Goal: Task Accomplishment & Management: Manage account settings

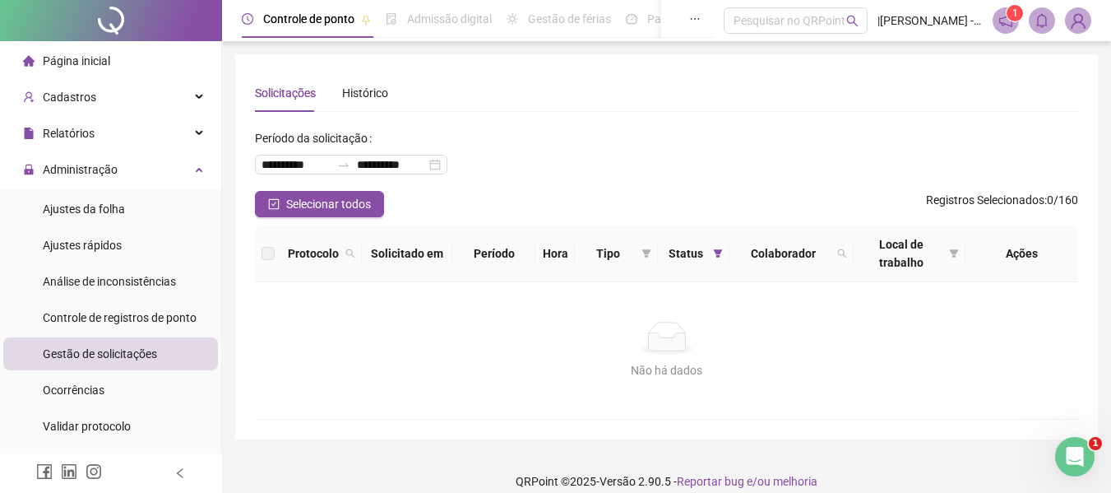
click at [88, 350] on span "Gestão de solicitações" at bounding box center [100, 353] width 114 height 13
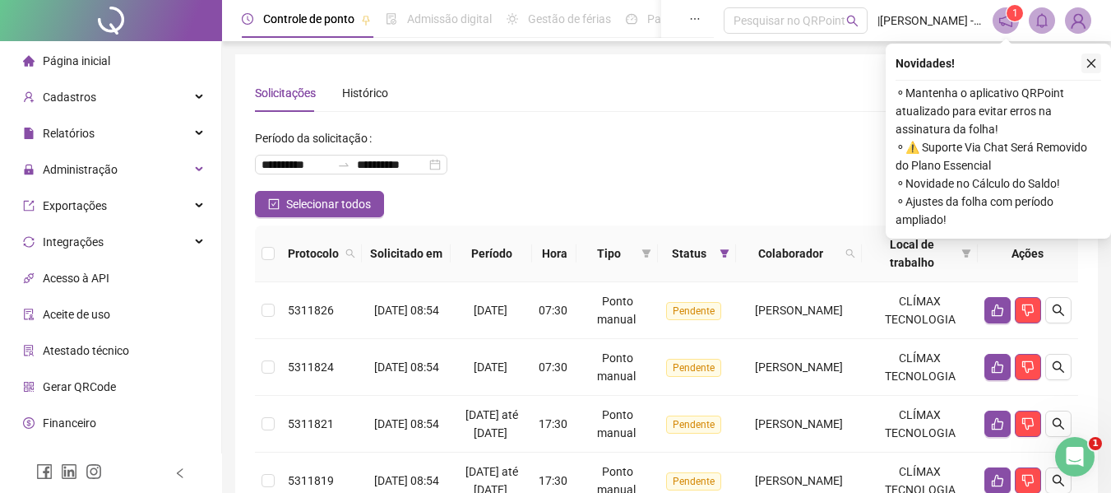
click at [1092, 62] on icon "close" at bounding box center [1092, 64] width 12 height 12
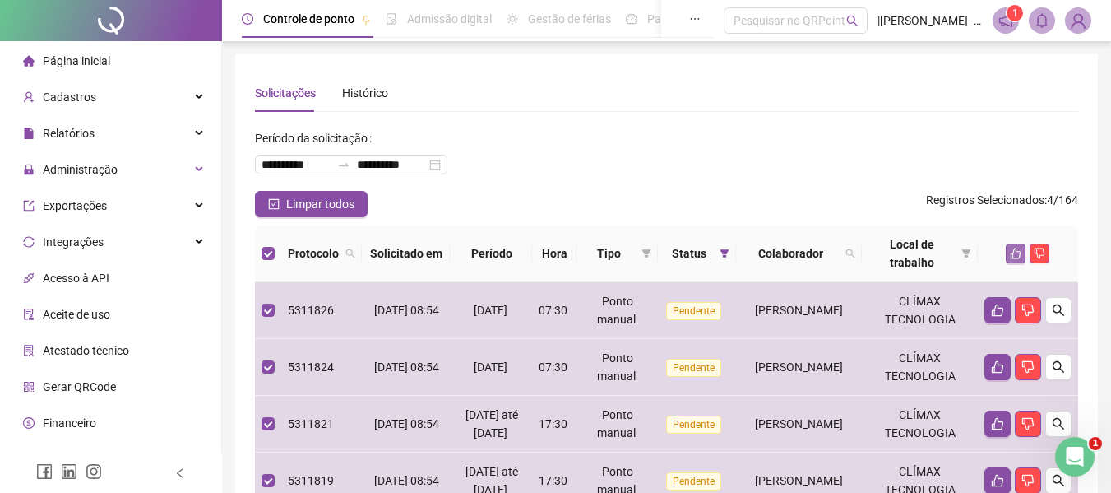
click at [1009, 261] on button "button" at bounding box center [1016, 253] width 20 height 20
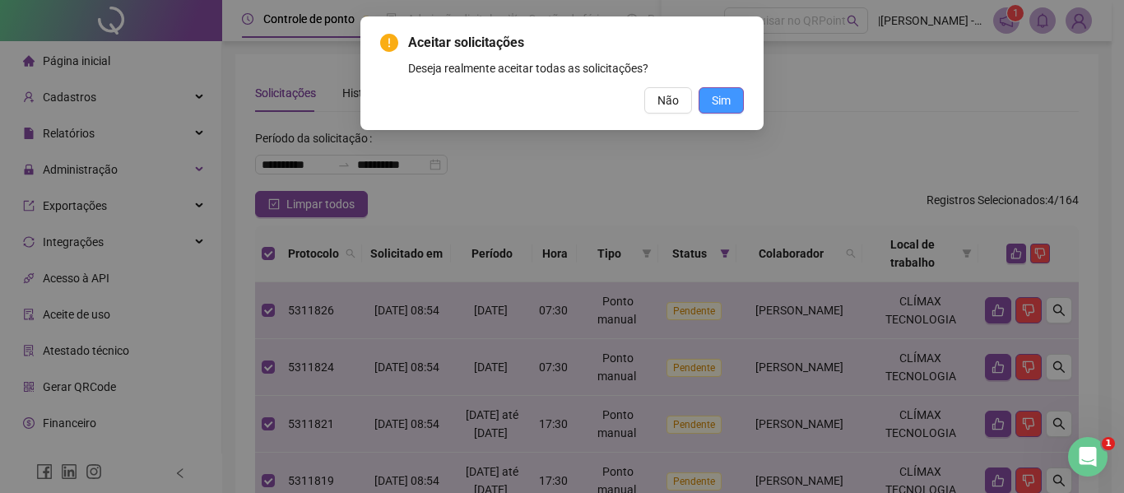
click at [714, 99] on span "Sim" at bounding box center [721, 100] width 19 height 18
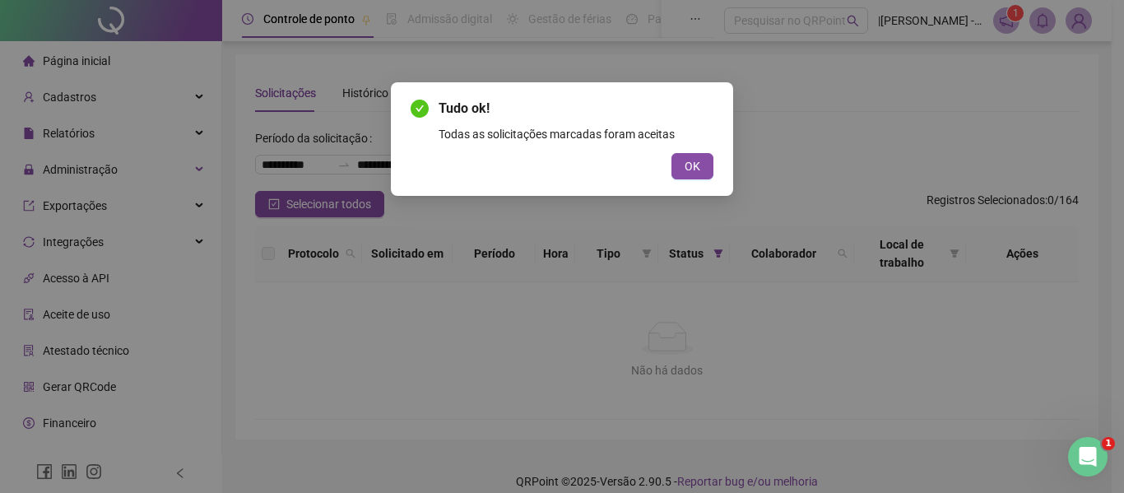
click at [713, 166] on div "Tudo ok! Todas as solicitações marcadas foram aceitas OK" at bounding box center [562, 139] width 342 height 114
click at [693, 164] on span "OK" at bounding box center [692, 166] width 16 height 18
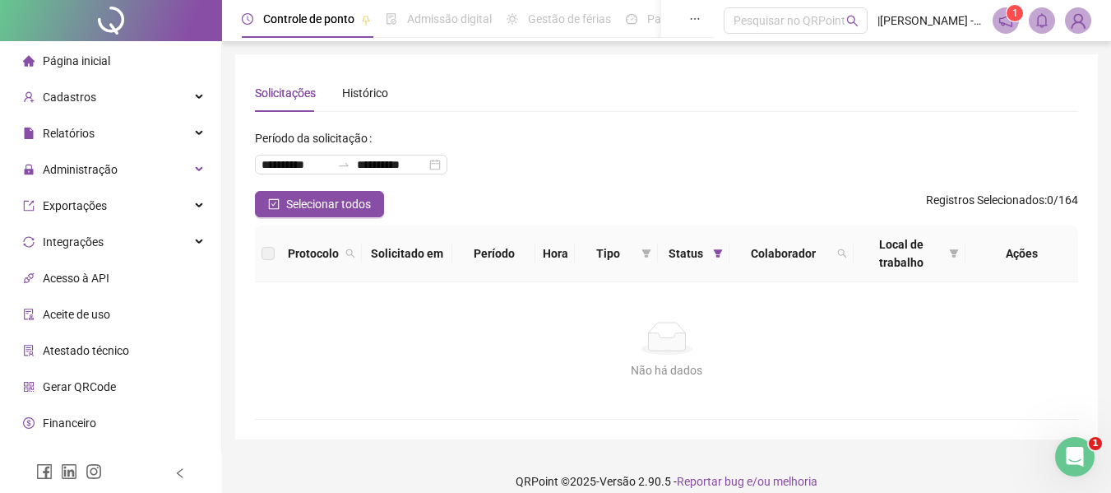
click at [89, 52] on div "Página inicial" at bounding box center [66, 60] width 87 height 33
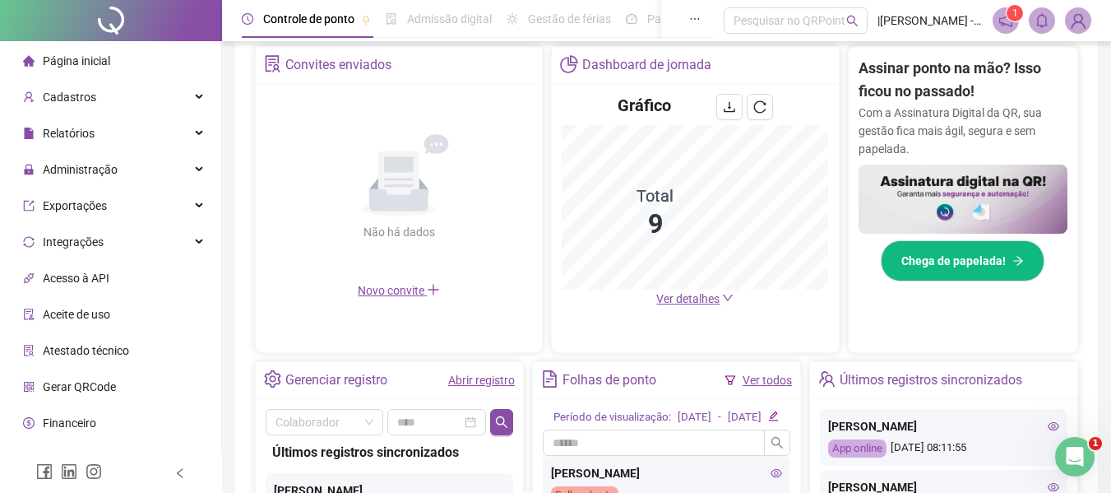
scroll to position [564, 0]
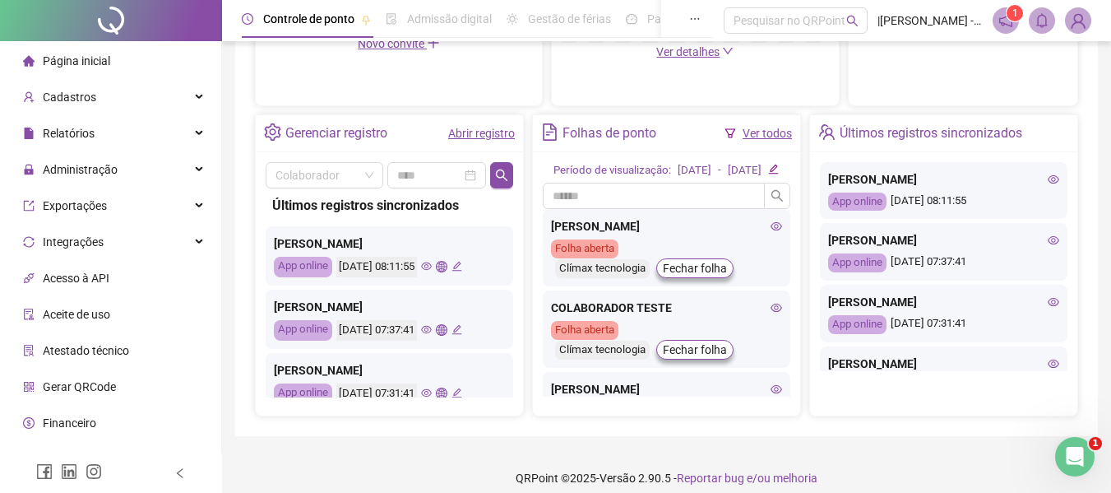
click at [482, 137] on link "Abrir registro" at bounding box center [481, 133] width 67 height 13
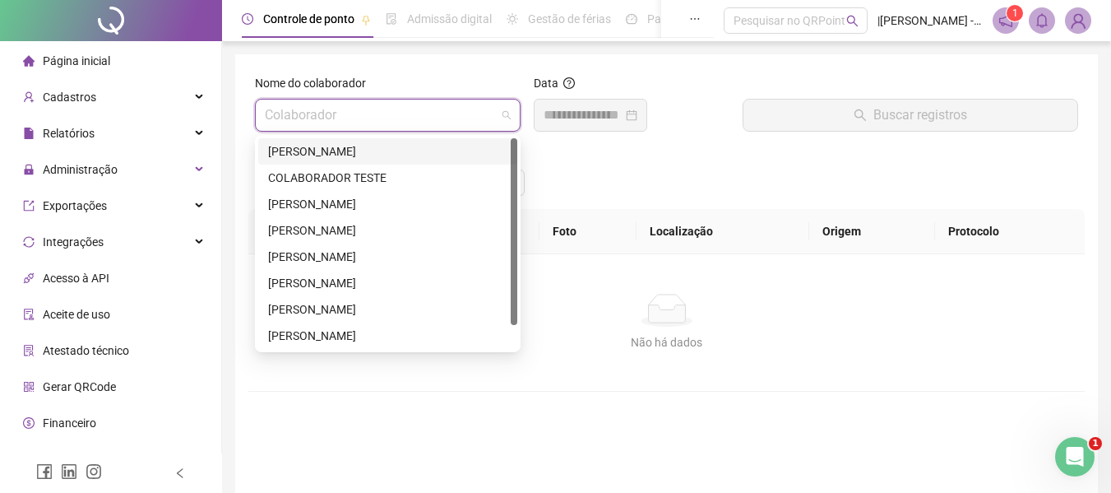
click at [464, 118] on input "search" at bounding box center [380, 115] width 231 height 31
click at [411, 146] on div "[PERSON_NAME]" at bounding box center [387, 151] width 239 height 18
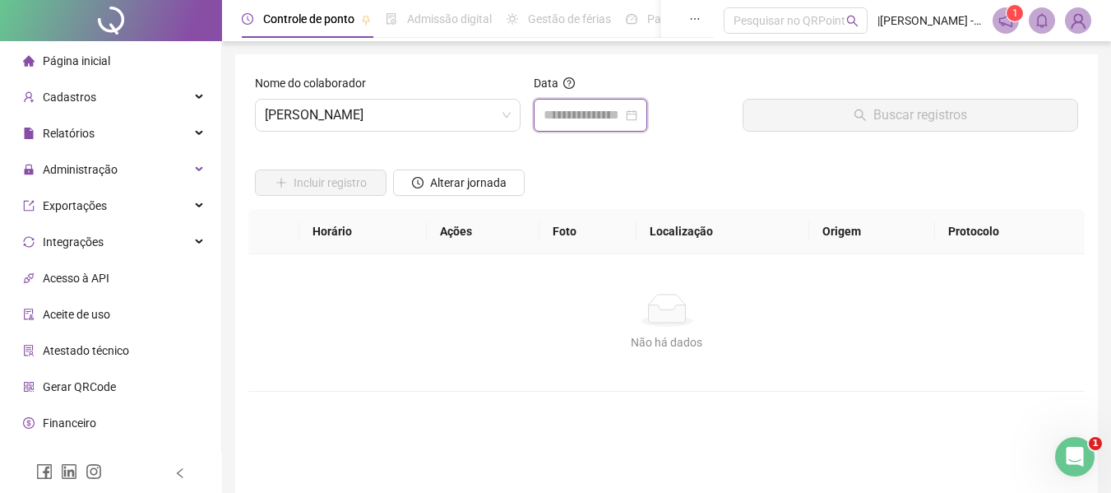
click at [545, 117] on input at bounding box center [583, 115] width 79 height 20
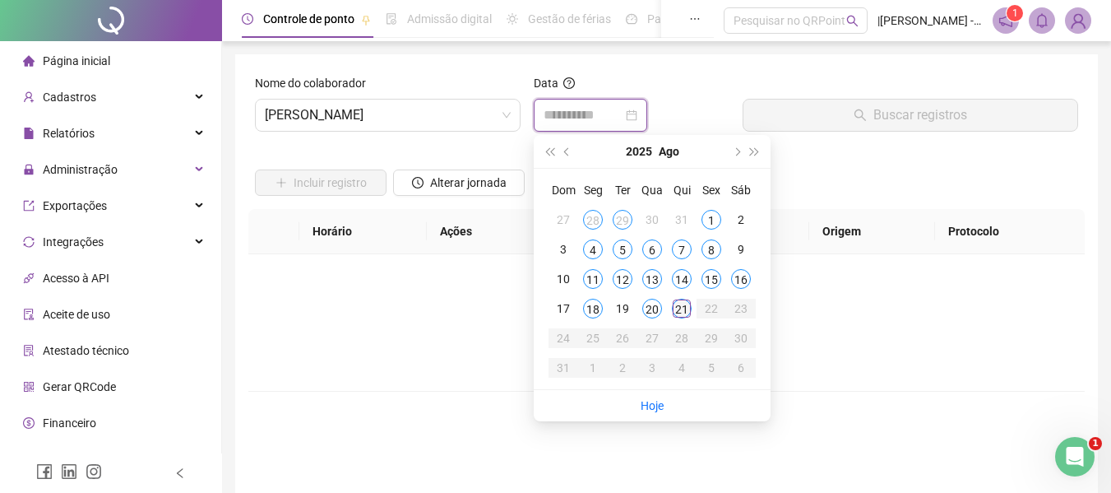
type input "**********"
click at [681, 313] on div "21" at bounding box center [682, 309] width 20 height 20
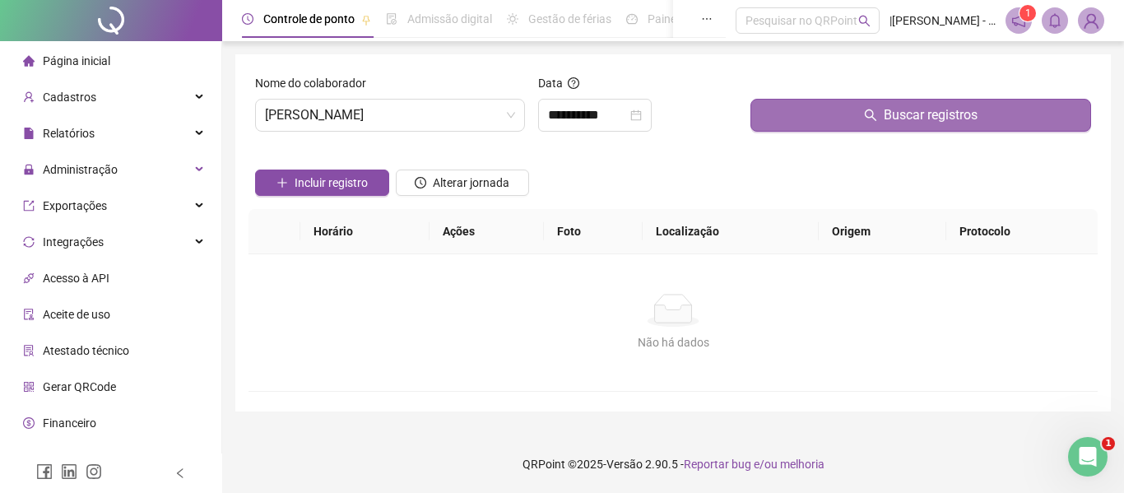
click at [892, 118] on span "Buscar registros" at bounding box center [930, 115] width 94 height 20
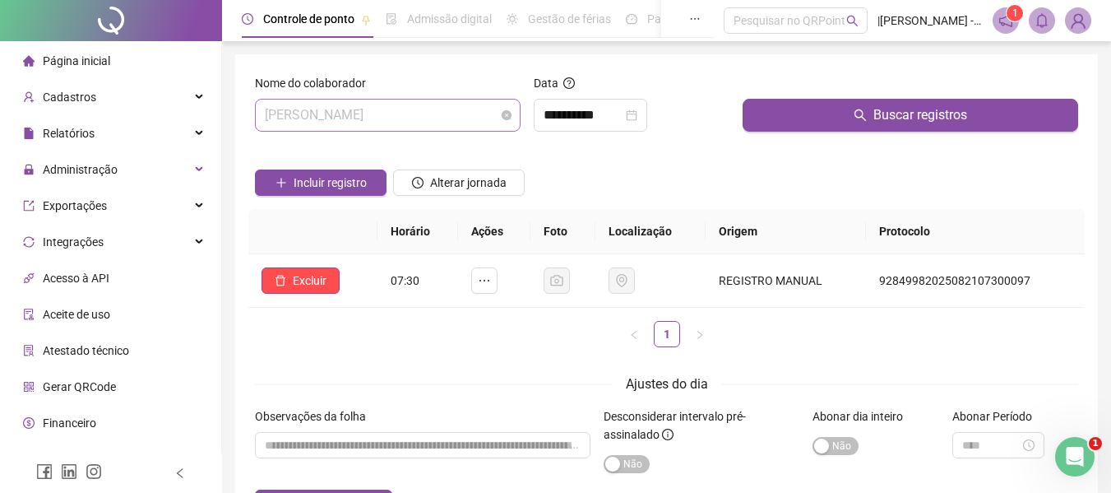
click at [454, 118] on span "[PERSON_NAME]" at bounding box center [388, 115] width 246 height 31
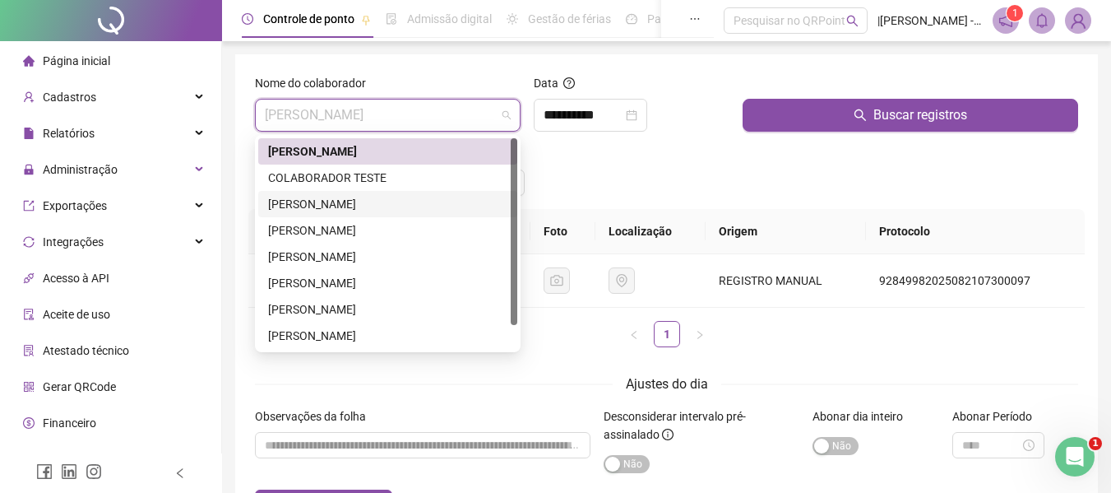
click at [282, 199] on div "[PERSON_NAME]" at bounding box center [387, 204] width 239 height 18
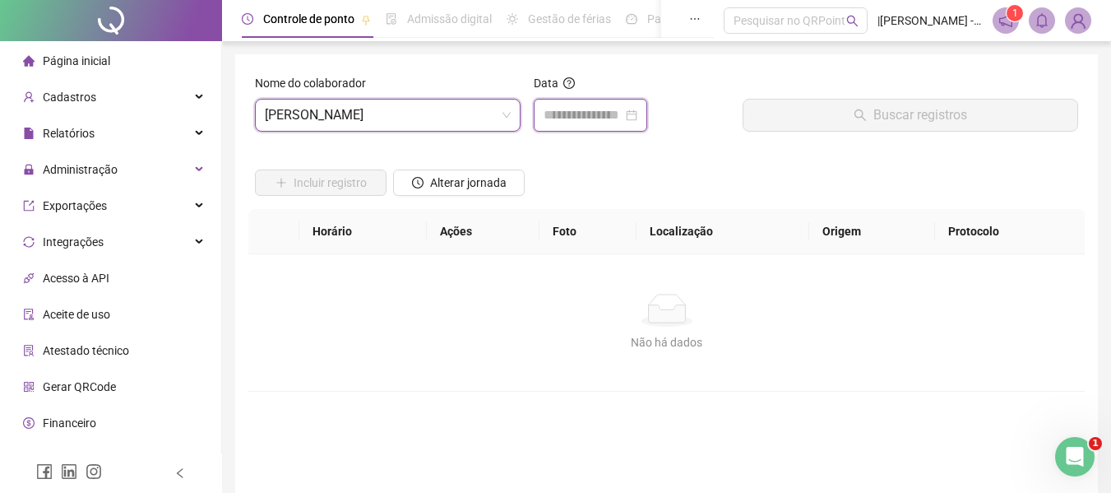
click at [623, 105] on input at bounding box center [583, 115] width 79 height 20
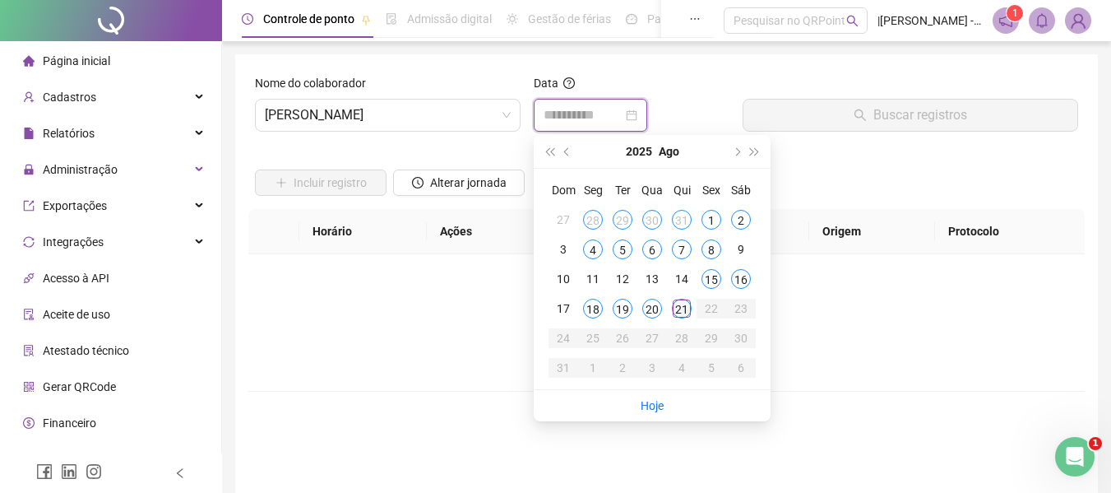
type input "**********"
click at [685, 304] on div "21" at bounding box center [682, 309] width 20 height 20
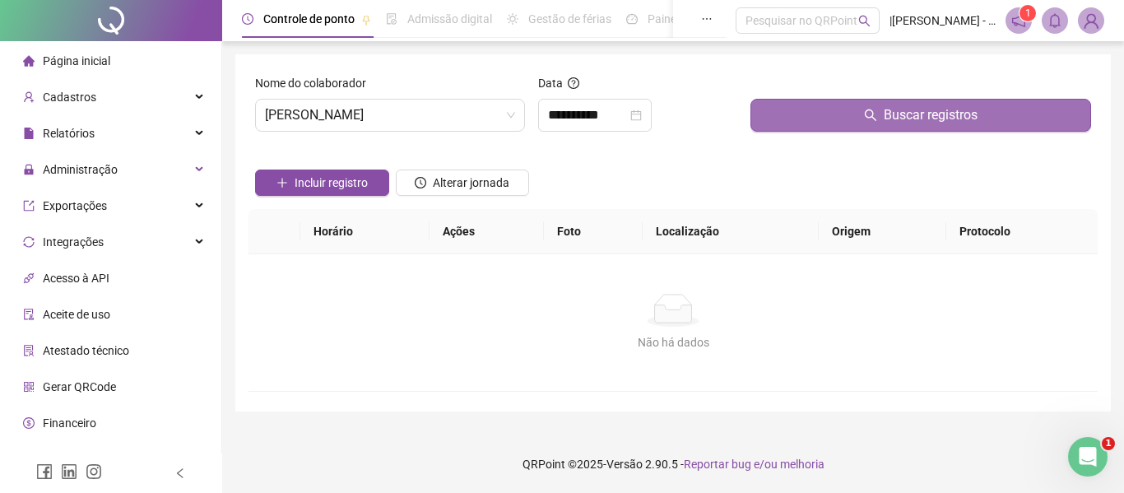
click at [851, 123] on button "Buscar registros" at bounding box center [920, 115] width 341 height 33
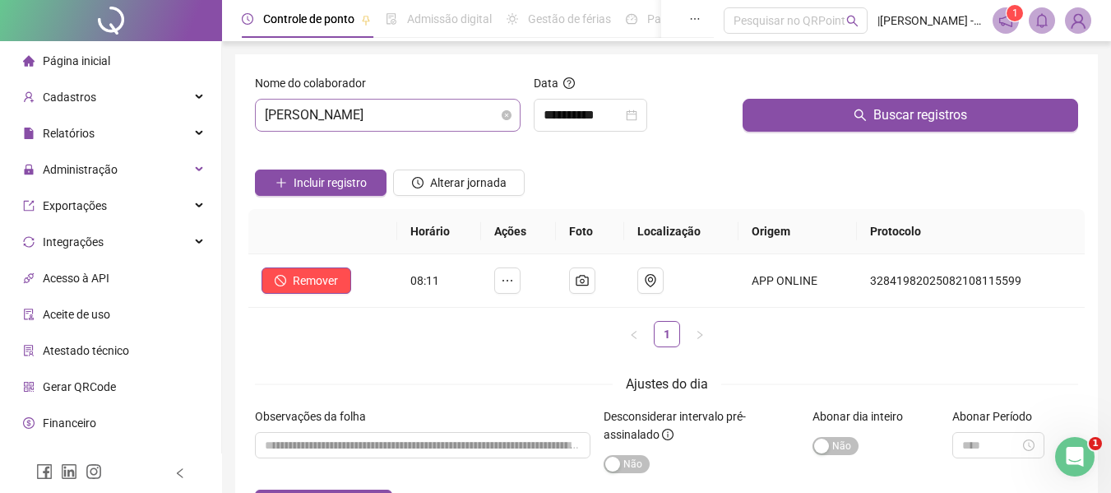
click at [445, 123] on span "[PERSON_NAME]" at bounding box center [388, 115] width 246 height 31
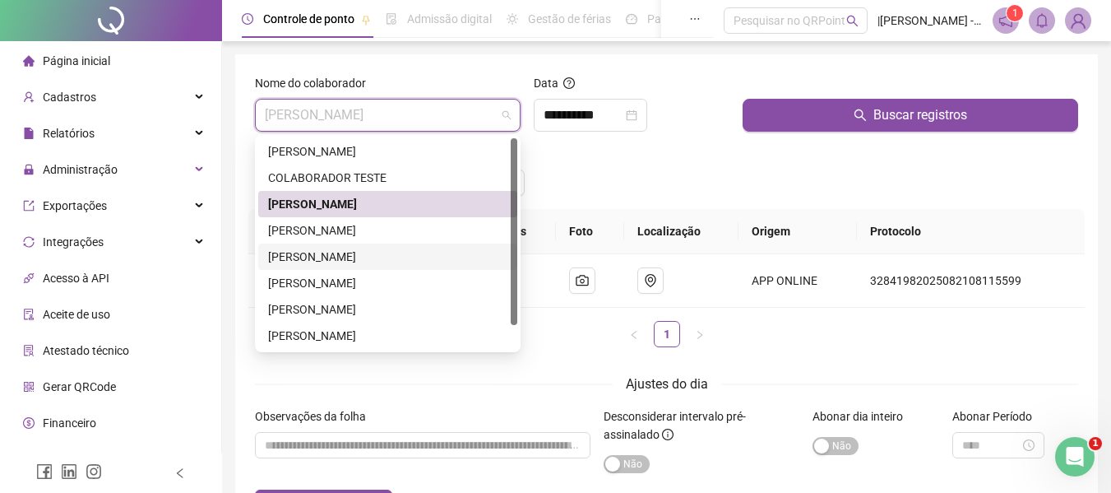
click at [304, 253] on div "[PERSON_NAME]" at bounding box center [387, 257] width 239 height 18
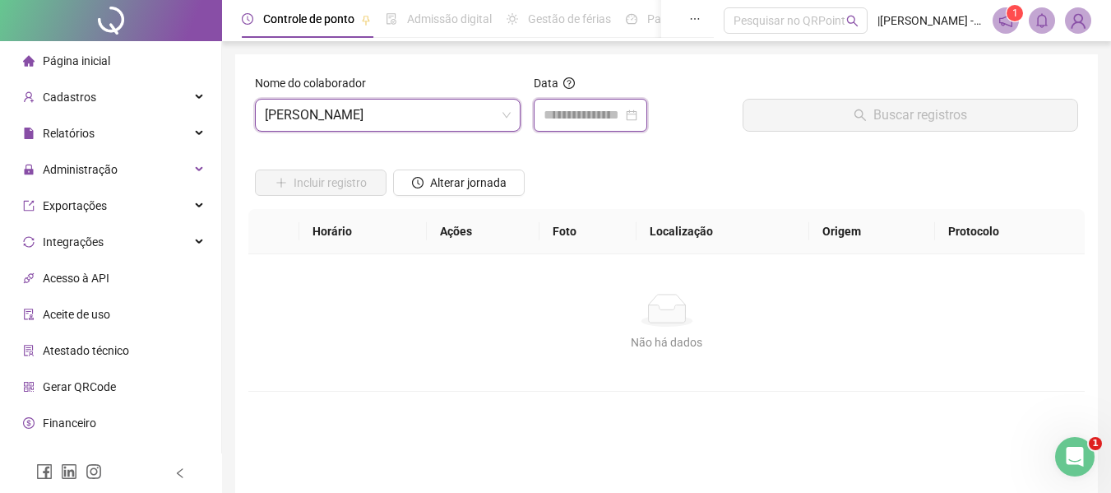
click at [583, 121] on input at bounding box center [583, 115] width 79 height 20
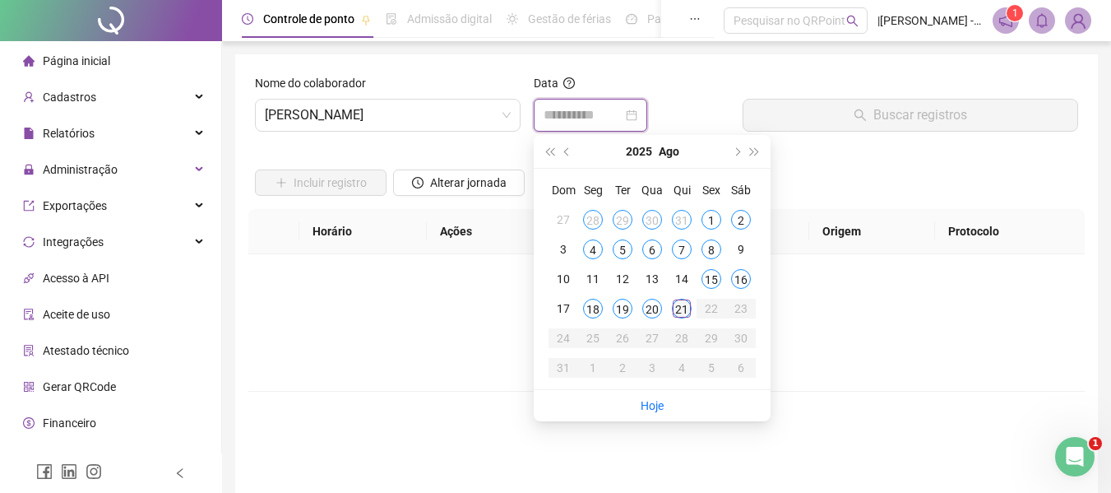
type input "**********"
click at [677, 305] on div "21" at bounding box center [682, 309] width 20 height 20
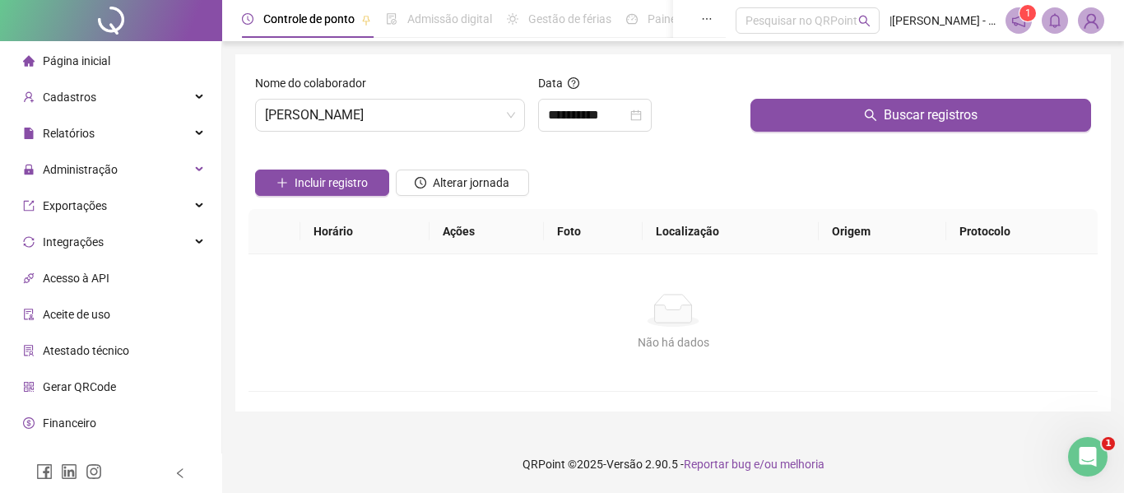
click at [463, 332] on div "Não há dados Não há dados" at bounding box center [672, 323] width 809 height 58
click at [466, 330] on div "Não há dados Não há dados" at bounding box center [672, 323] width 809 height 58
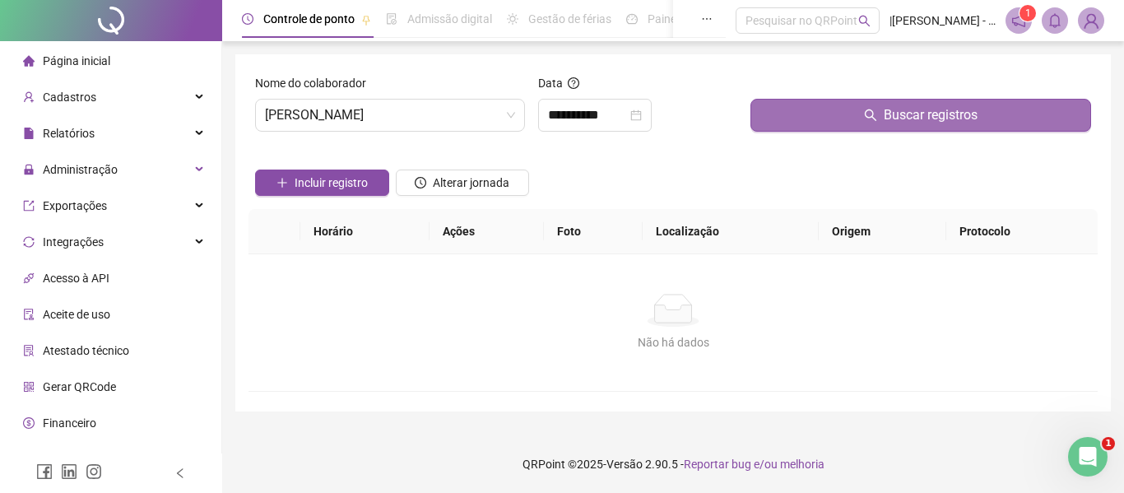
click at [888, 105] on span "Buscar registros" at bounding box center [930, 115] width 94 height 20
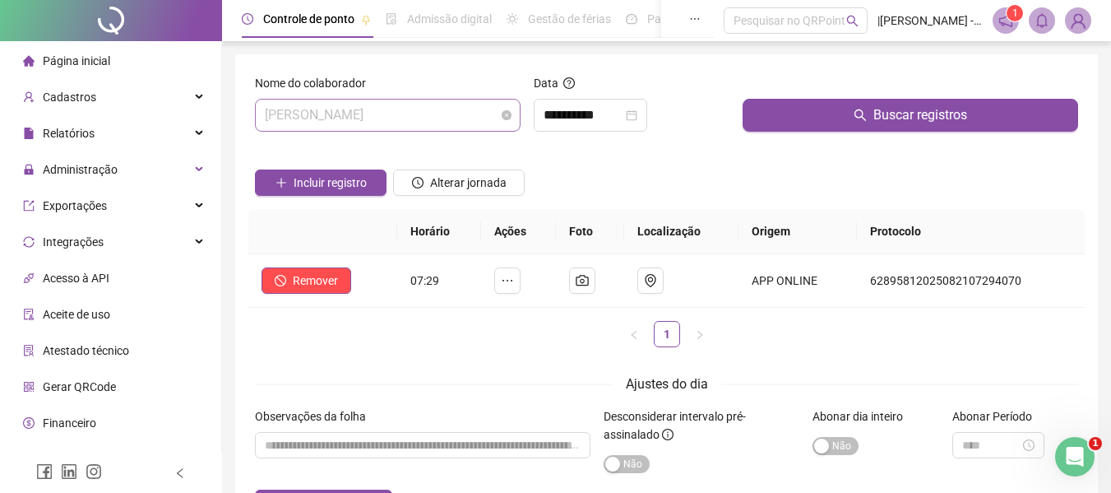
click at [454, 123] on span "[PERSON_NAME]" at bounding box center [388, 115] width 246 height 31
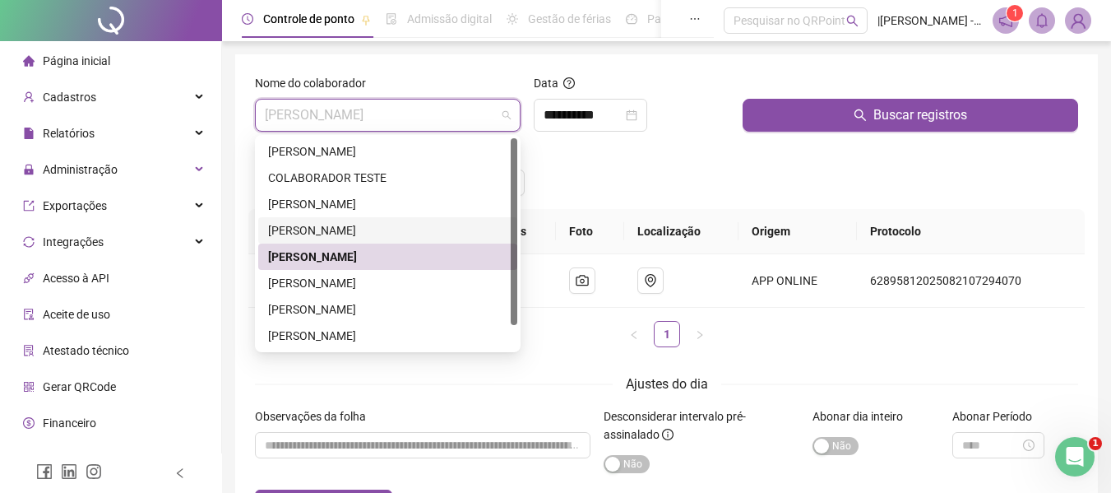
click at [319, 234] on div "[PERSON_NAME]" at bounding box center [387, 230] width 239 height 18
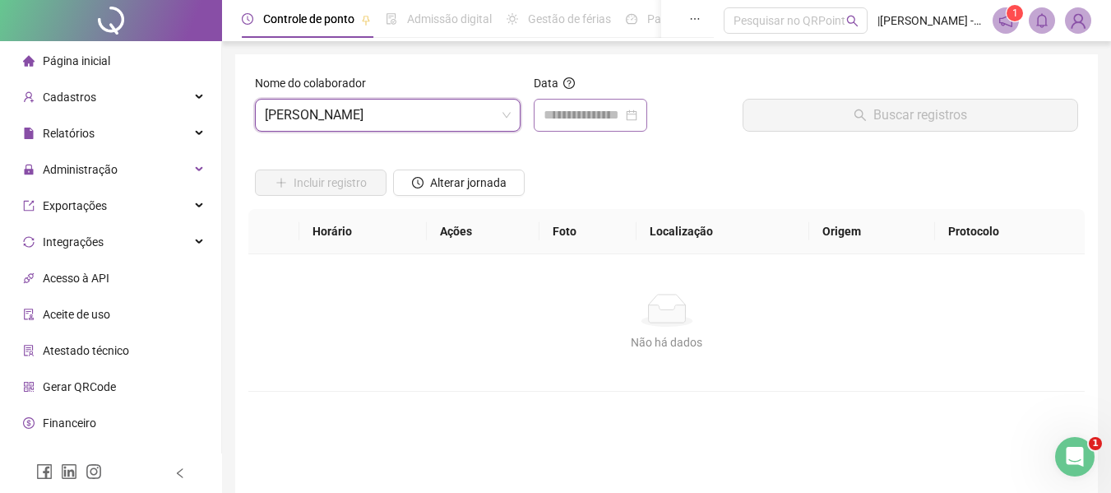
click at [540, 118] on div at bounding box center [591, 115] width 114 height 33
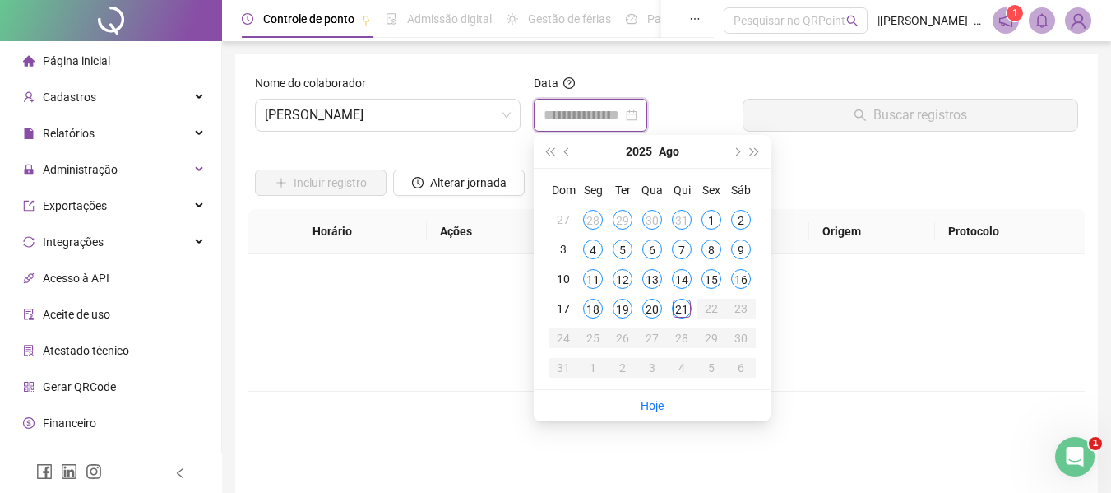
click at [567, 118] on input at bounding box center [583, 115] width 79 height 20
type input "**********"
click at [679, 305] on div "21" at bounding box center [682, 309] width 20 height 20
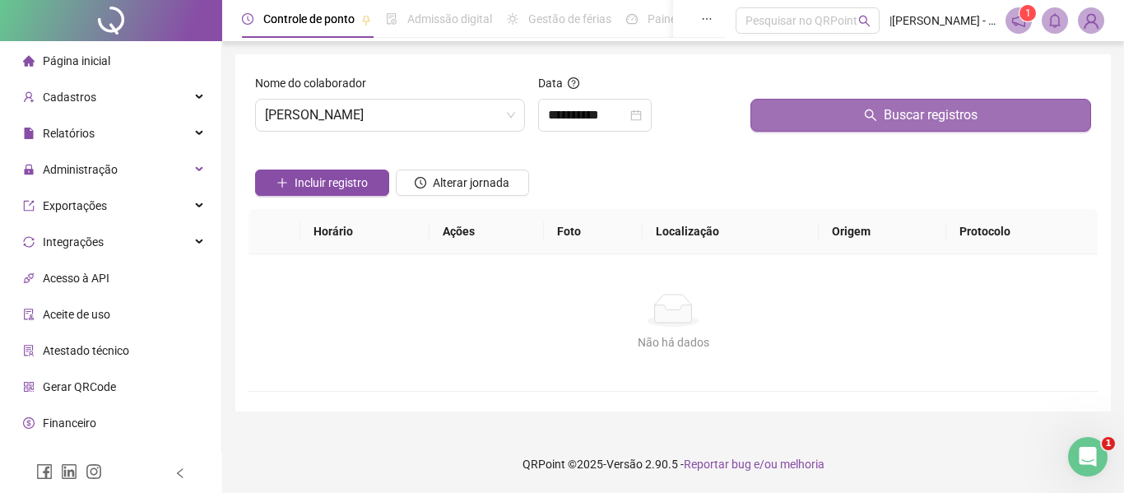
click at [847, 116] on button "Buscar registros" at bounding box center [920, 115] width 341 height 33
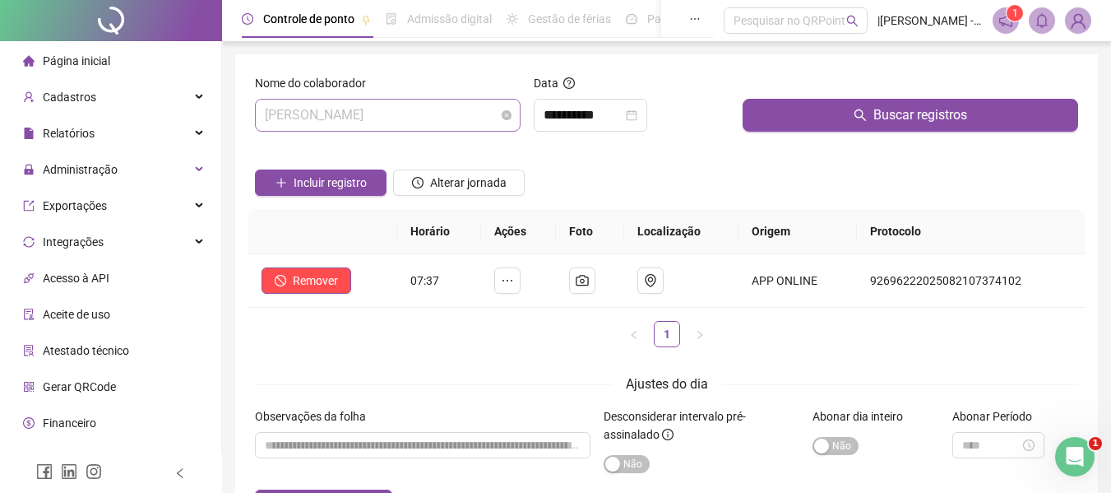
click at [458, 124] on span "[PERSON_NAME]" at bounding box center [388, 115] width 246 height 31
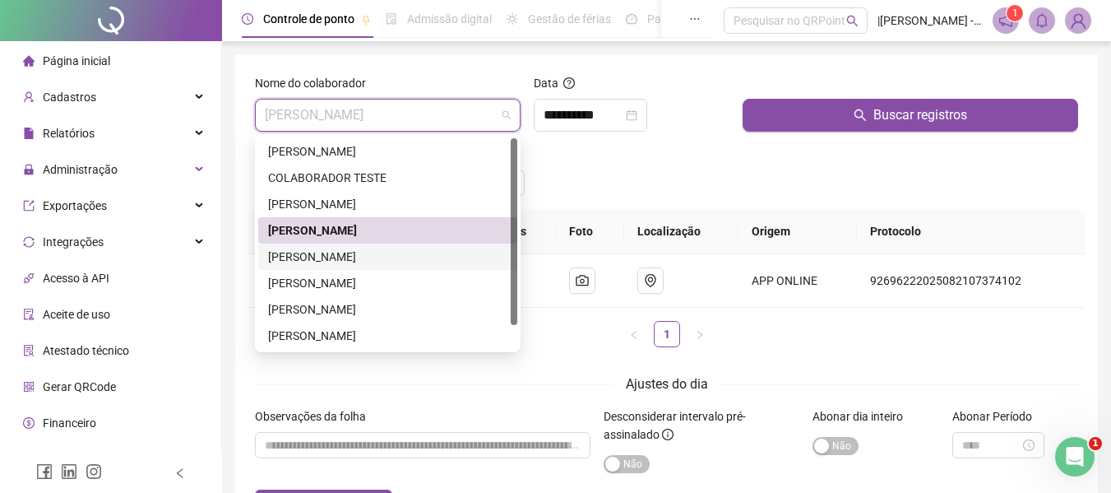
click at [331, 262] on div "[PERSON_NAME]" at bounding box center [387, 257] width 239 height 18
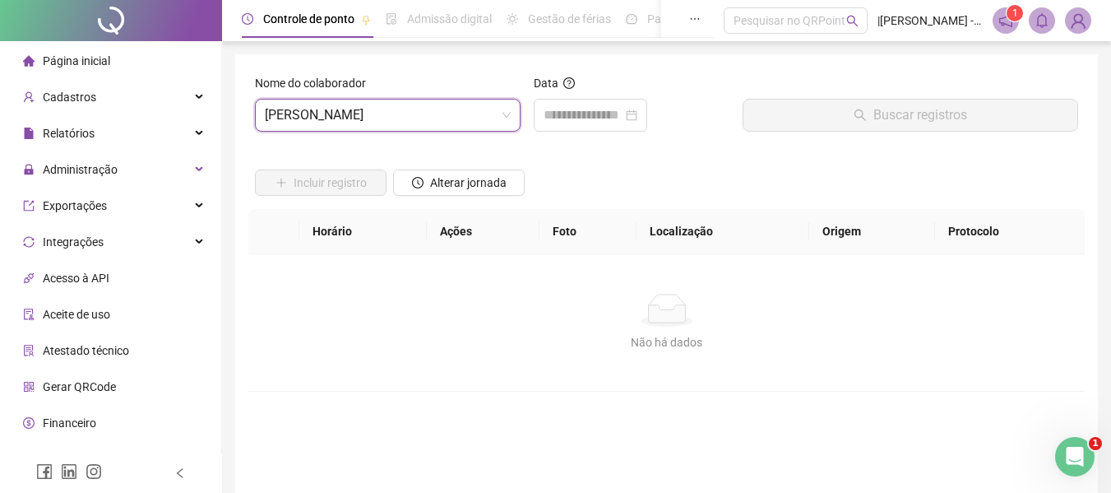
click at [583, 133] on div "Data" at bounding box center [631, 109] width 209 height 71
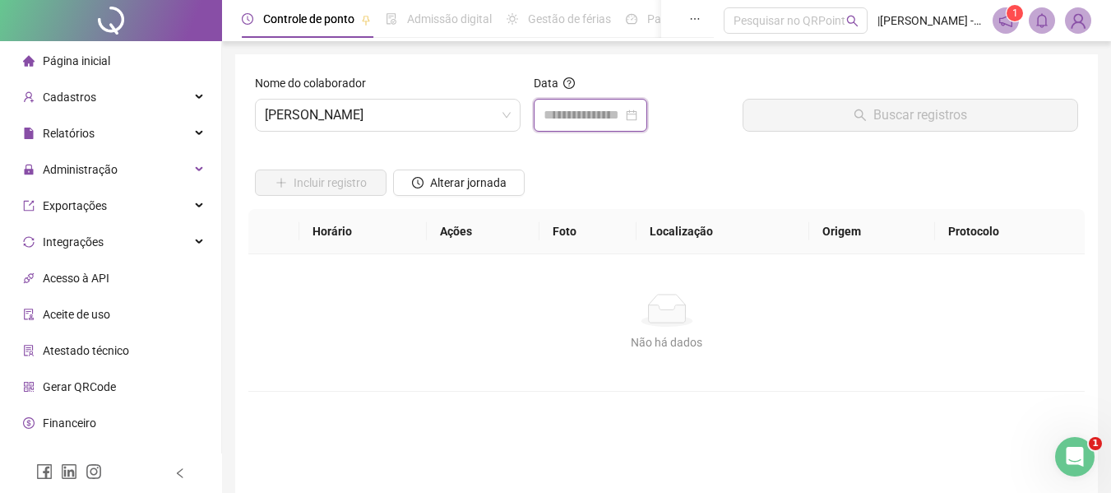
click at [588, 123] on input at bounding box center [583, 115] width 79 height 20
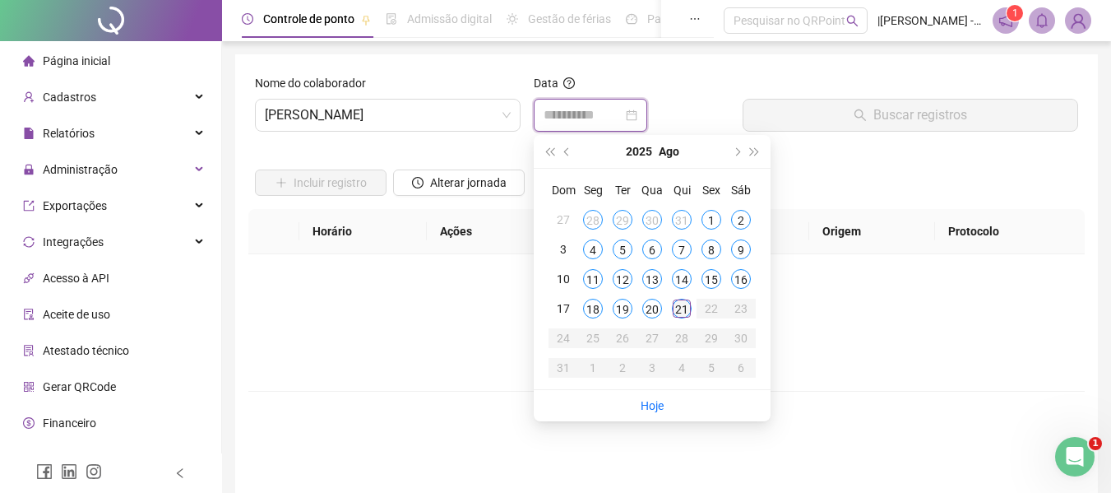
type input "**********"
click at [676, 313] on div "21" at bounding box center [682, 309] width 20 height 20
click at [676, 313] on icon at bounding box center [666, 313] width 37 height 17
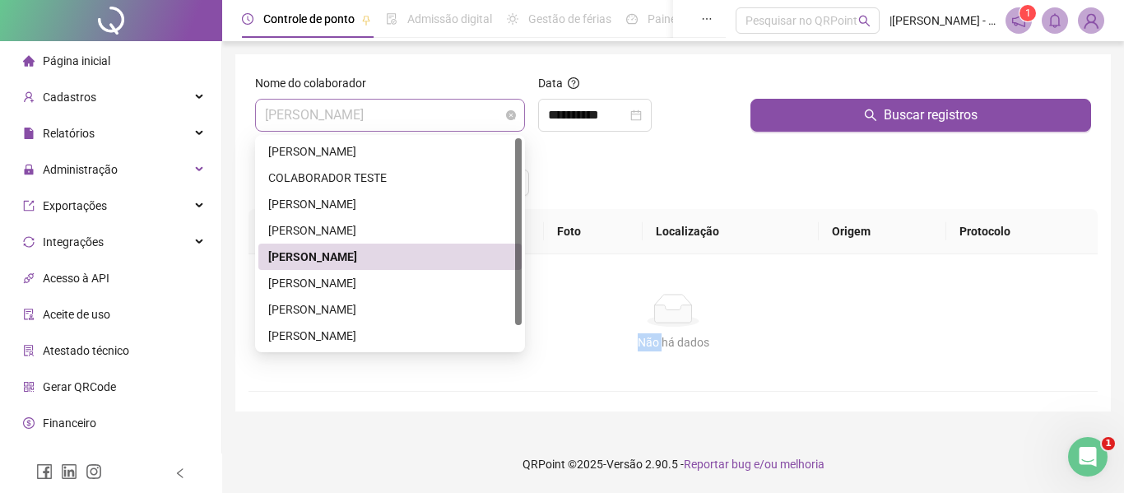
click at [444, 128] on span "[PERSON_NAME]" at bounding box center [390, 115] width 250 height 31
click at [323, 289] on div "[PERSON_NAME]" at bounding box center [389, 283] width 243 height 18
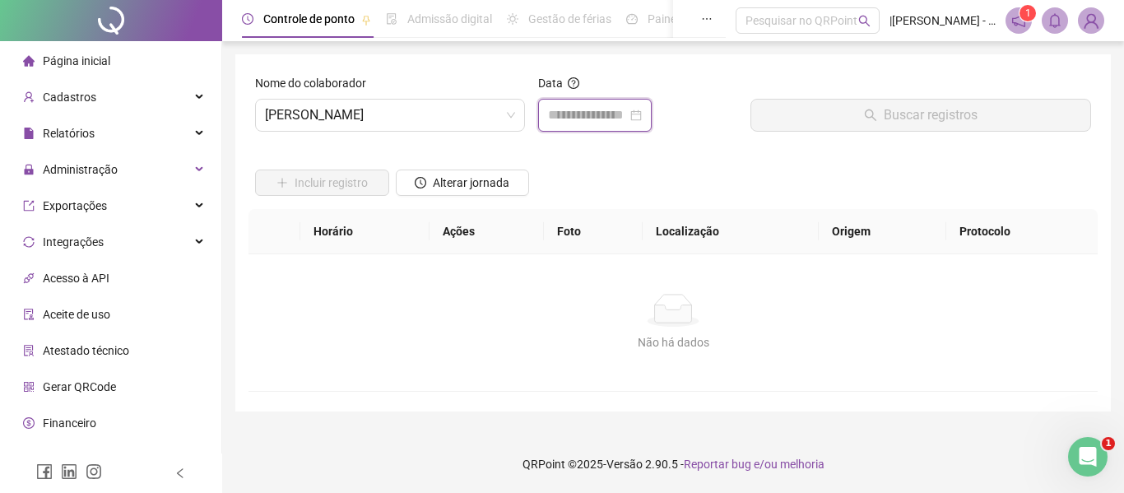
click at [627, 114] on input at bounding box center [587, 115] width 79 height 20
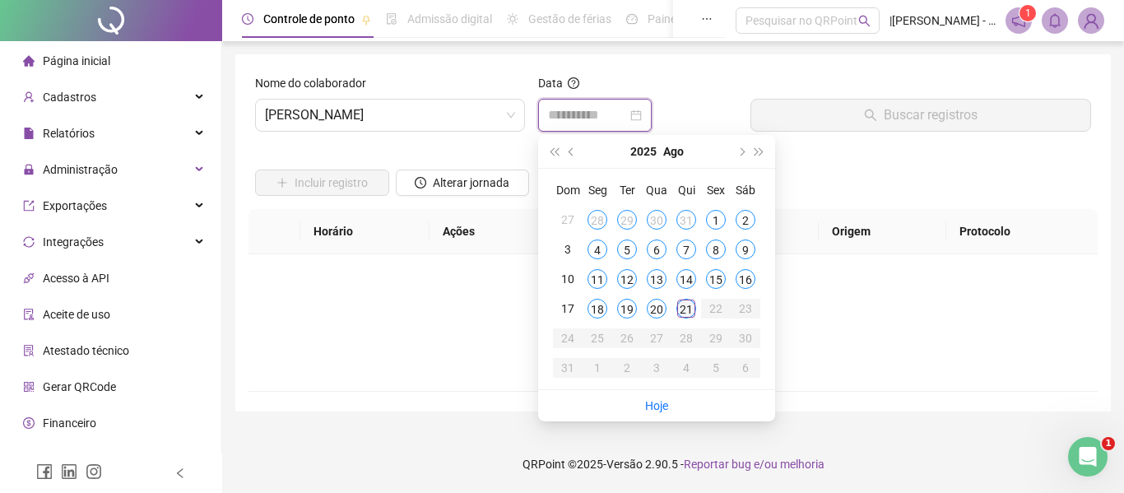
type input "**********"
click at [691, 301] on div "21" at bounding box center [686, 309] width 20 height 20
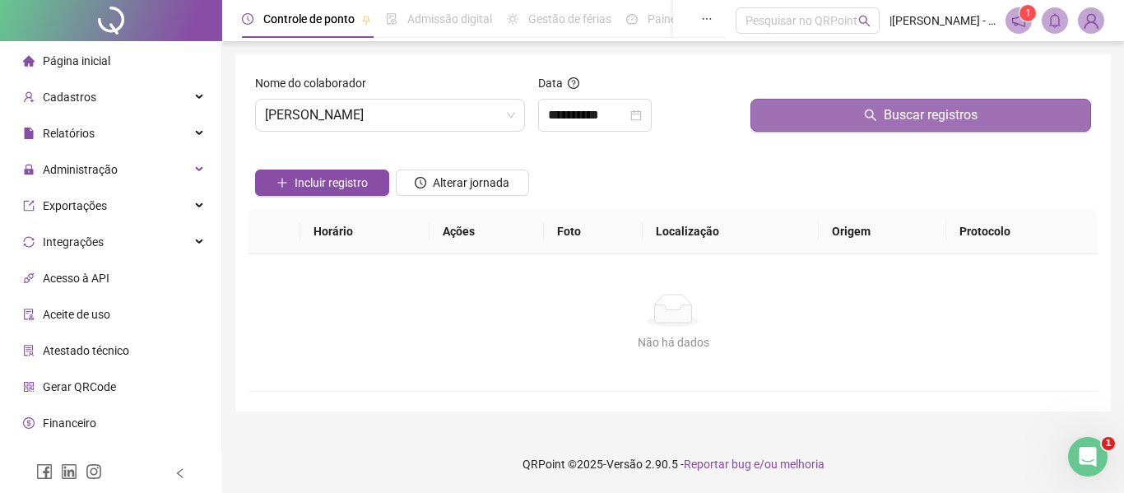
click at [864, 104] on button "Buscar registros" at bounding box center [920, 115] width 341 height 33
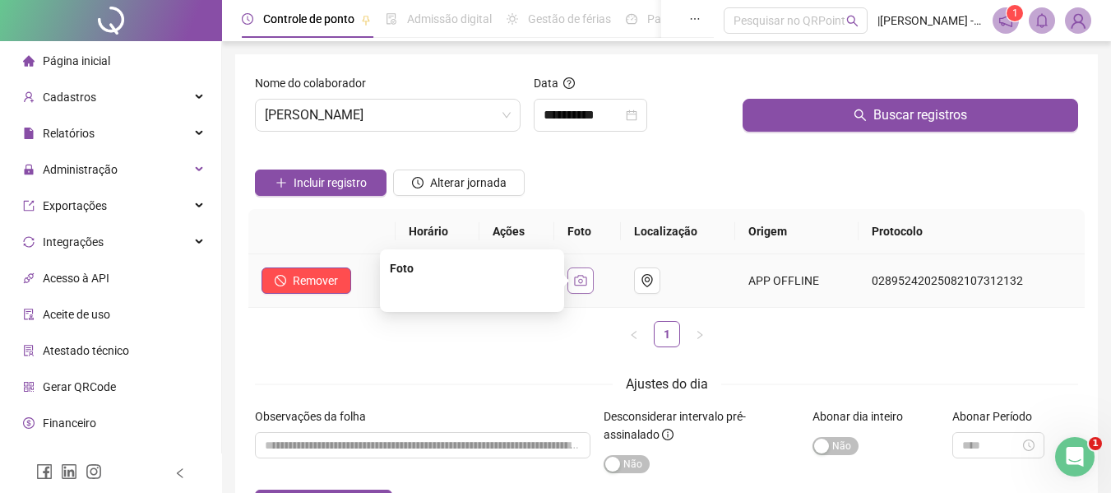
click at [577, 286] on button "button" at bounding box center [581, 280] width 26 height 26
click at [460, 111] on span "[PERSON_NAME]" at bounding box center [388, 115] width 246 height 31
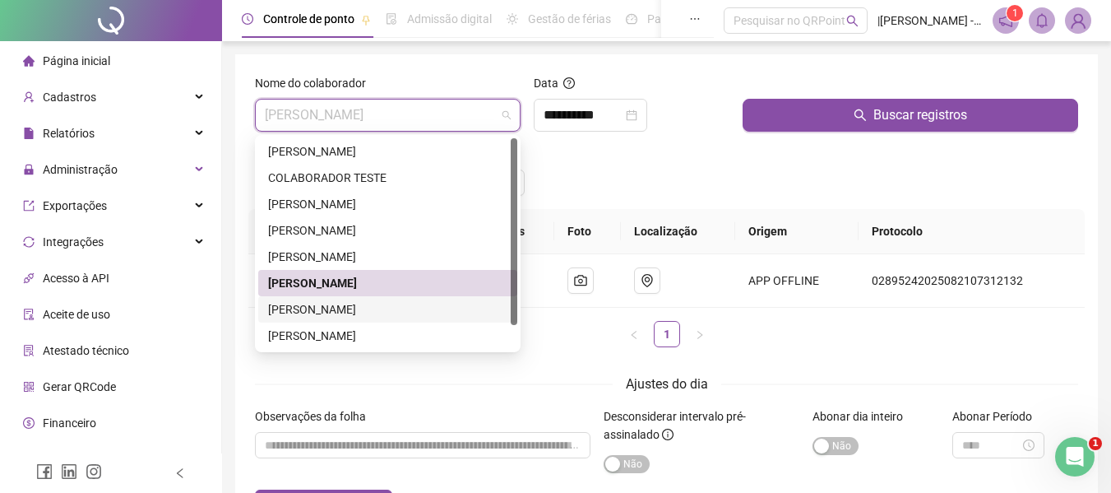
click at [324, 308] on div "[PERSON_NAME]" at bounding box center [387, 309] width 239 height 18
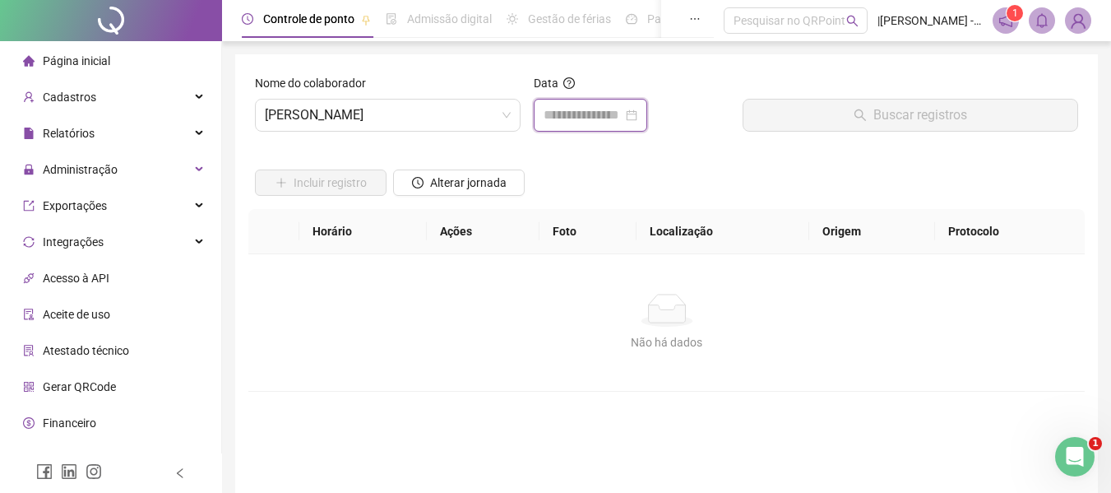
click at [597, 108] on input at bounding box center [583, 115] width 79 height 20
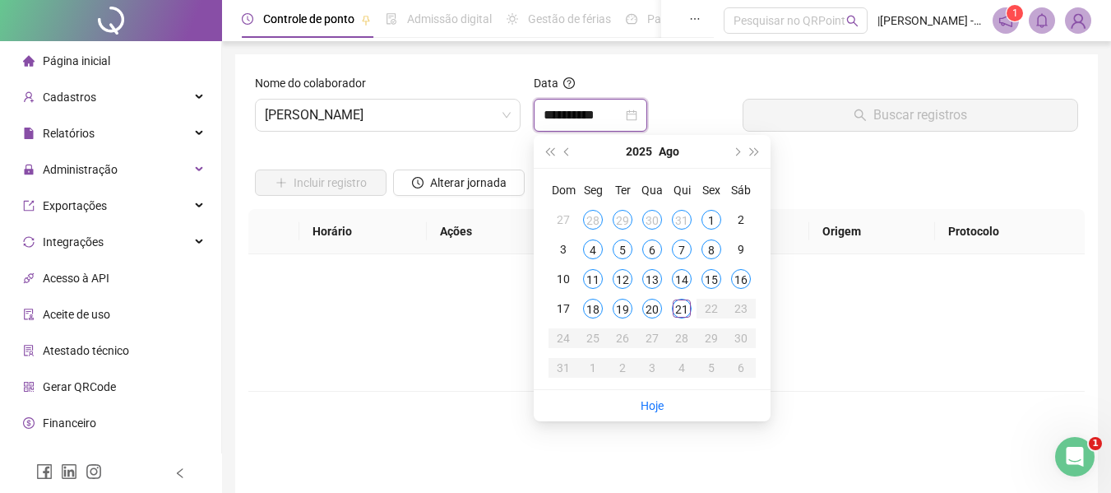
type input "**********"
click at [680, 313] on div "21" at bounding box center [682, 309] width 20 height 20
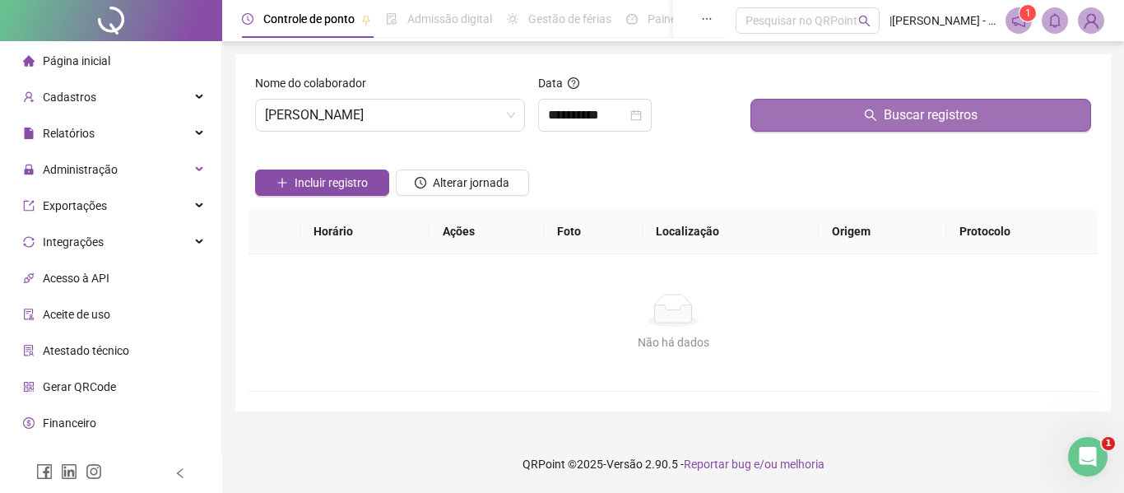
click at [937, 113] on span "Buscar registros" at bounding box center [930, 115] width 94 height 20
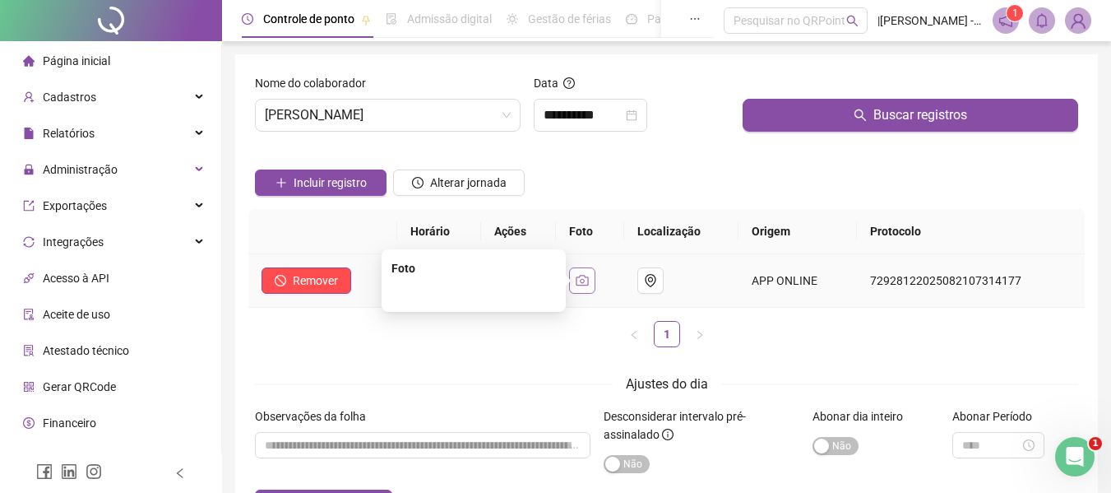
click at [595, 288] on button "button" at bounding box center [582, 280] width 26 height 26
click at [311, 354] on div "Horário Ações Foto Localização Origem Protocolo Remover 07:31 APP ONLINE 729281…" at bounding box center [666, 284] width 837 height 151
click at [470, 110] on span "[PERSON_NAME]" at bounding box center [388, 115] width 246 height 31
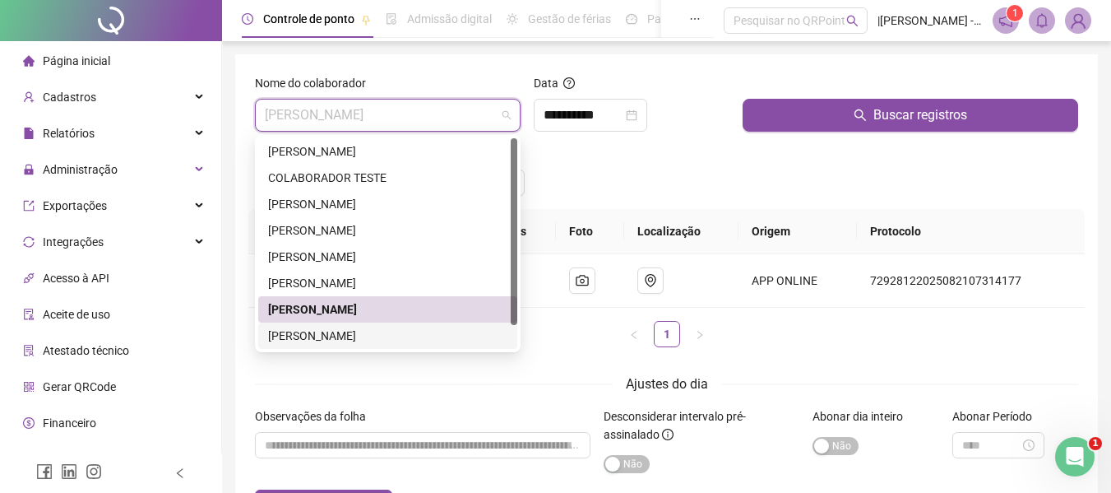
click at [387, 331] on div "[PERSON_NAME]" at bounding box center [387, 336] width 239 height 18
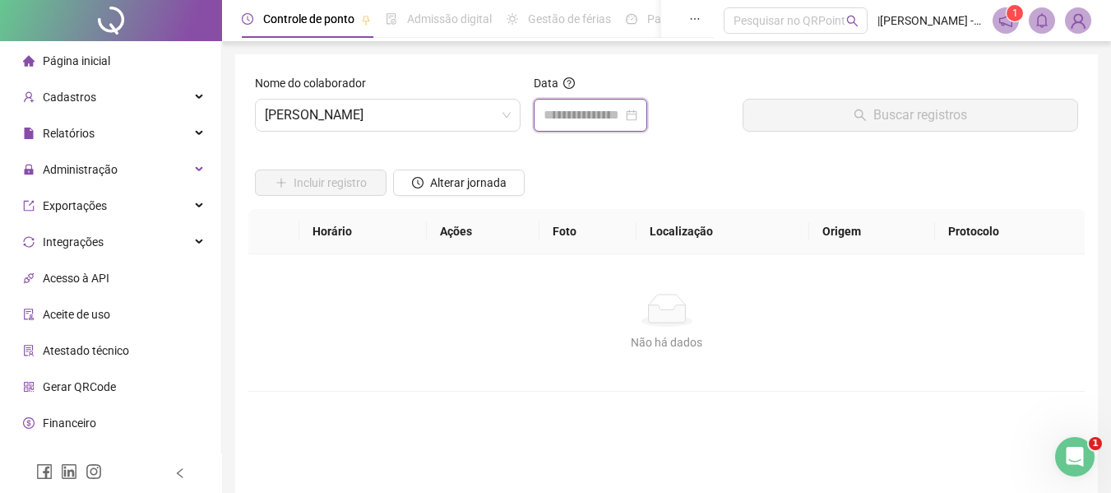
click at [579, 113] on input at bounding box center [583, 115] width 79 height 20
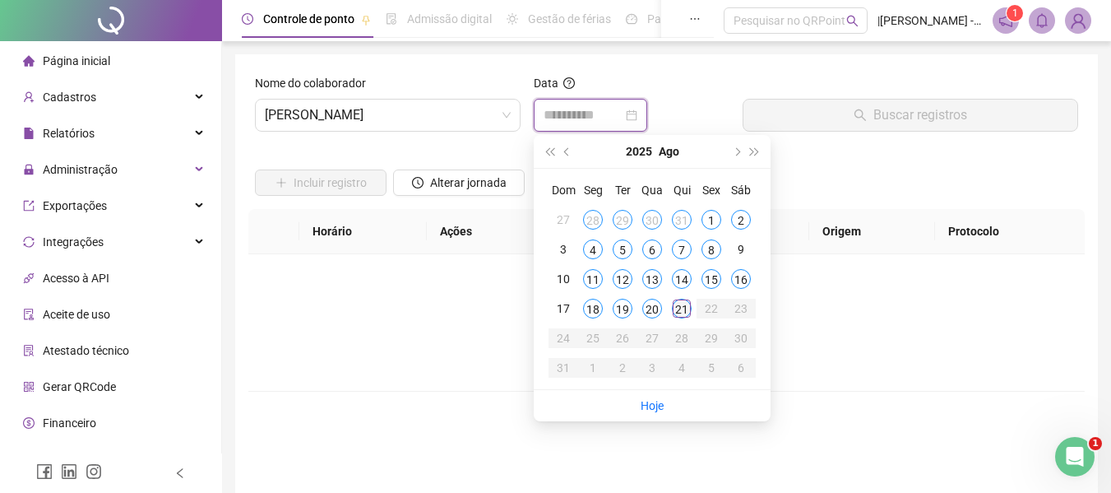
type input "**********"
click at [674, 309] on div "21" at bounding box center [682, 309] width 20 height 20
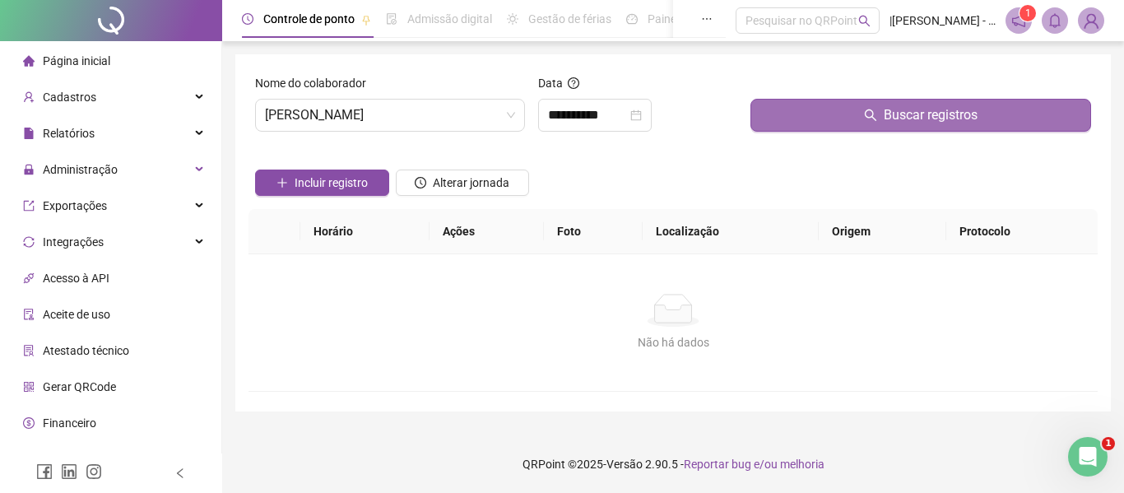
click at [826, 124] on button "Buscar registros" at bounding box center [920, 115] width 341 height 33
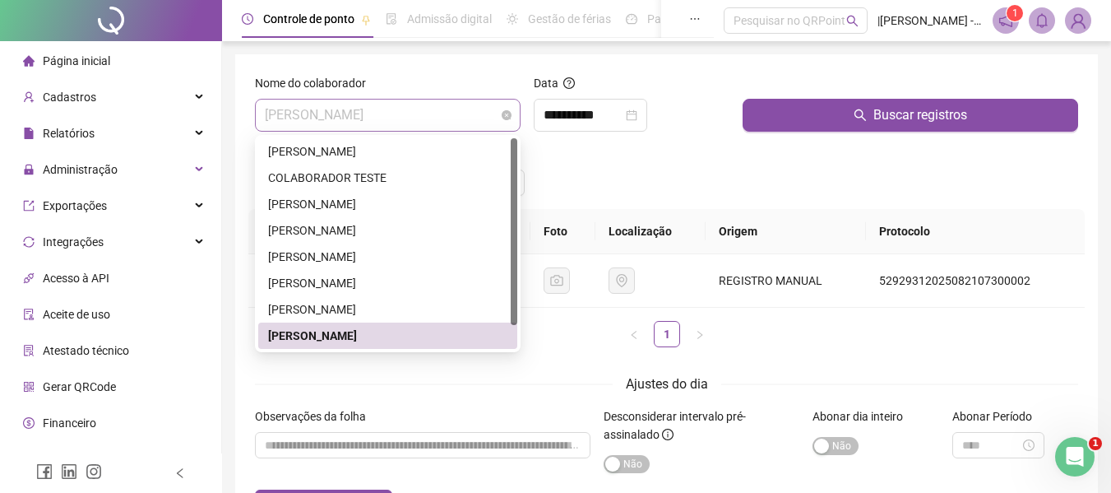
click at [447, 106] on span "[PERSON_NAME]" at bounding box center [388, 115] width 246 height 31
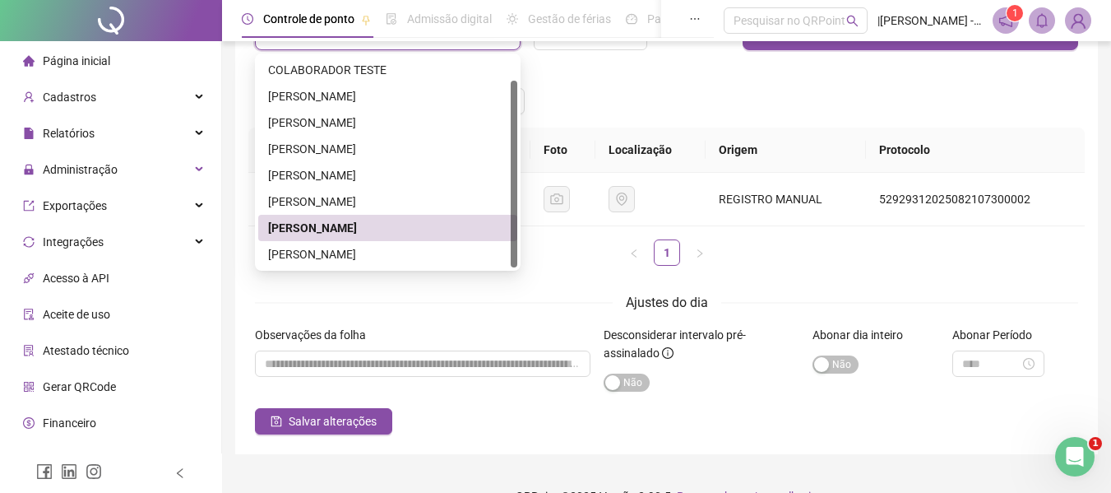
scroll to position [82, 0]
click at [310, 239] on div "[PERSON_NAME]" at bounding box center [387, 227] width 259 height 26
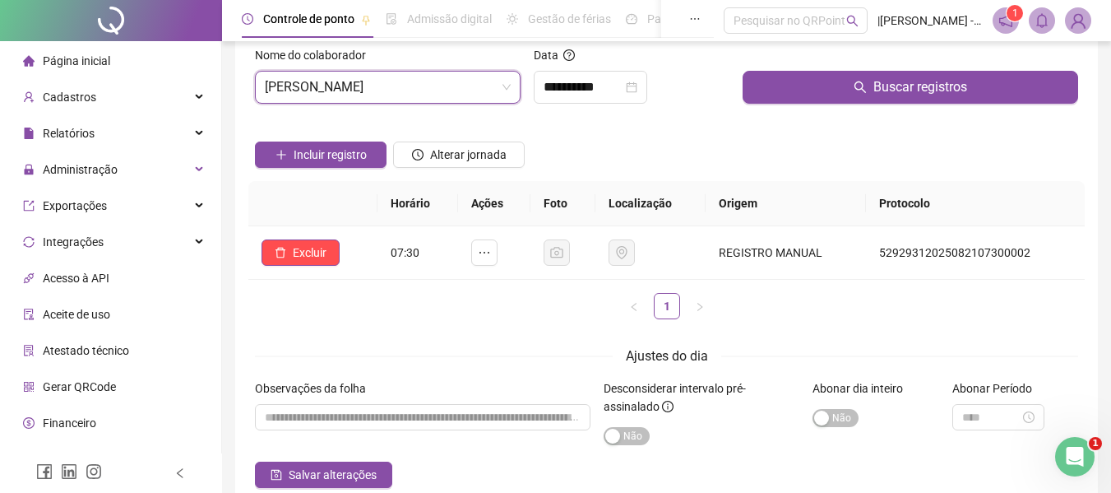
scroll to position [0, 0]
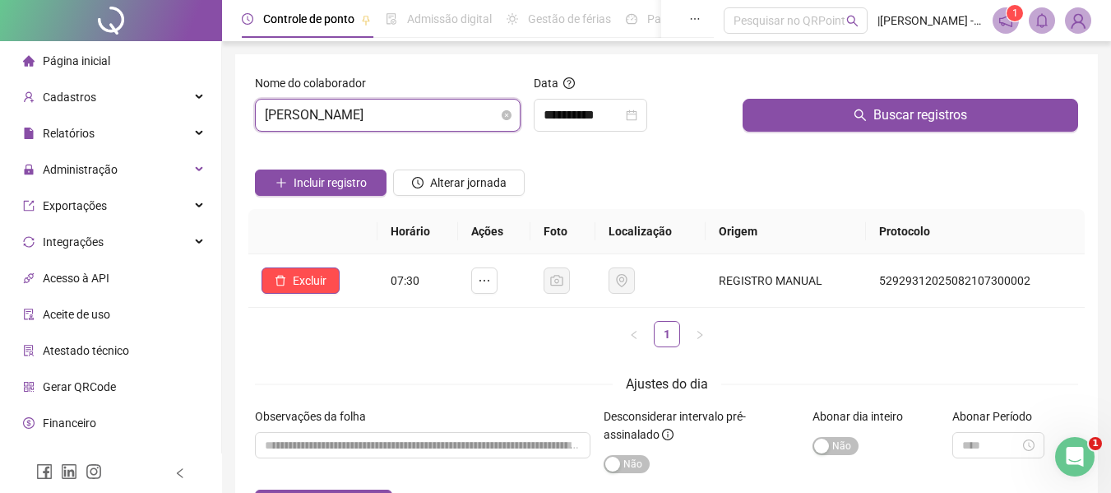
click at [464, 118] on span "[PERSON_NAME]" at bounding box center [388, 115] width 246 height 31
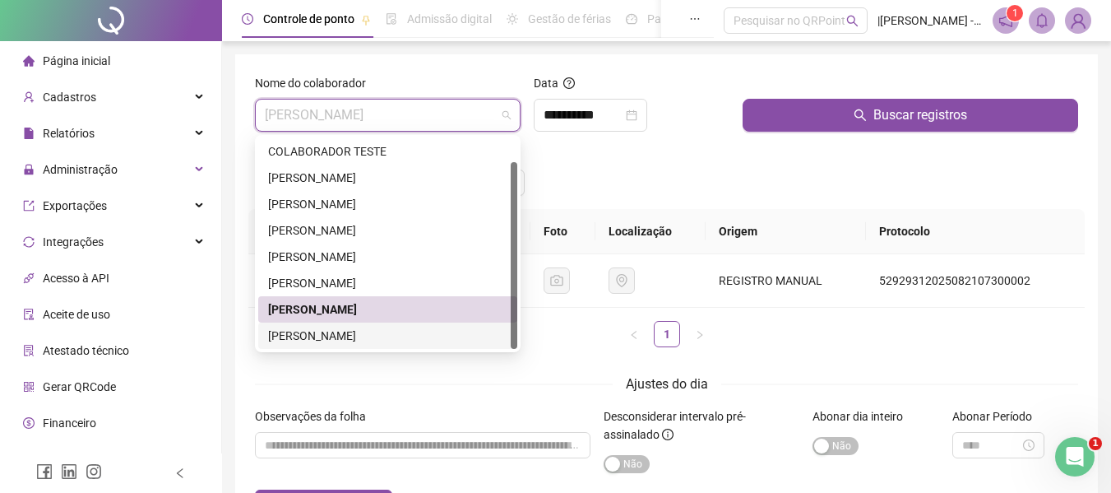
click at [321, 333] on div "[PERSON_NAME]" at bounding box center [387, 336] width 239 height 18
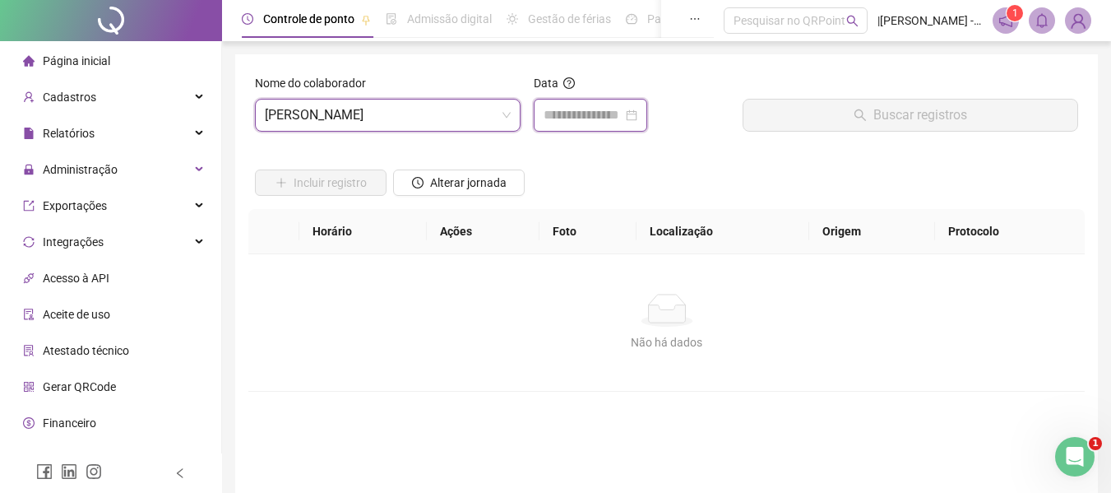
click at [612, 108] on input at bounding box center [583, 115] width 79 height 20
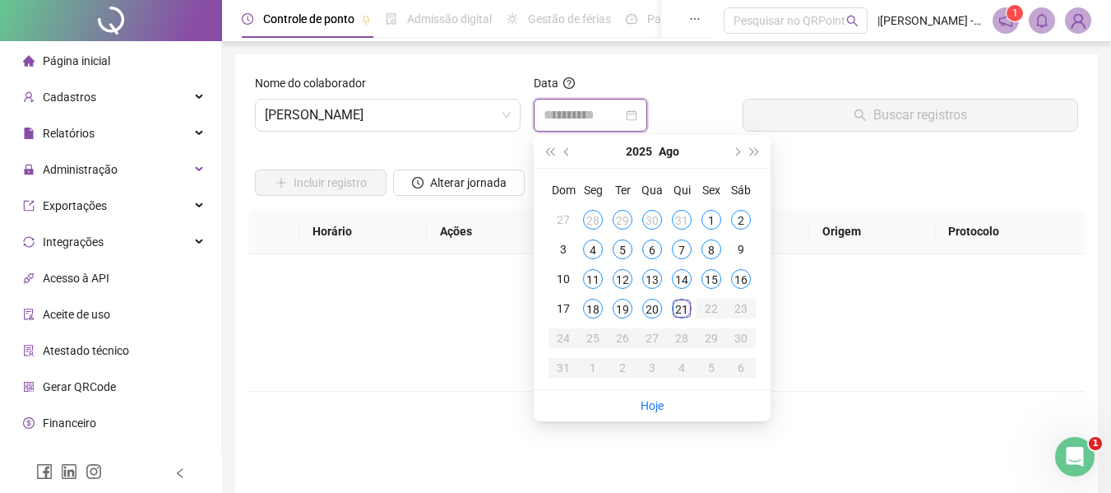
type input "**********"
click at [676, 310] on div "21" at bounding box center [682, 309] width 20 height 20
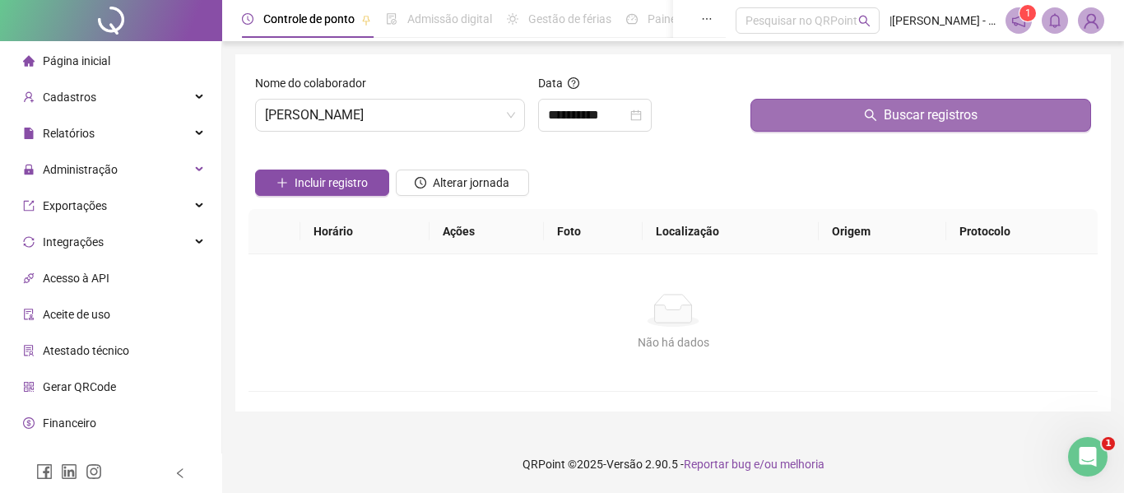
click at [908, 109] on span "Buscar registros" at bounding box center [930, 115] width 94 height 20
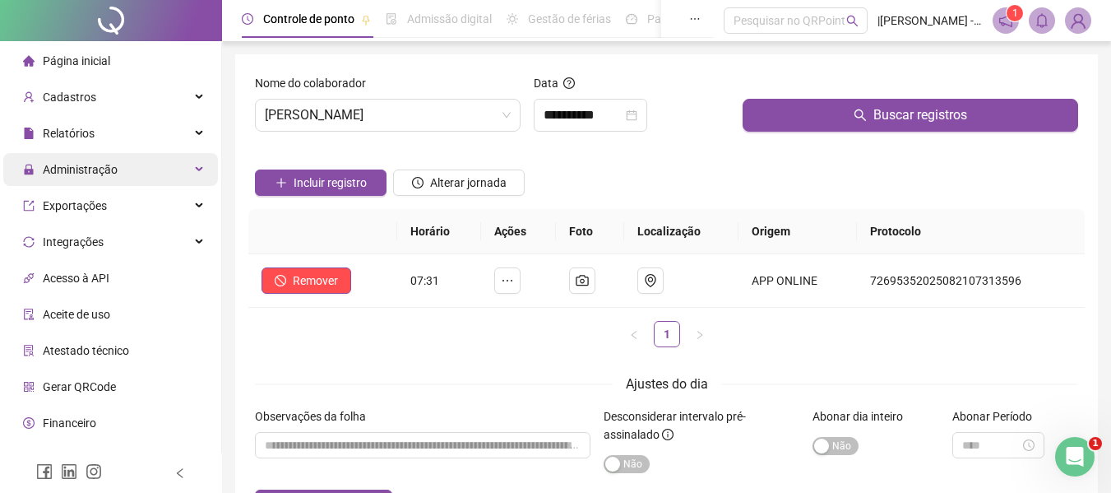
click at [130, 171] on div "Administração" at bounding box center [110, 169] width 215 height 33
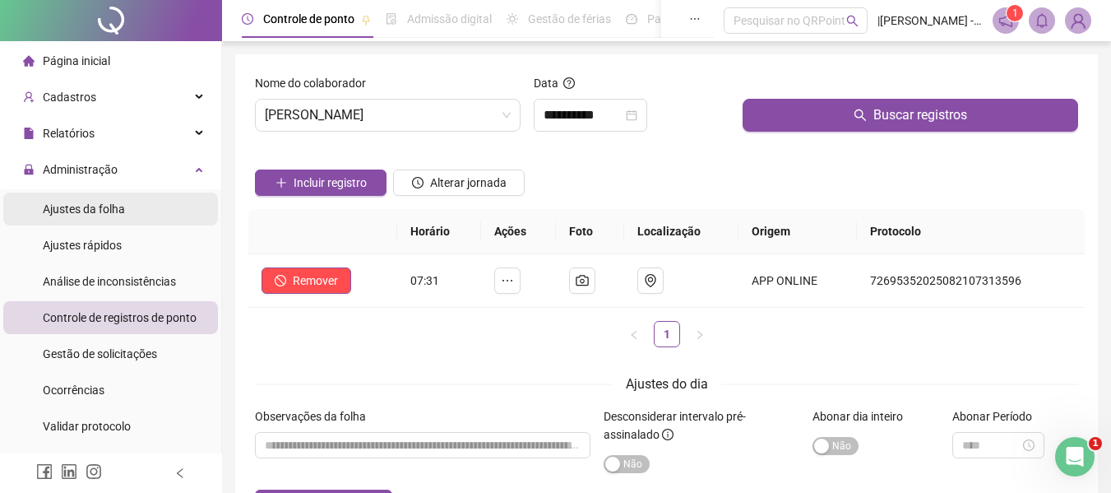
click at [72, 211] on span "Ajustes da folha" at bounding box center [84, 208] width 82 height 13
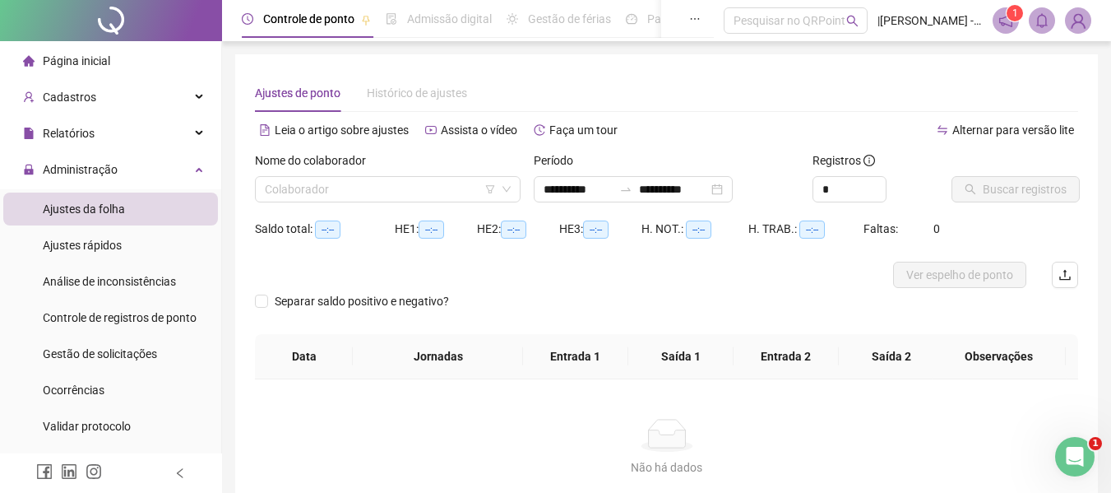
type input "**********"
click at [435, 188] on input "search" at bounding box center [380, 189] width 231 height 25
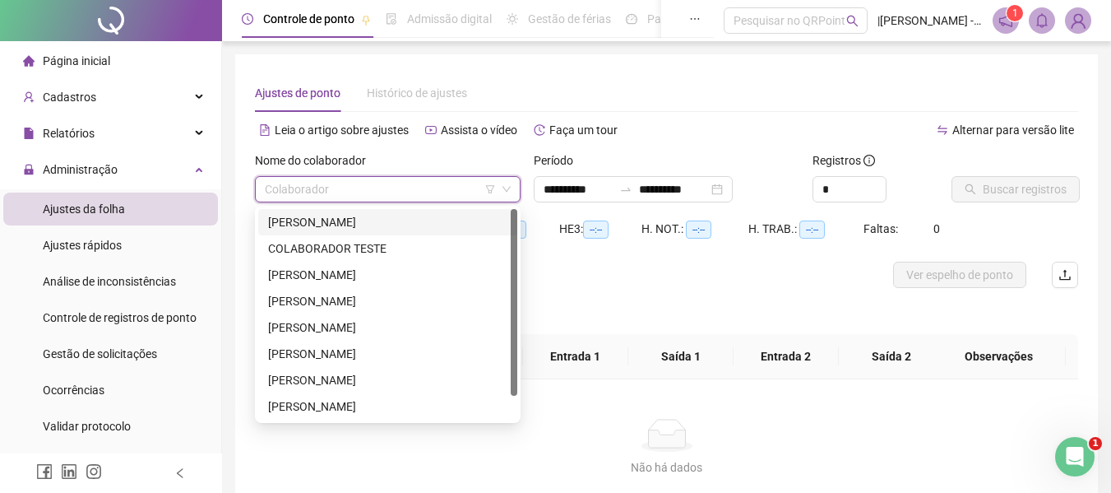
click at [347, 211] on div "[PERSON_NAME]" at bounding box center [387, 222] width 259 height 26
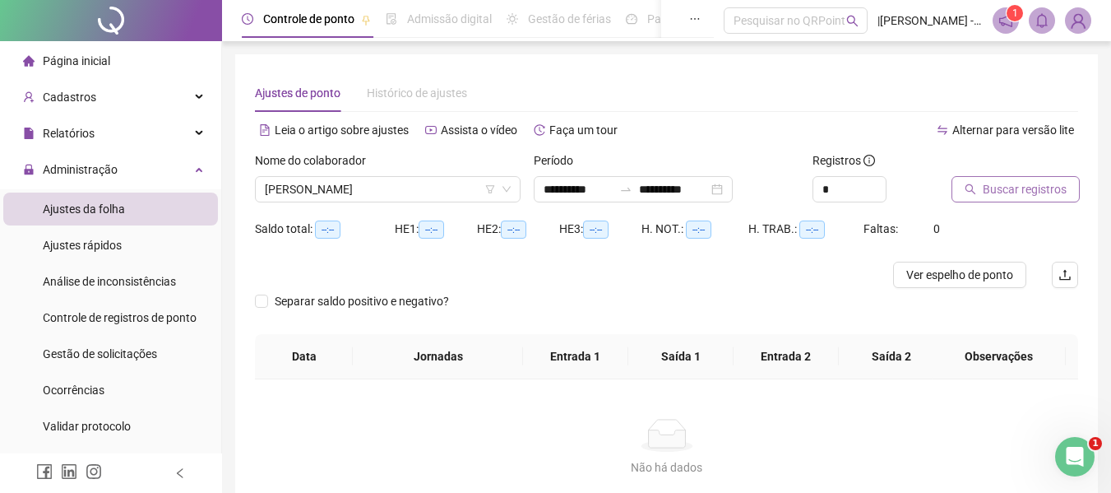
click at [1017, 190] on span "Buscar registros" at bounding box center [1025, 189] width 84 height 18
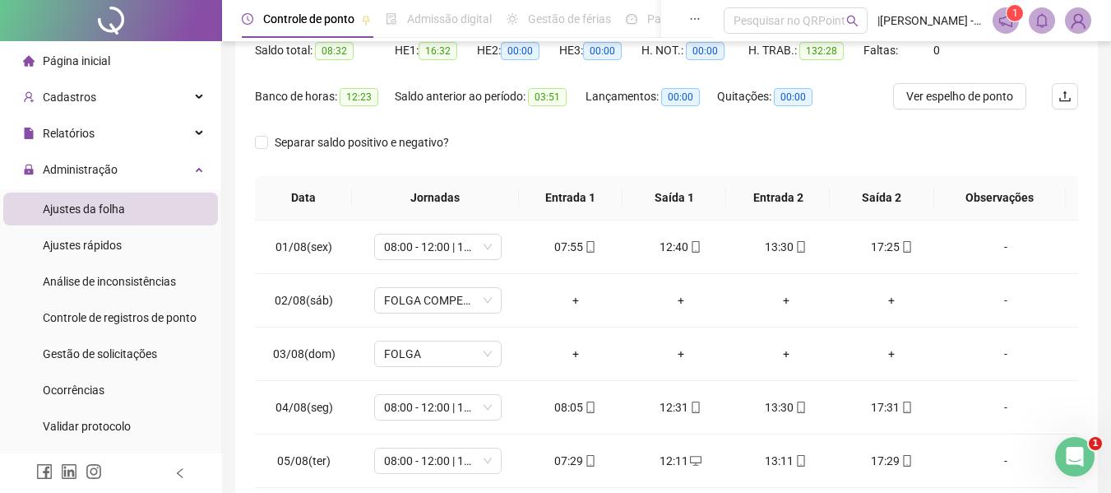
scroll to position [19, 0]
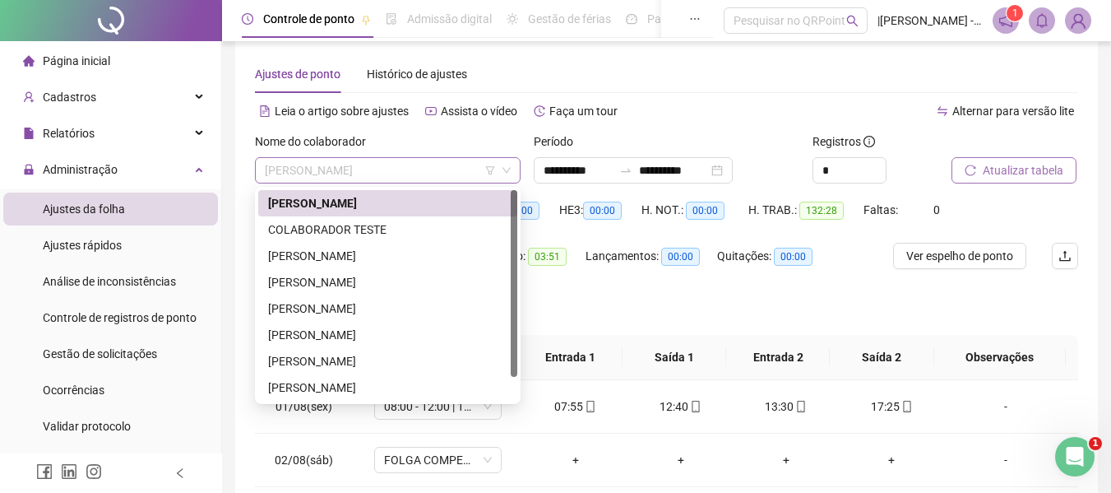
click at [419, 163] on span "[PERSON_NAME]" at bounding box center [388, 170] width 246 height 25
click at [293, 259] on div "[PERSON_NAME]" at bounding box center [387, 256] width 239 height 18
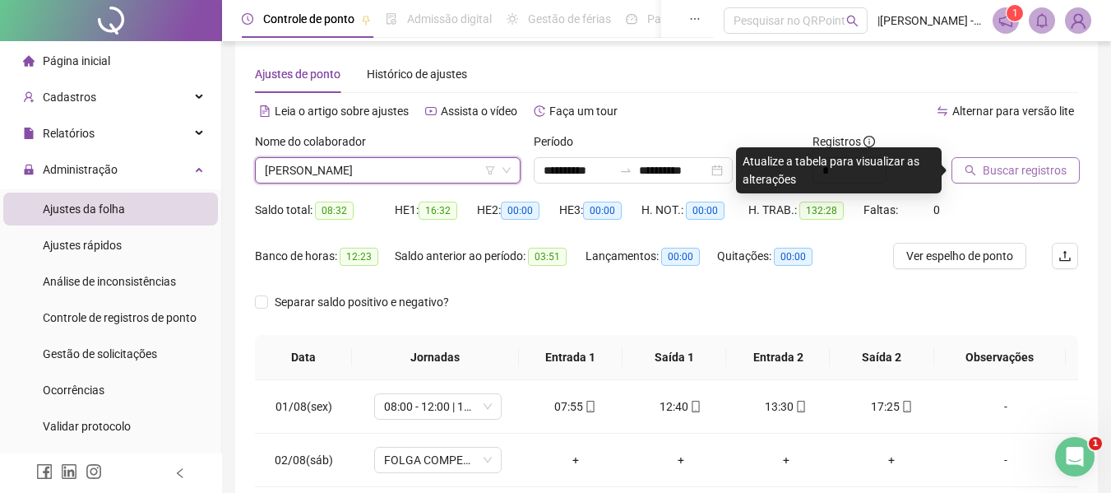
click at [997, 168] on span "Buscar registros" at bounding box center [1025, 170] width 84 height 18
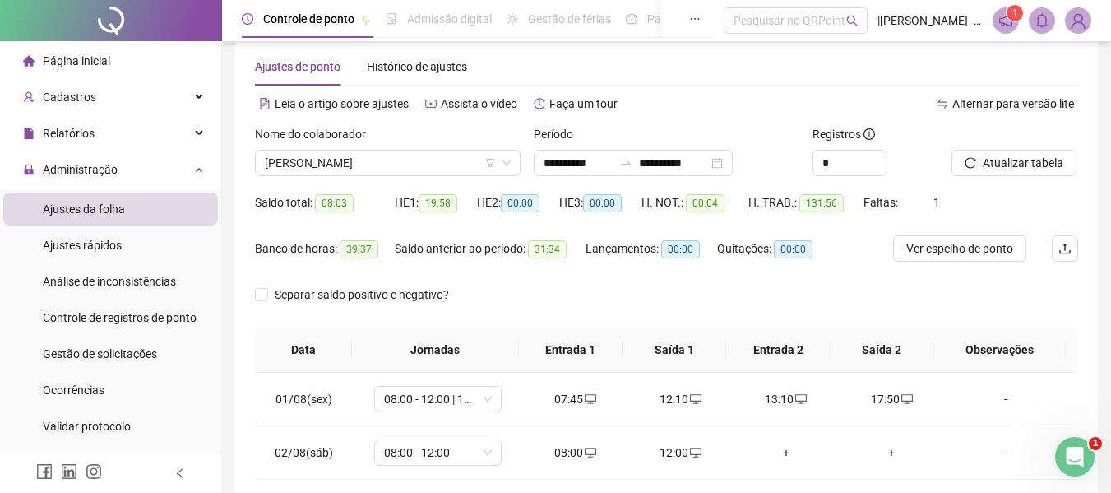
scroll to position [0, 0]
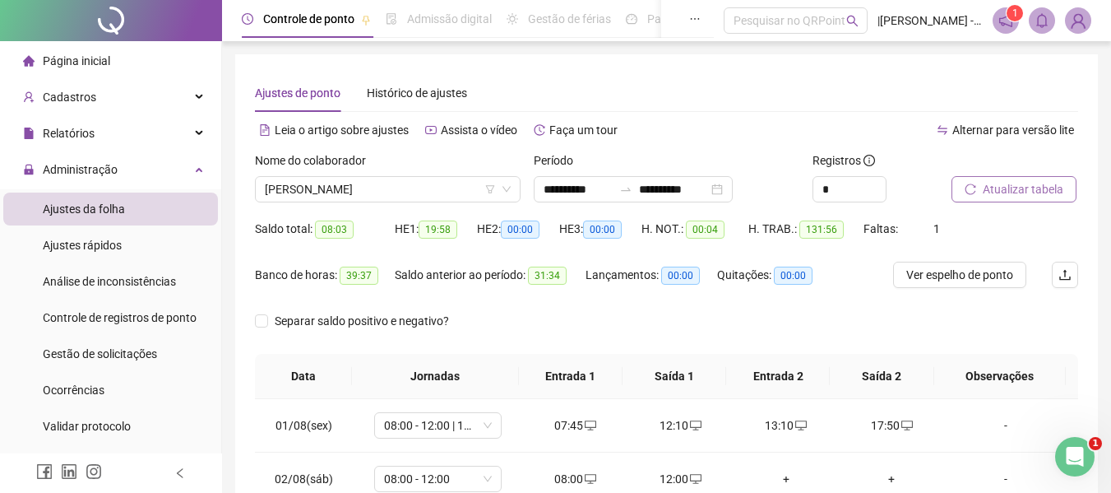
click at [977, 192] on button "Atualizar tabela" at bounding box center [1014, 189] width 125 height 26
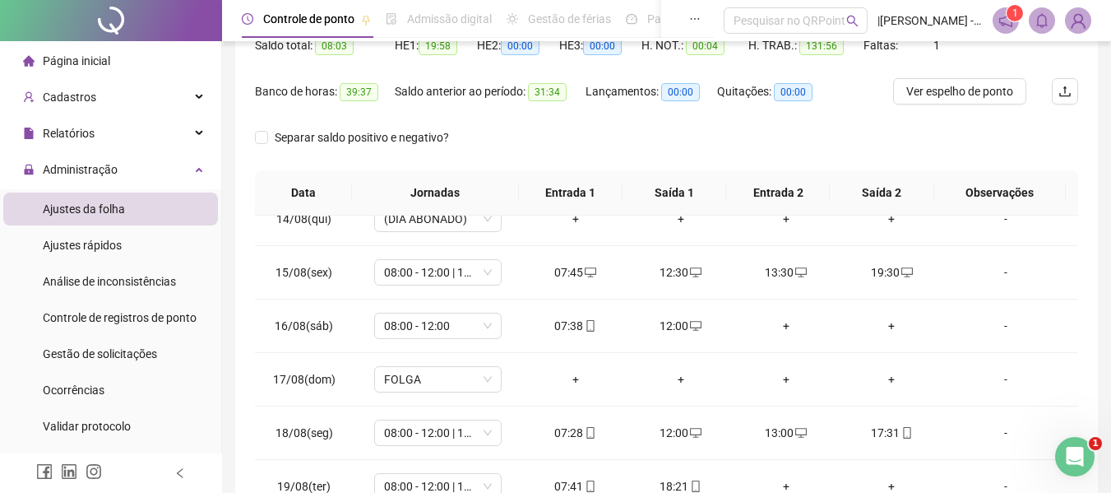
scroll to position [348, 0]
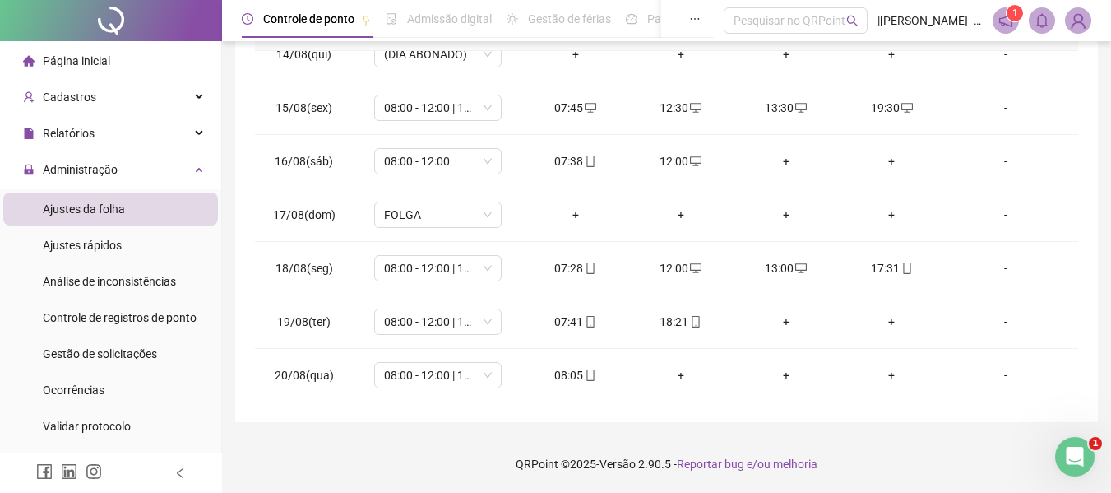
click at [925, 423] on div "**********" at bounding box center [666, 72] width 889 height 841
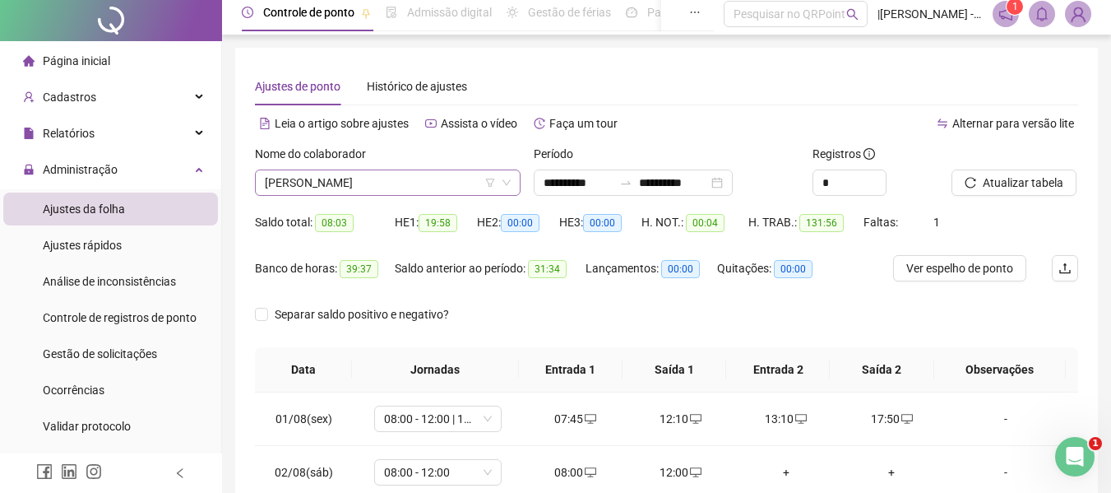
scroll to position [0, 0]
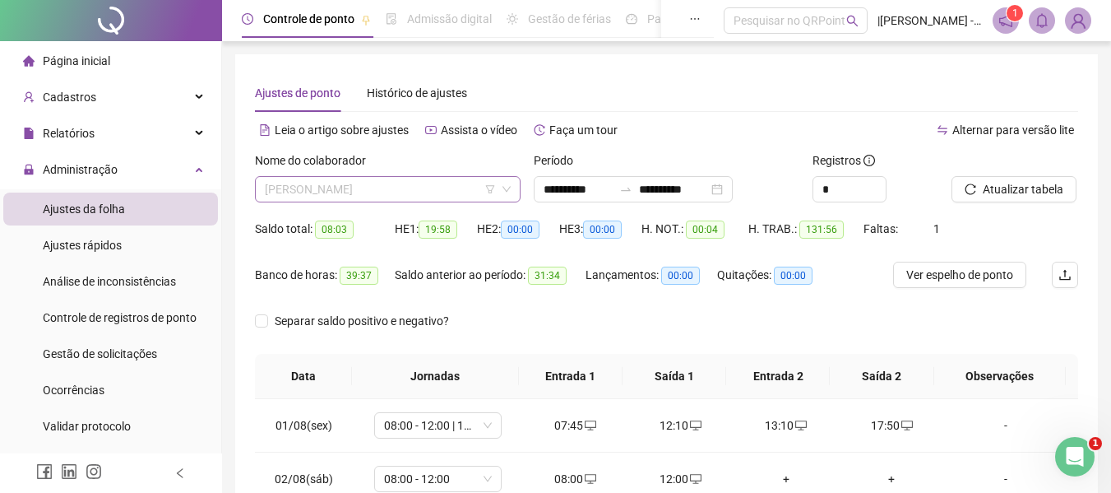
click at [421, 187] on span "[PERSON_NAME]" at bounding box center [388, 189] width 246 height 25
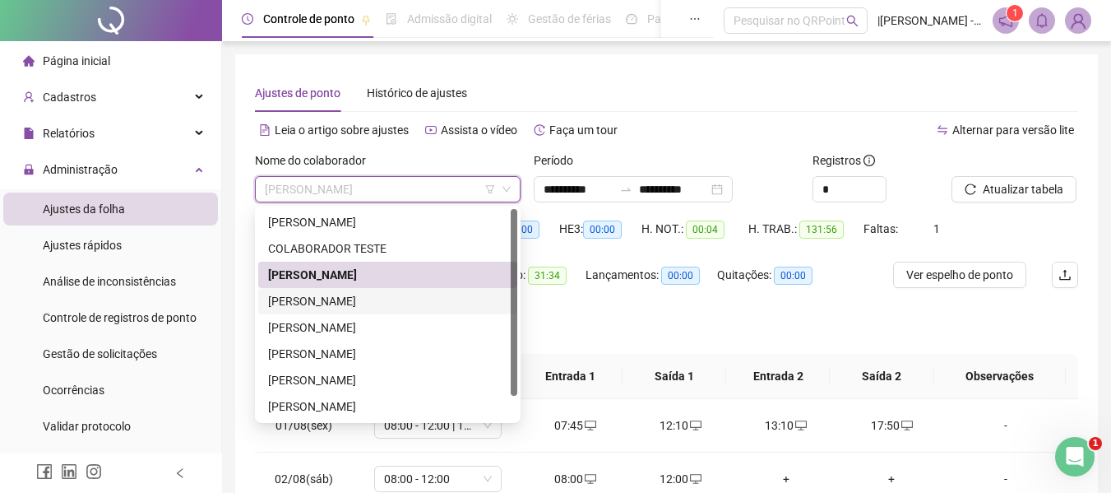
click at [284, 308] on div "[PERSON_NAME]" at bounding box center [387, 301] width 239 height 18
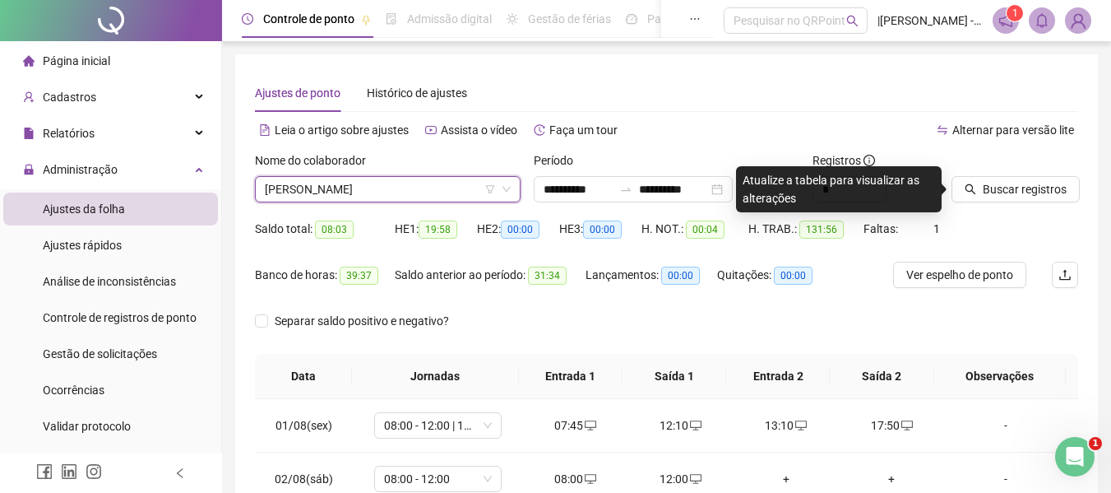
click at [1008, 225] on div "Saldo total: 08:03 HE 1: 19:58 HE 2: 00:00 HE 3: 00:00 H. NOT.: 00:04 H. TRAB.:…" at bounding box center [666, 239] width 823 height 46
click at [1031, 196] on span "Buscar registros" at bounding box center [1025, 189] width 84 height 18
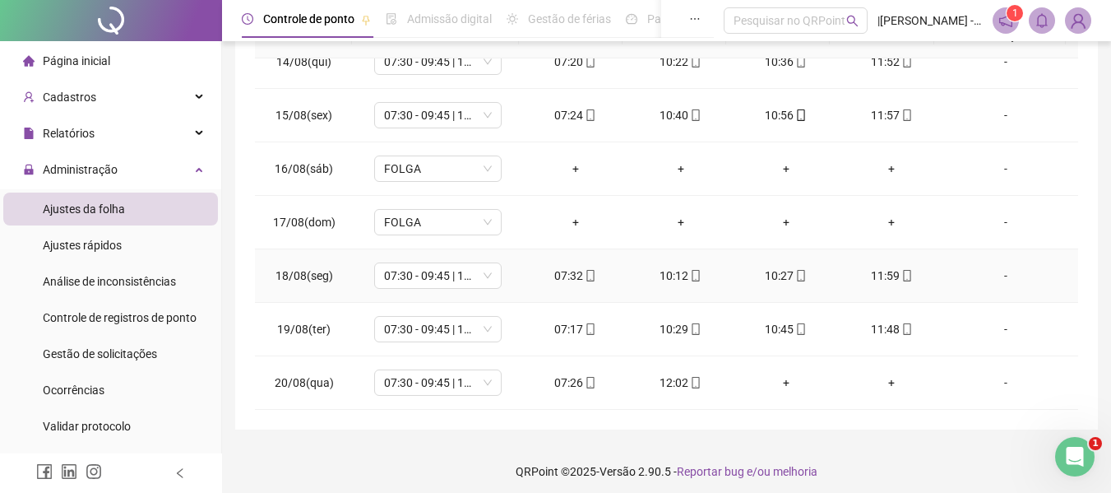
scroll to position [348, 0]
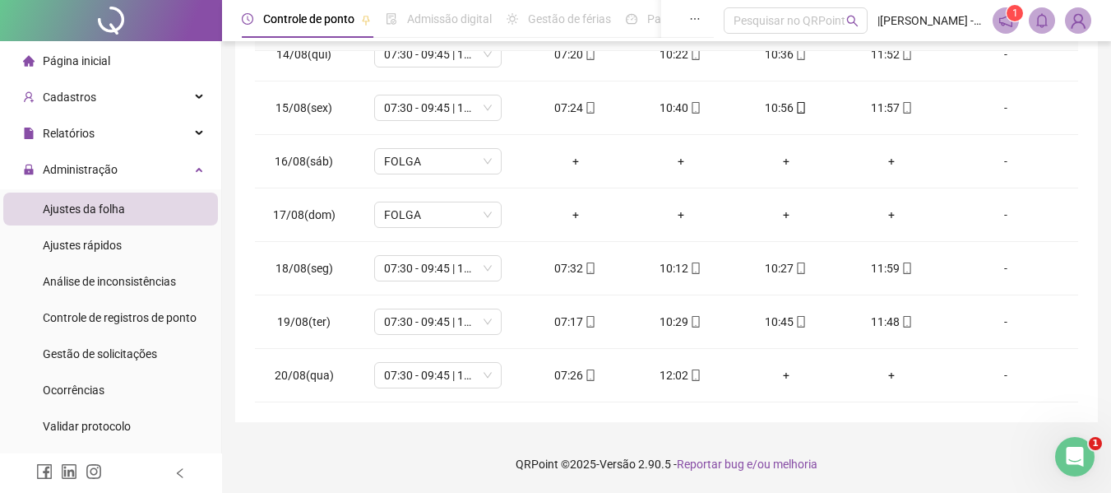
click at [624, 431] on div "**********" at bounding box center [666, 72] width 889 height 841
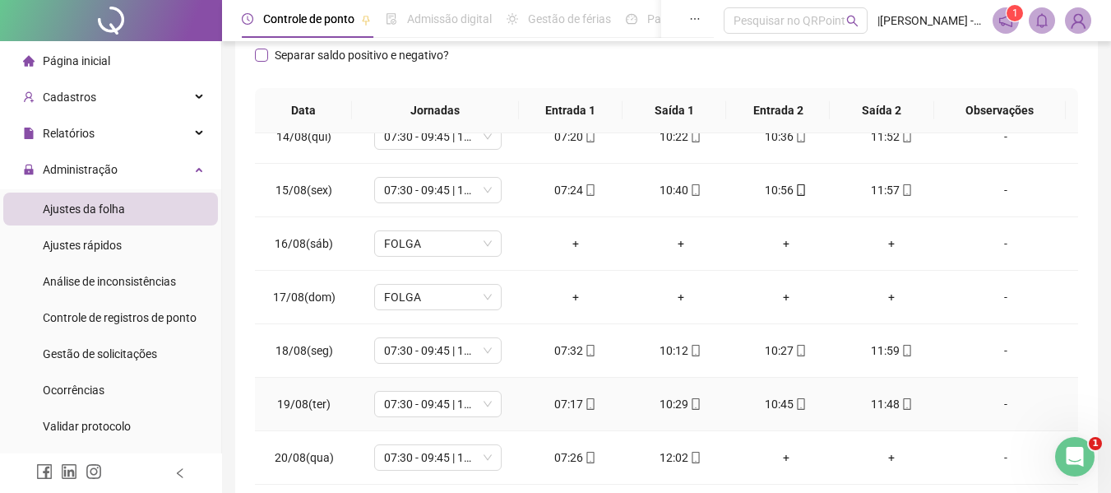
scroll to position [0, 0]
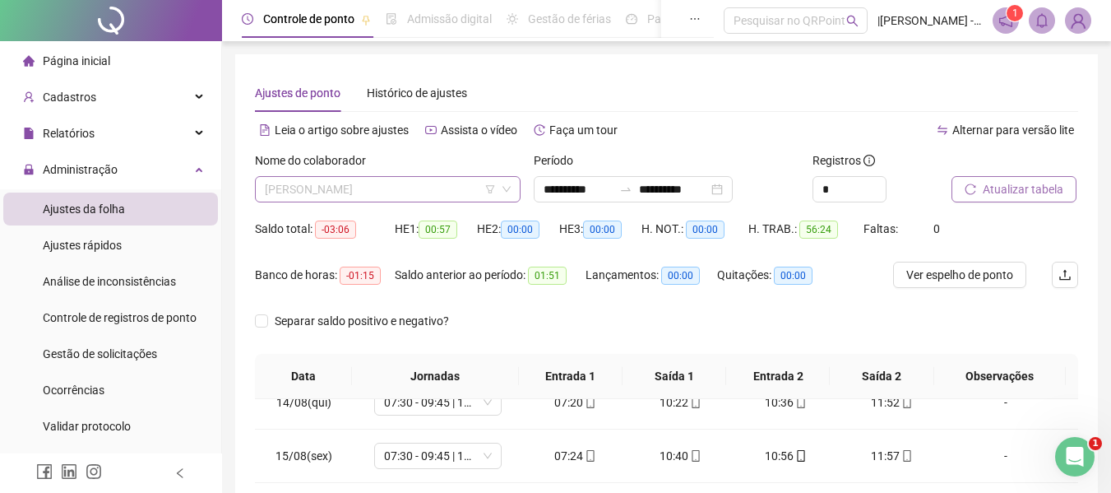
click at [419, 192] on span "[PERSON_NAME]" at bounding box center [388, 189] width 246 height 25
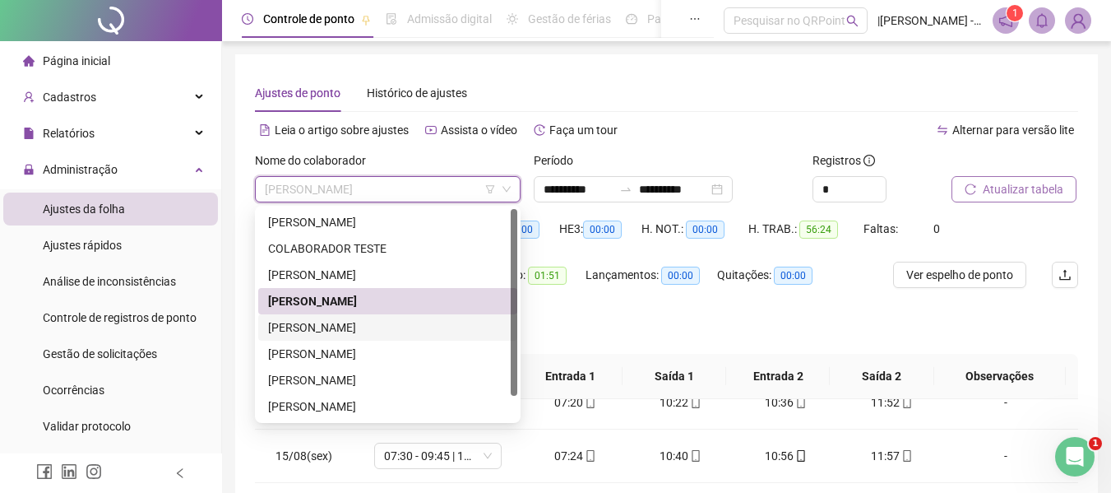
click at [989, 305] on div "Ver espelho de ponto" at bounding box center [961, 285] width 137 height 46
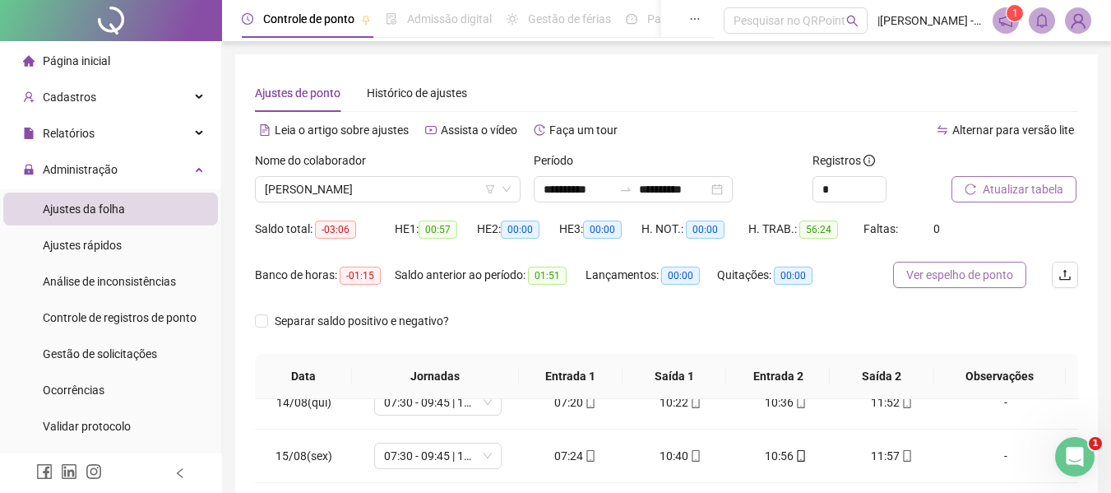
click at [956, 277] on span "Ver espelho de ponto" at bounding box center [959, 275] width 107 height 18
click at [467, 214] on div "Nome do colaborador [PERSON_NAME]" at bounding box center [387, 183] width 279 height 64
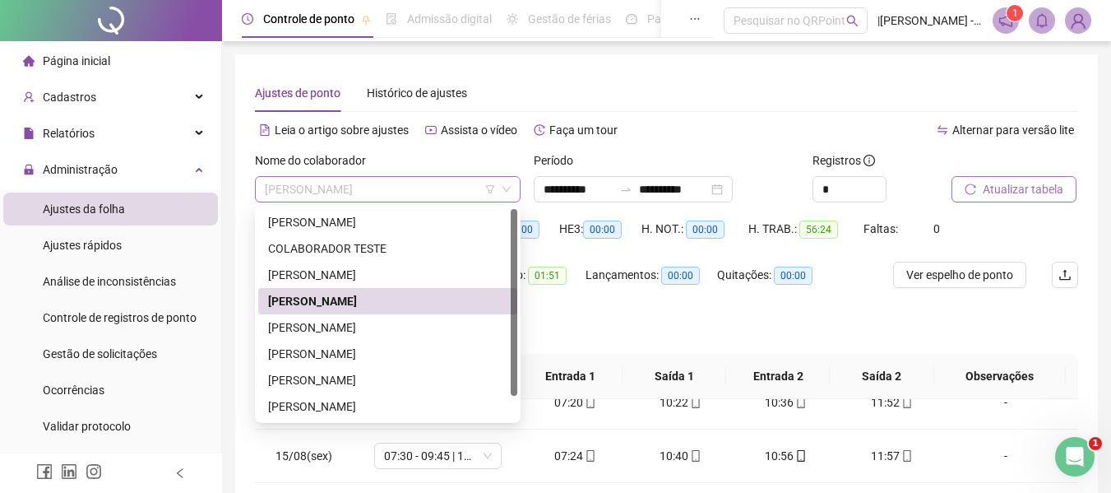
click at [430, 190] on span "[PERSON_NAME]" at bounding box center [388, 189] width 246 height 25
click at [326, 330] on div "[PERSON_NAME]" at bounding box center [387, 327] width 239 height 18
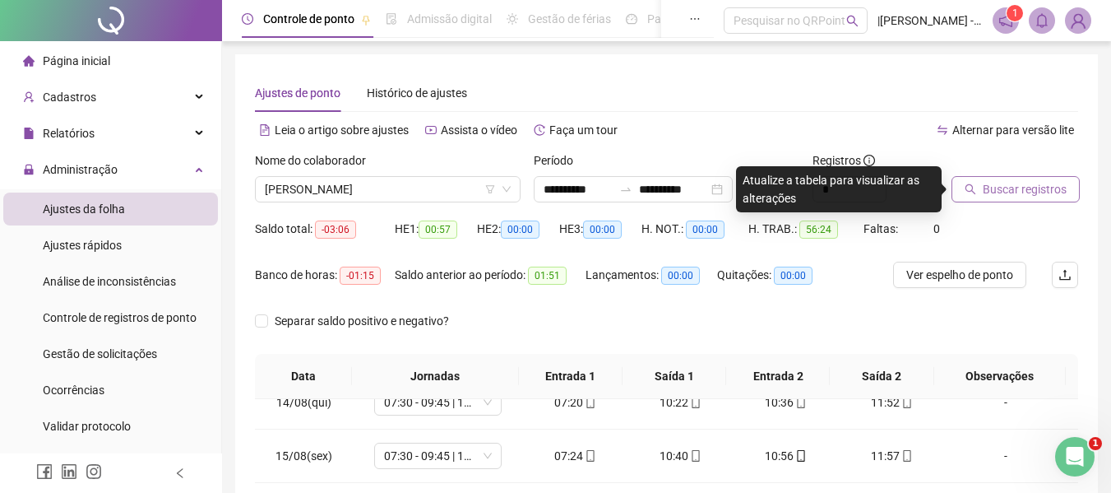
click at [1022, 191] on span "Buscar registros" at bounding box center [1025, 189] width 84 height 18
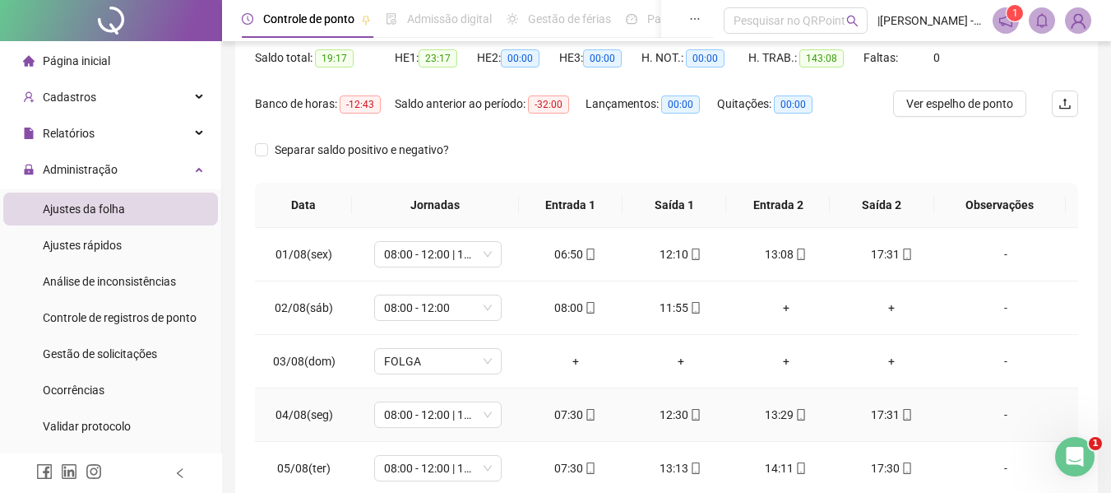
scroll to position [19, 0]
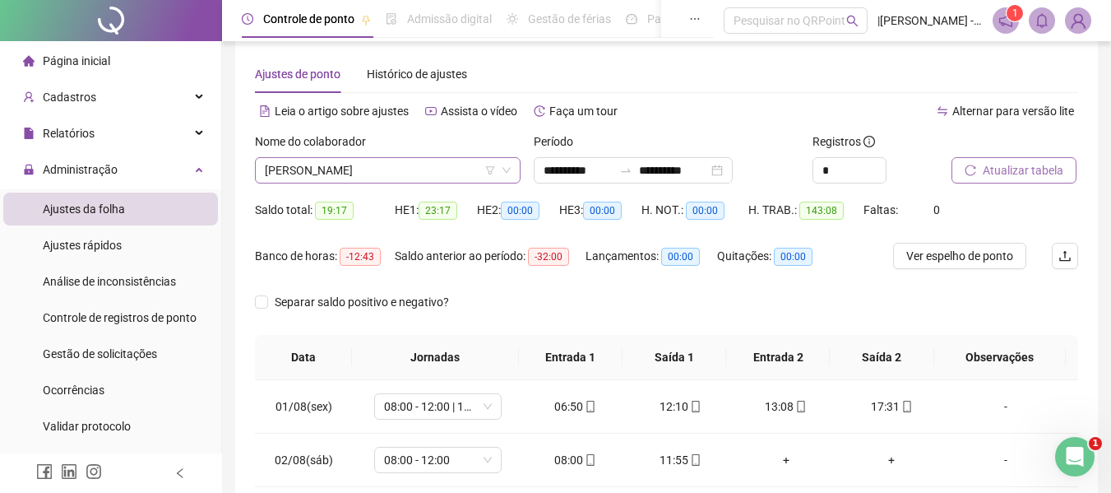
click at [435, 164] on span "[PERSON_NAME]" at bounding box center [388, 170] width 246 height 25
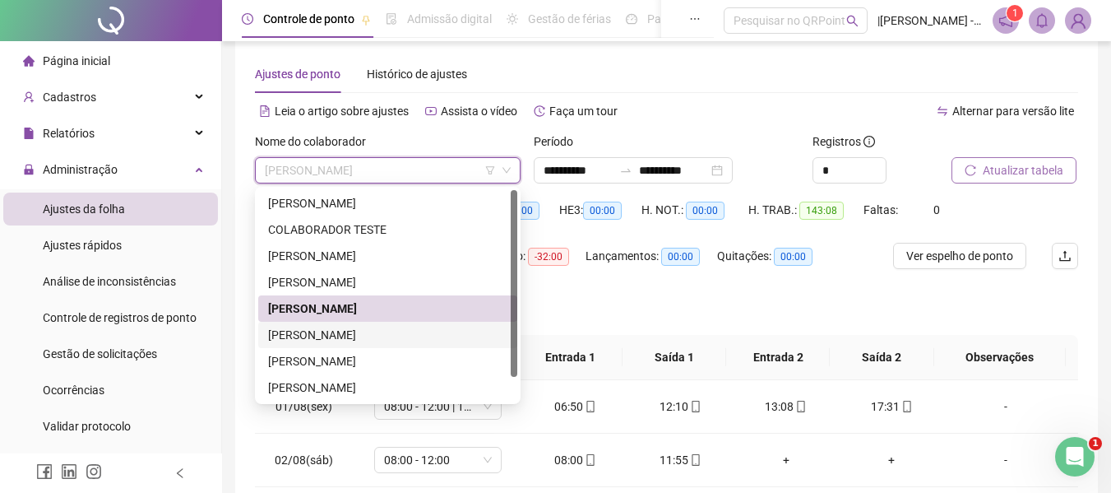
click at [335, 342] on div "[PERSON_NAME]" at bounding box center [387, 335] width 239 height 18
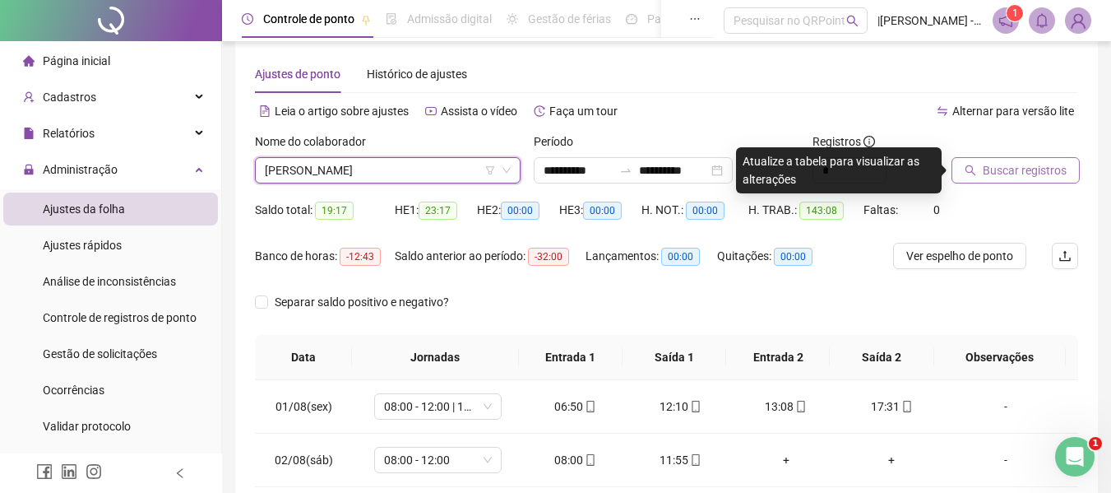
click at [1013, 165] on span "Buscar registros" at bounding box center [1025, 170] width 84 height 18
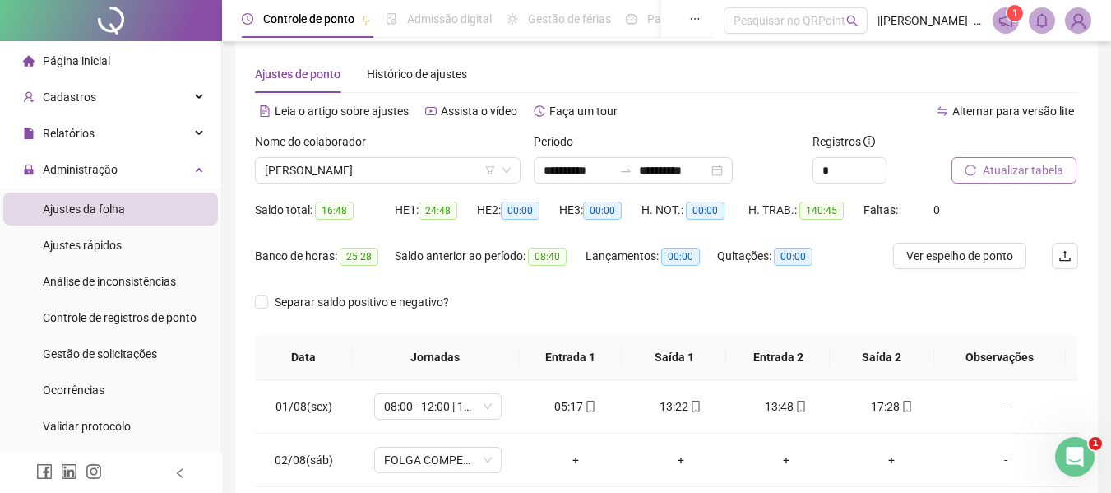
click at [999, 165] on span "Atualizar tabela" at bounding box center [1023, 170] width 81 height 18
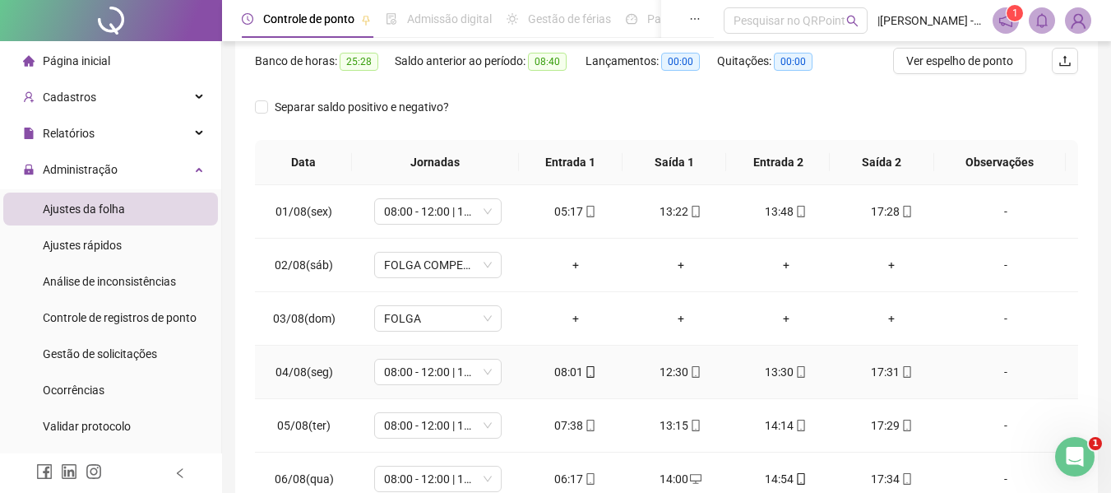
scroll to position [0, 0]
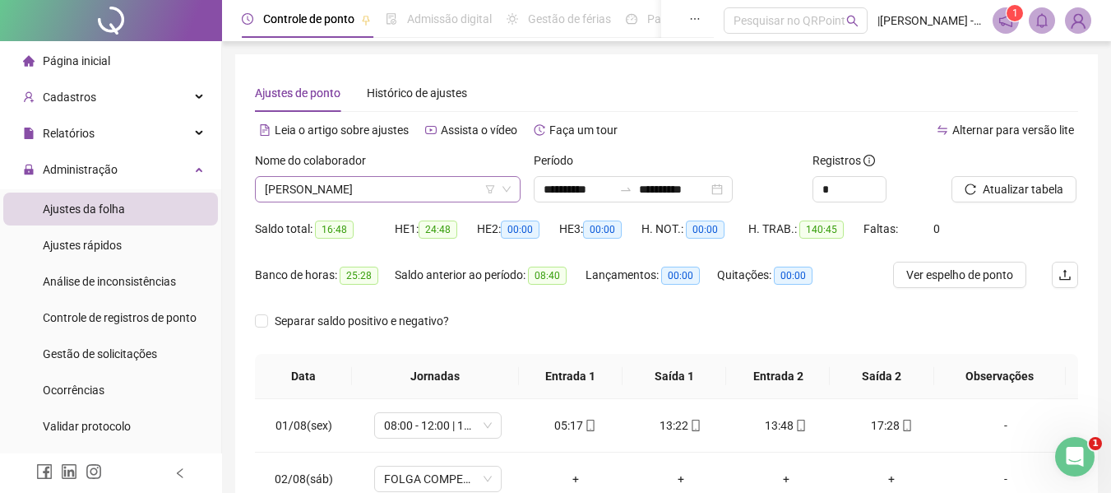
click at [395, 188] on span "[PERSON_NAME]" at bounding box center [388, 189] width 246 height 25
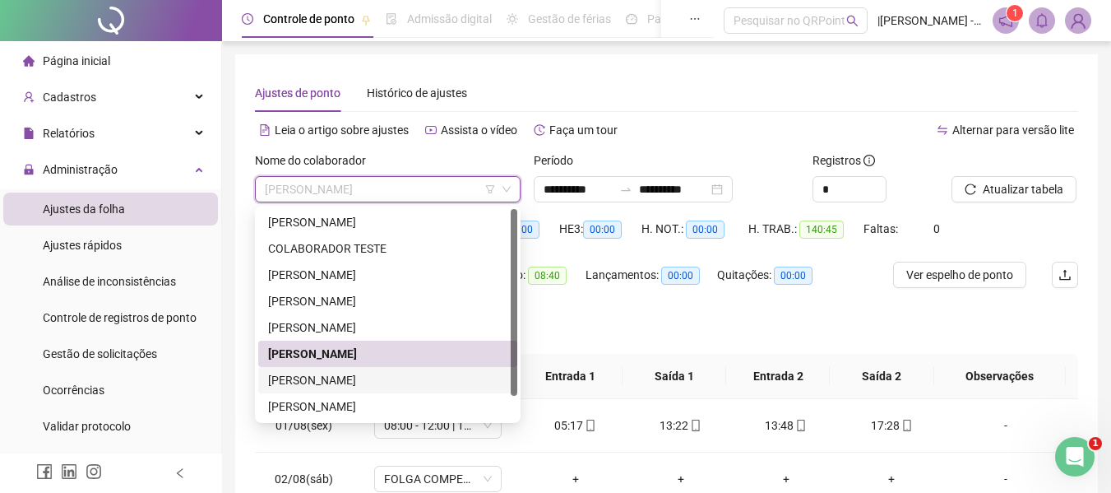
click at [324, 382] on div "[PERSON_NAME]" at bounding box center [387, 380] width 239 height 18
click at [324, 382] on th "Data" at bounding box center [303, 376] width 97 height 45
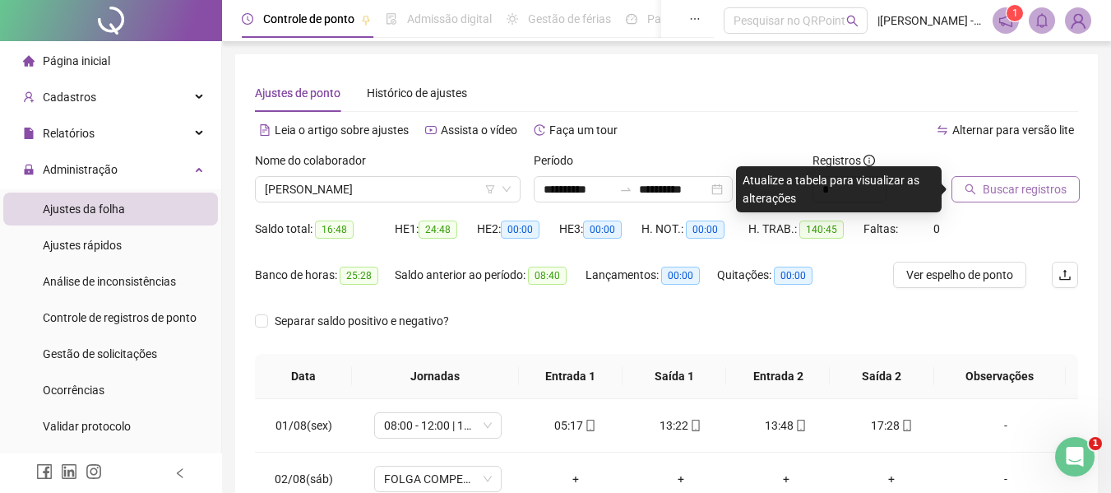
click at [1000, 179] on button "Buscar registros" at bounding box center [1016, 189] width 128 height 26
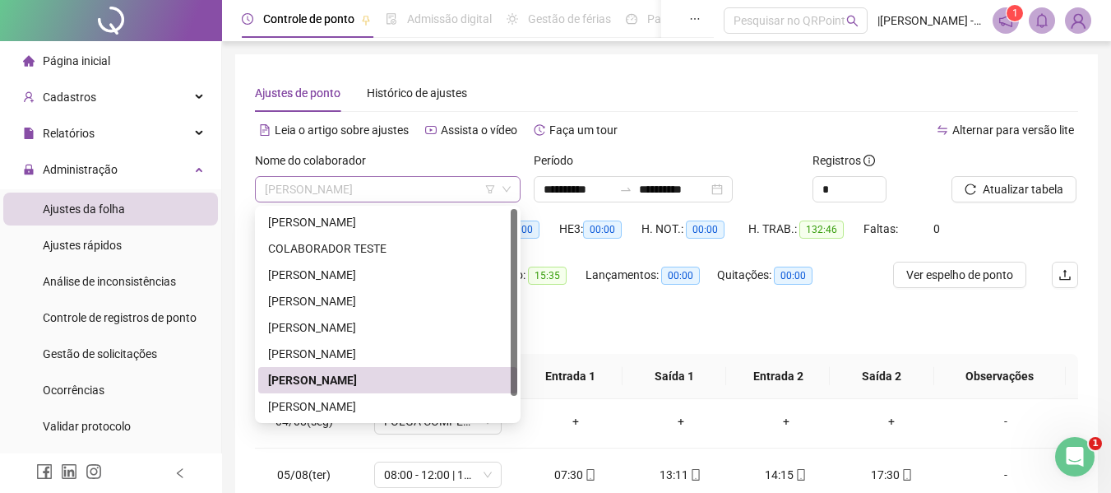
click at [426, 181] on span "[PERSON_NAME]" at bounding box center [388, 189] width 246 height 25
click at [621, 318] on div "Separar saldo positivo e negativo?" at bounding box center [666, 331] width 823 height 46
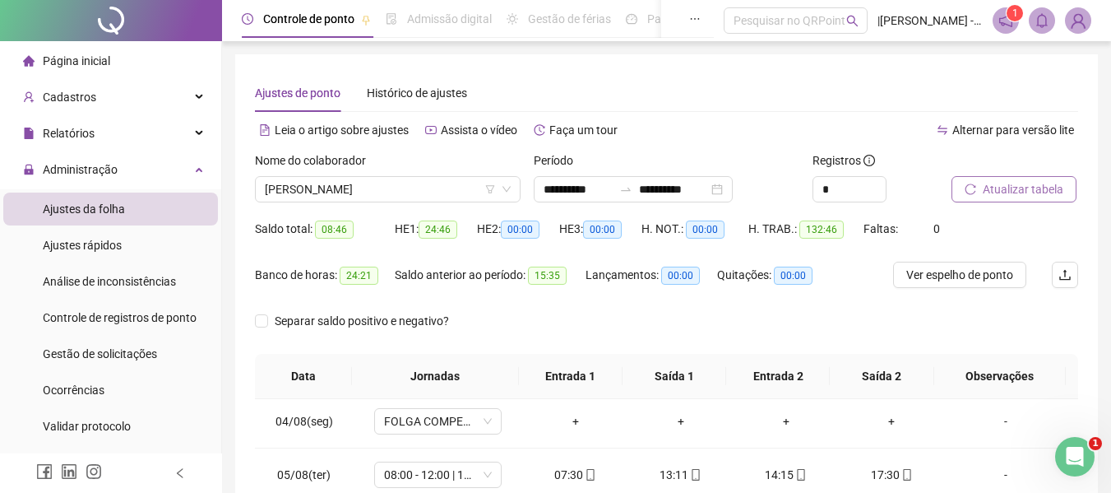
click at [1000, 194] on span "Atualizar tabela" at bounding box center [1023, 189] width 81 height 18
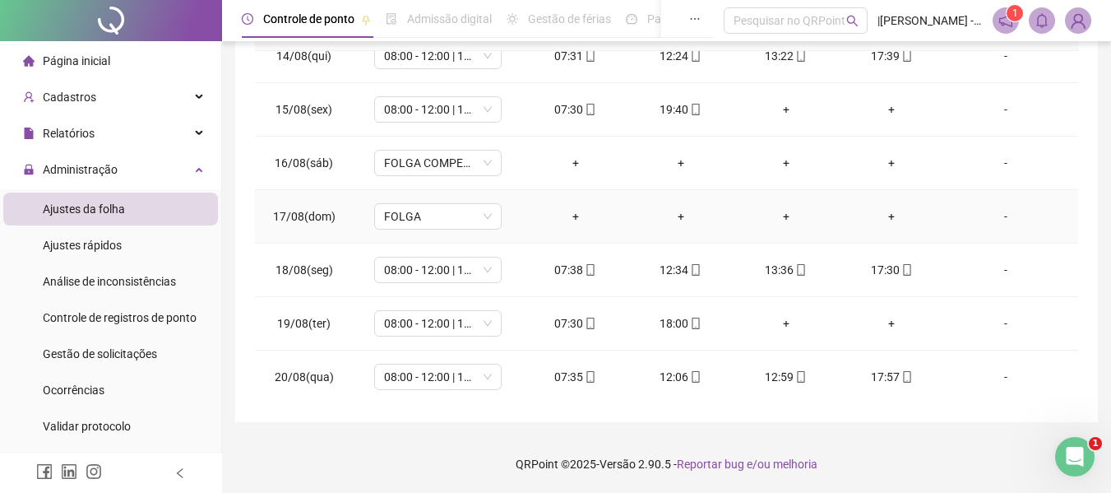
scroll to position [718, 0]
click at [1088, 75] on div "**********" at bounding box center [666, 64] width 863 height 716
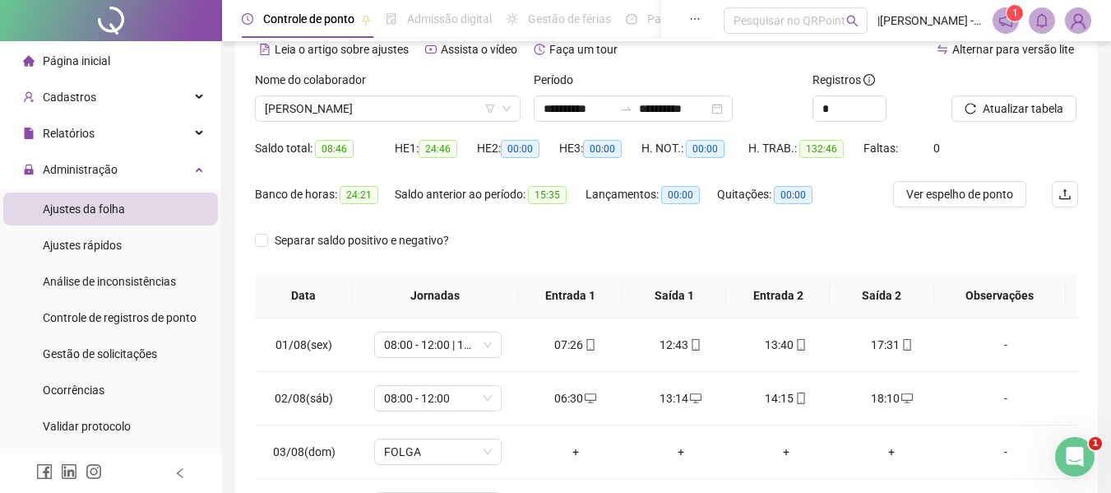
scroll to position [0, 0]
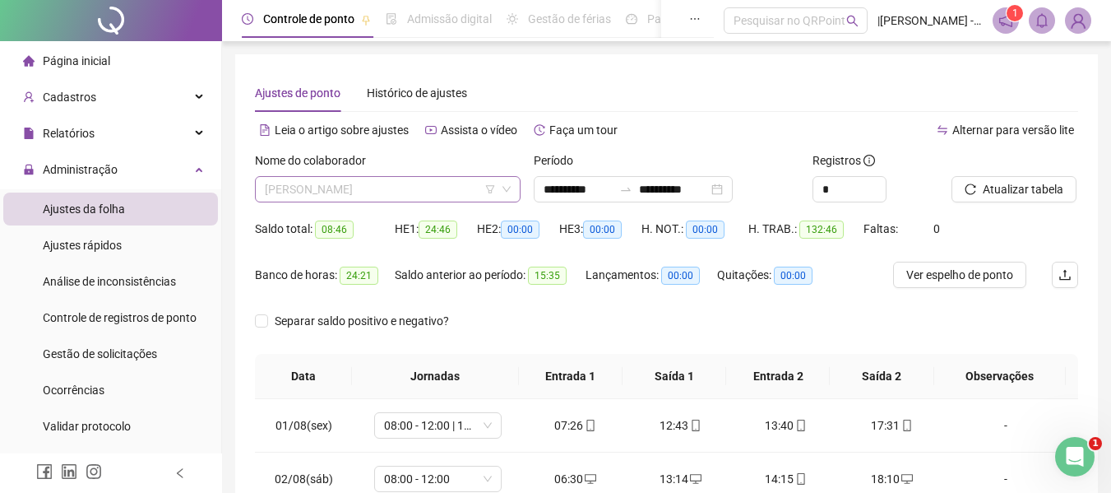
click at [457, 194] on span "[PERSON_NAME]" at bounding box center [388, 189] width 246 height 25
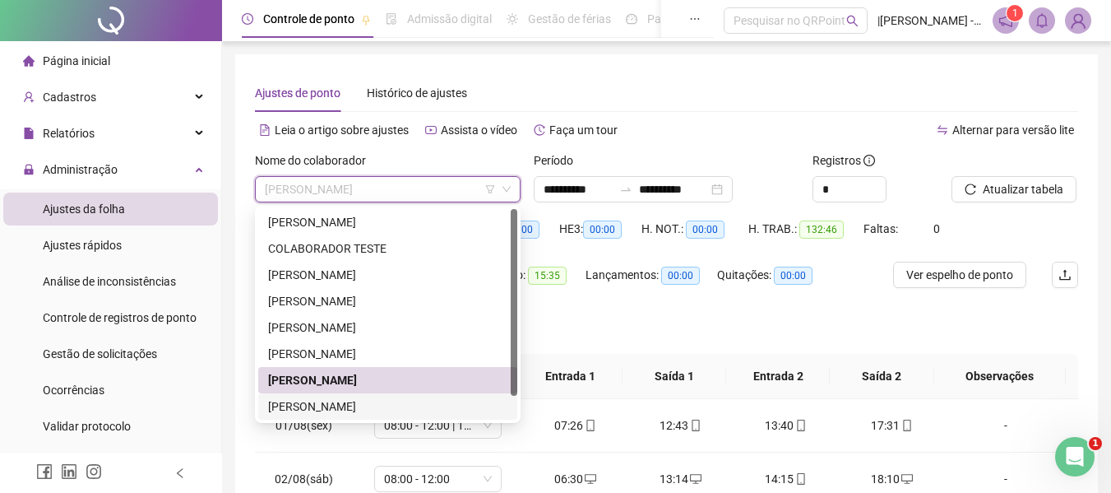
click at [303, 414] on div "[PERSON_NAME]" at bounding box center [387, 406] width 239 height 18
drag, startPoint x: 303, startPoint y: 414, endPoint x: 574, endPoint y: 285, distance: 300.6
click at [303, 414] on td "01/08(sex)" at bounding box center [304, 425] width 98 height 53
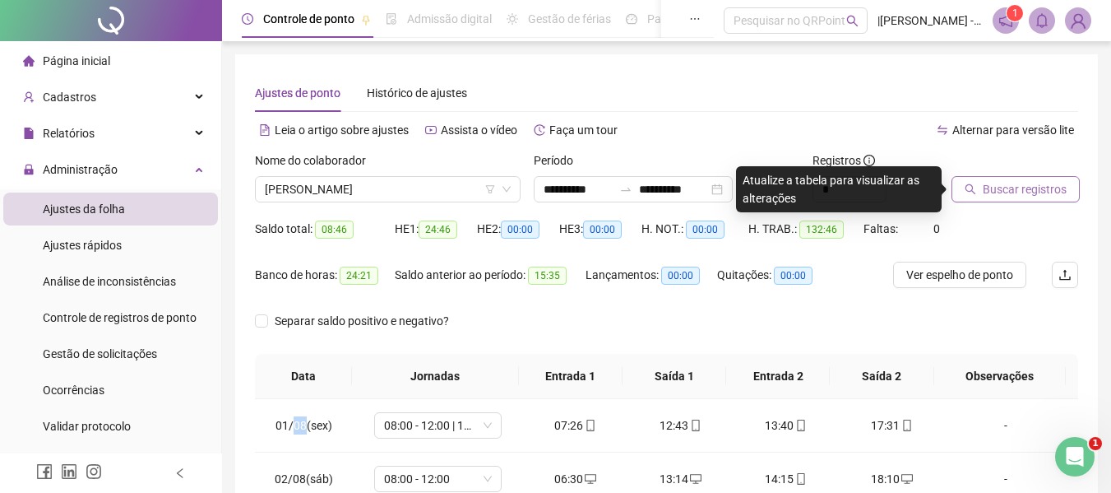
click at [1002, 192] on span "Buscar registros" at bounding box center [1025, 189] width 84 height 18
click at [1002, 192] on body "**********" at bounding box center [555, 246] width 1111 height 493
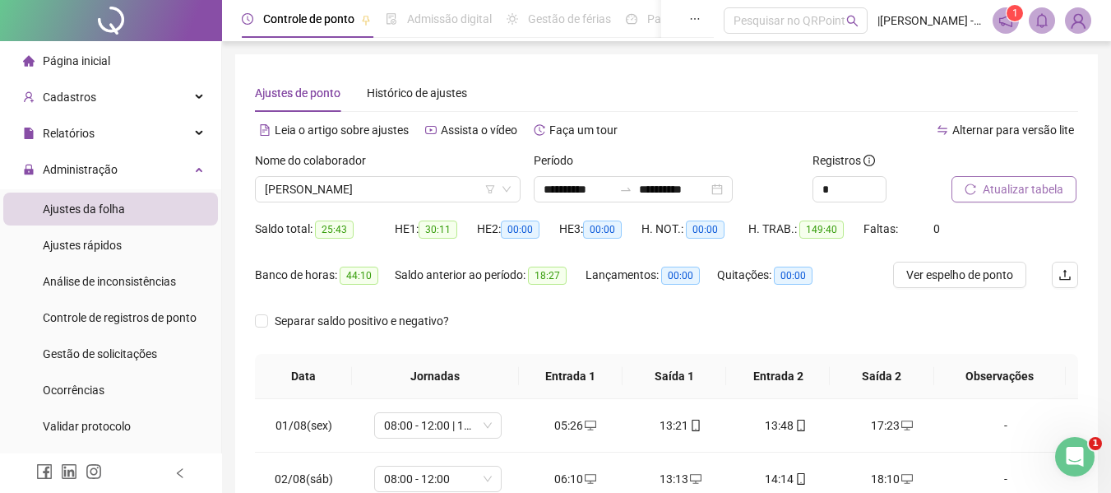
click at [997, 183] on span "Atualizar tabela" at bounding box center [1023, 189] width 81 height 18
click at [1022, 194] on span "Atualizar tabela" at bounding box center [1023, 189] width 81 height 18
click at [406, 196] on span "[PERSON_NAME]" at bounding box center [388, 189] width 246 height 25
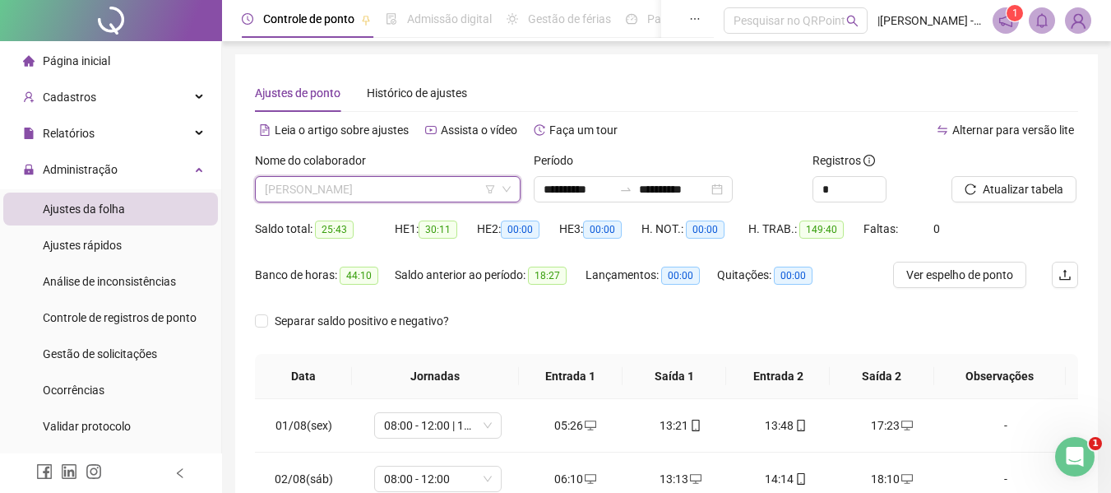
click at [436, 187] on span "[PERSON_NAME]" at bounding box center [388, 189] width 246 height 25
click at [476, 183] on span "[PERSON_NAME]" at bounding box center [388, 189] width 246 height 25
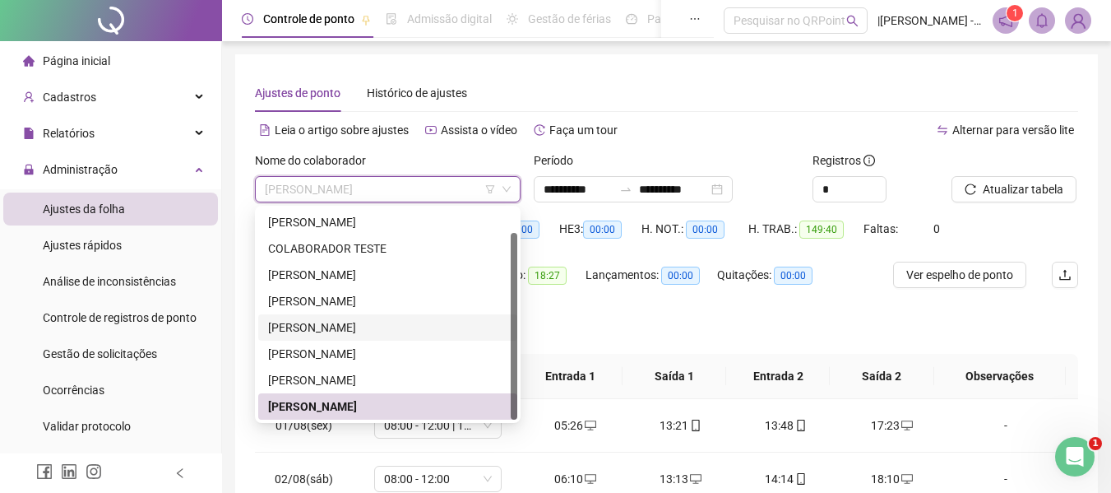
scroll to position [26, 0]
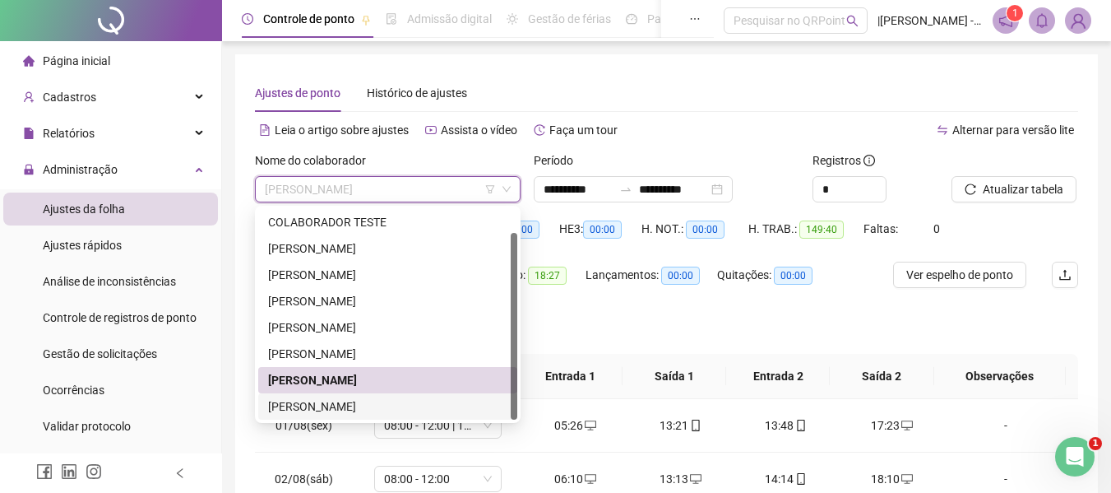
click at [307, 399] on div "[PERSON_NAME]" at bounding box center [387, 406] width 239 height 18
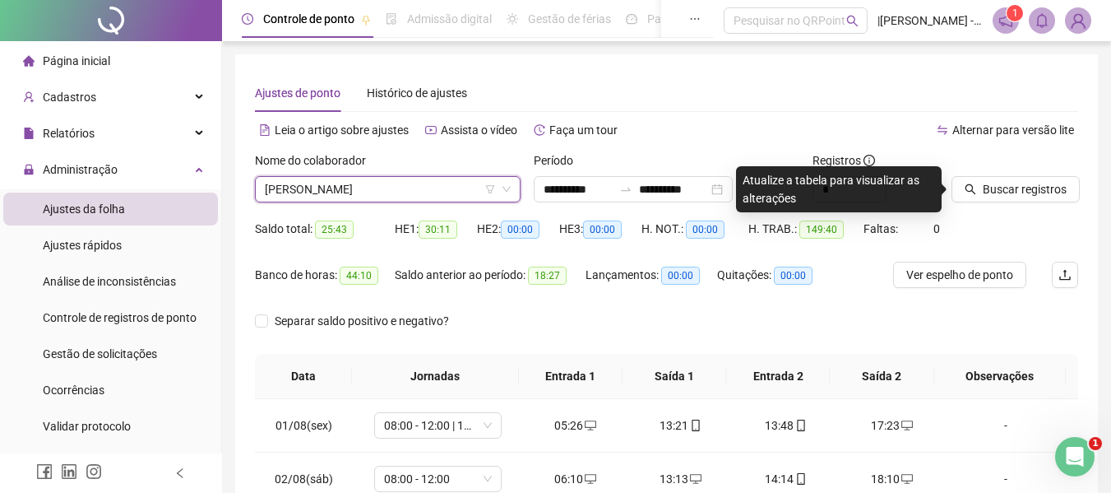
click at [1036, 204] on div "Buscar registros" at bounding box center [1015, 183] width 140 height 64
click at [1016, 198] on button "Buscar registros" at bounding box center [1016, 189] width 128 height 26
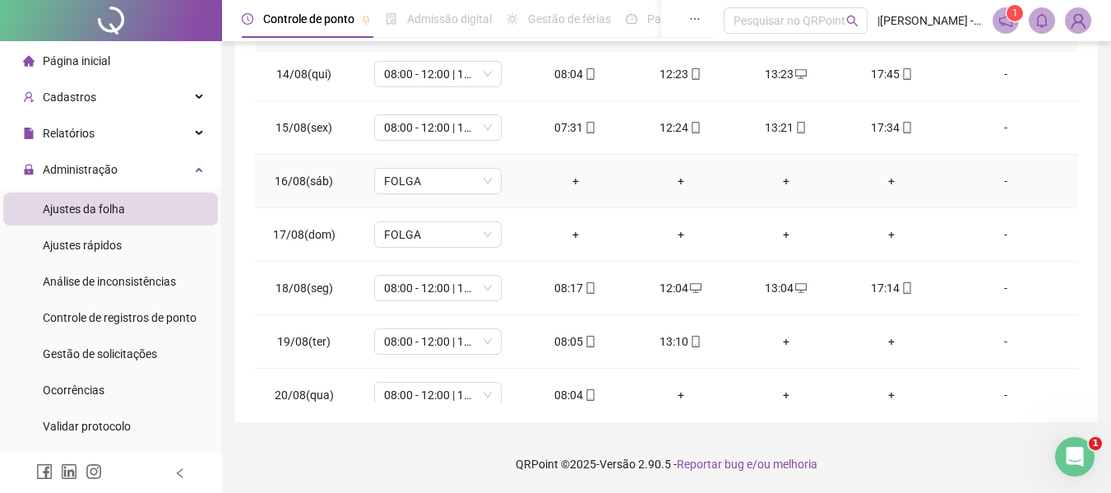
scroll to position [718, 0]
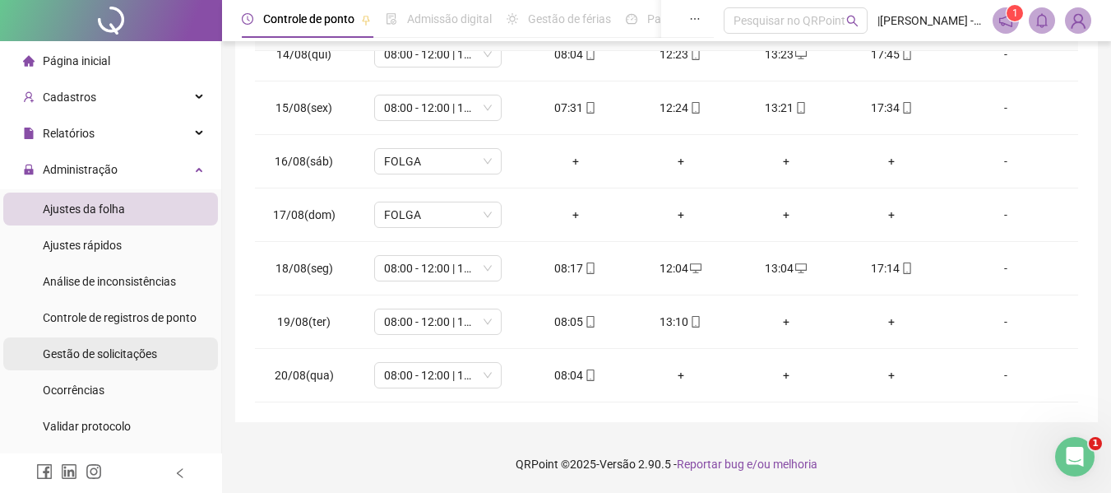
click at [92, 353] on span "Gestão de solicitações" at bounding box center [100, 353] width 114 height 13
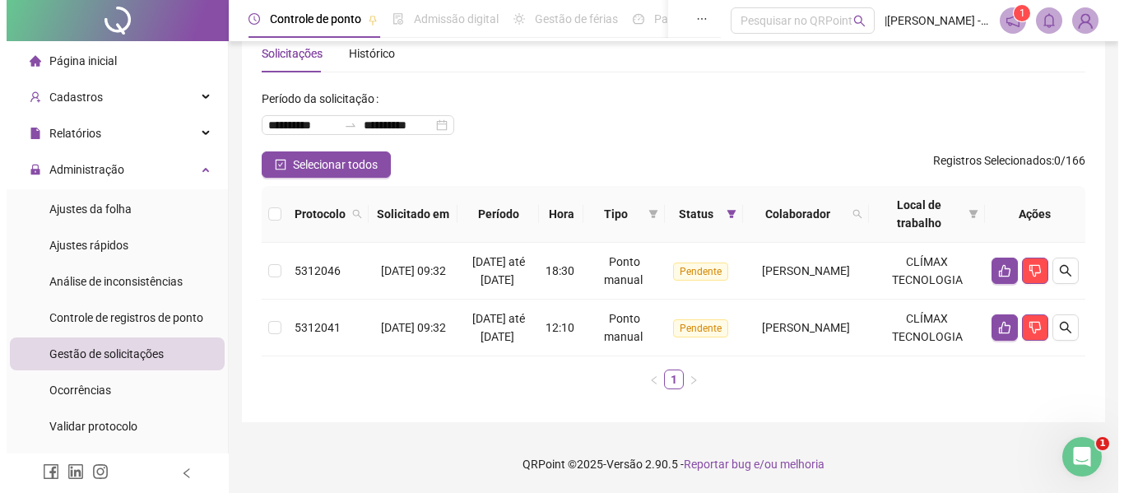
scroll to position [76, 0]
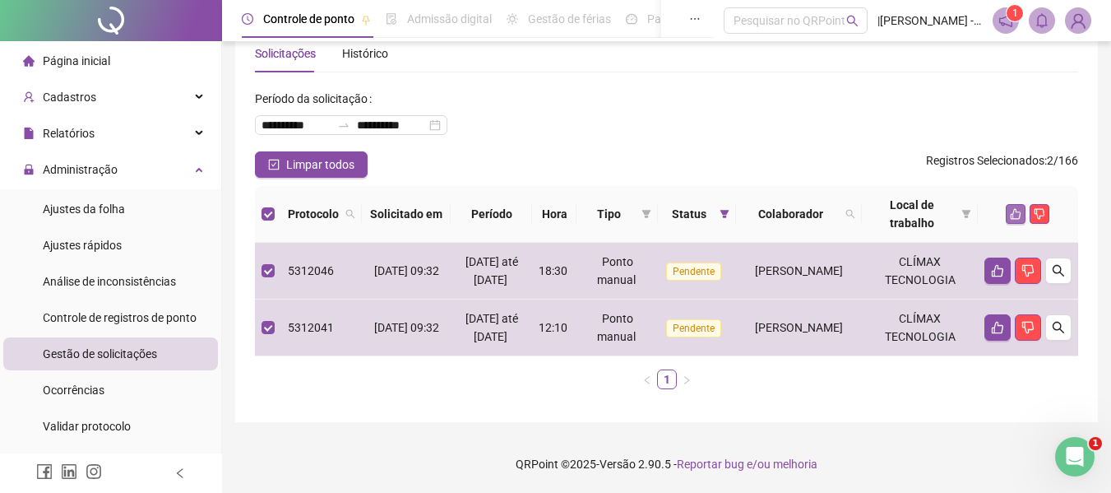
click at [1014, 208] on icon "like" at bounding box center [1016, 214] width 12 height 12
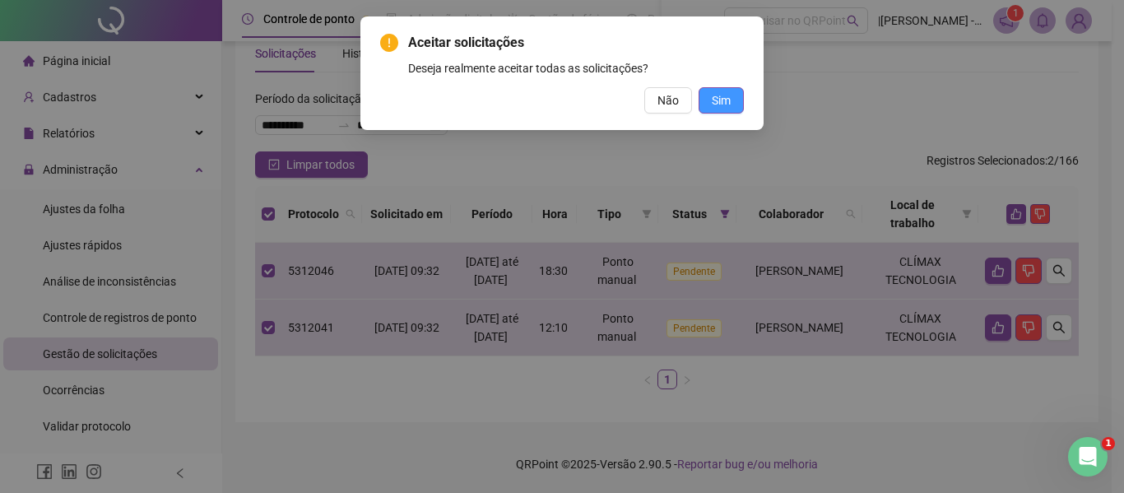
click at [731, 108] on button "Sim" at bounding box center [720, 100] width 45 height 26
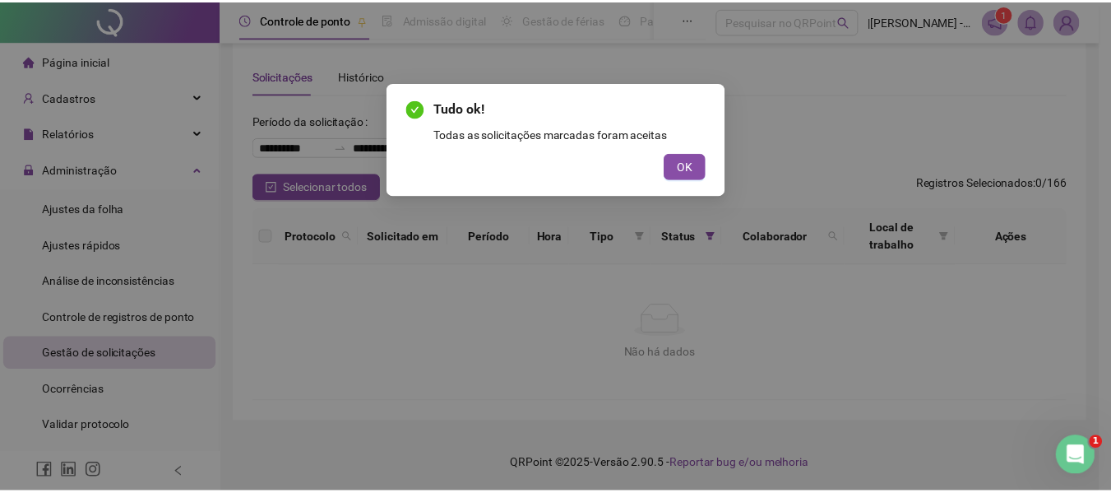
scroll to position [17, 0]
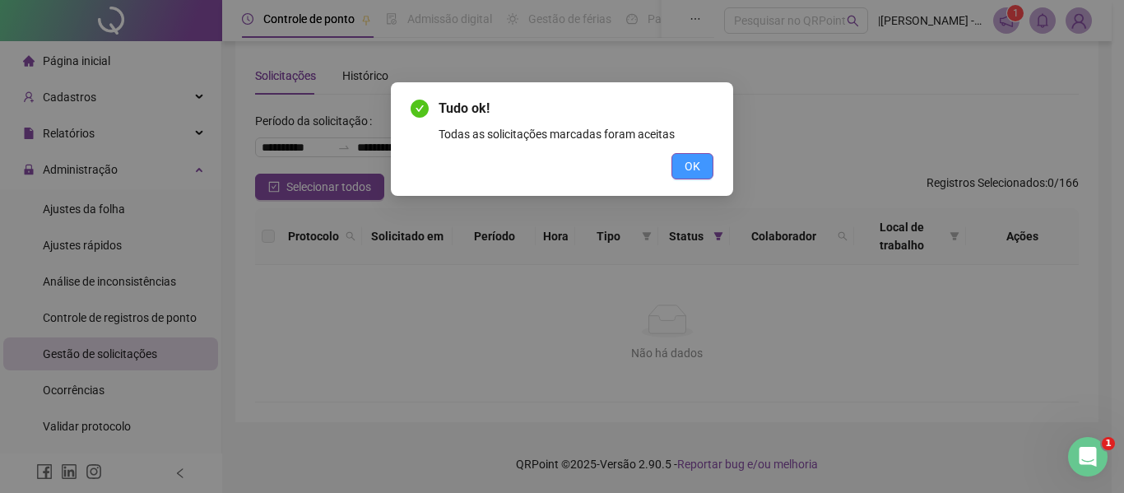
click at [685, 171] on span "OK" at bounding box center [692, 166] width 16 height 18
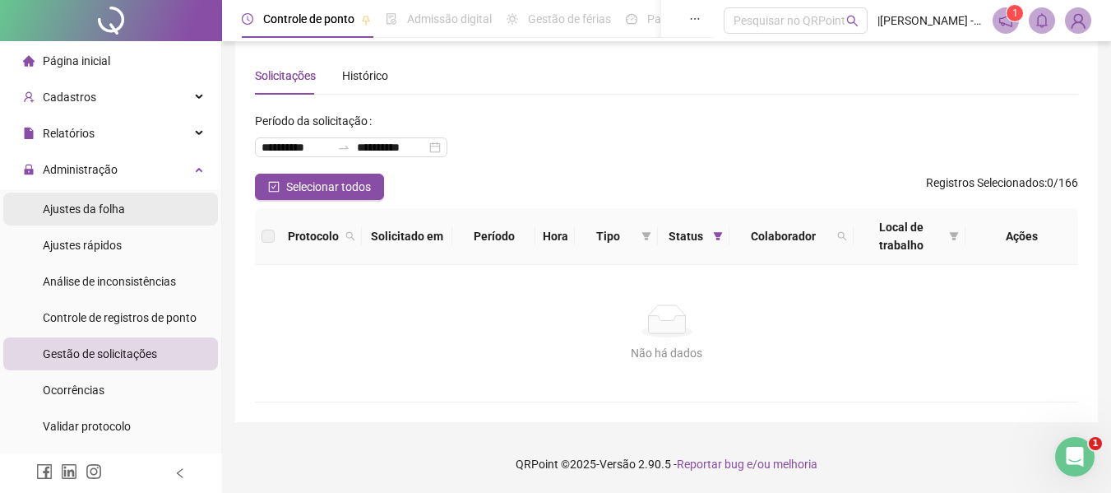
click at [74, 217] on div "Ajustes da folha" at bounding box center [84, 208] width 82 height 33
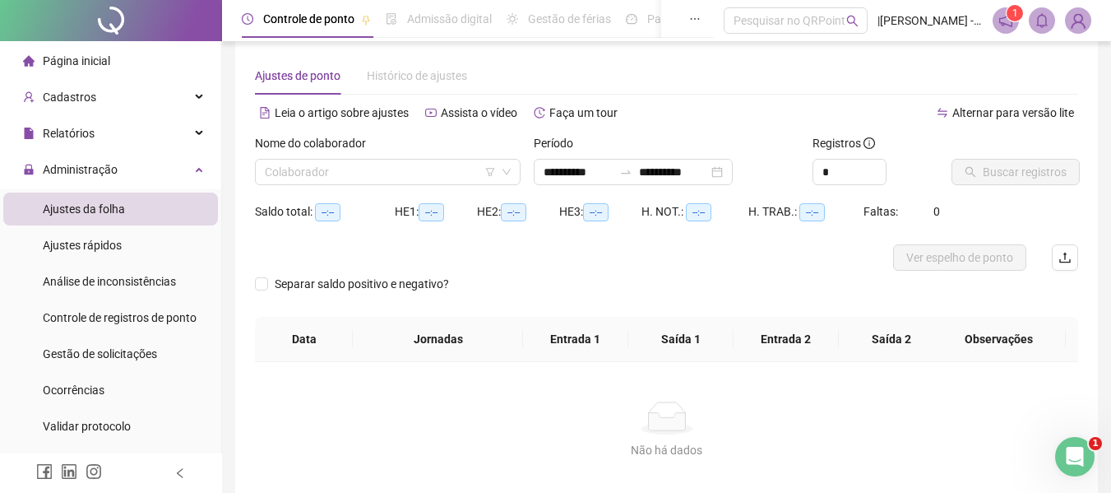
type input "**********"
click at [445, 174] on input "search" at bounding box center [380, 172] width 231 height 25
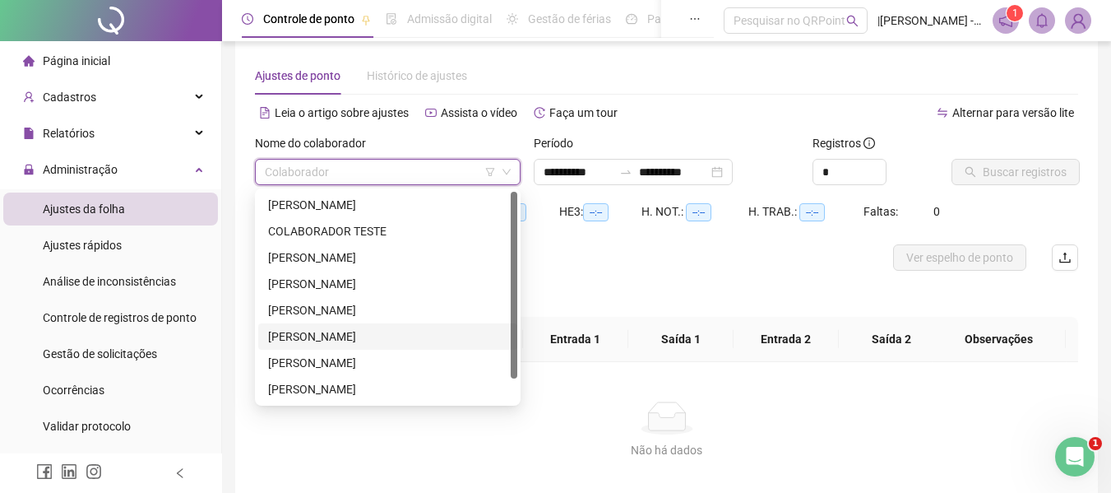
scroll to position [26, 0]
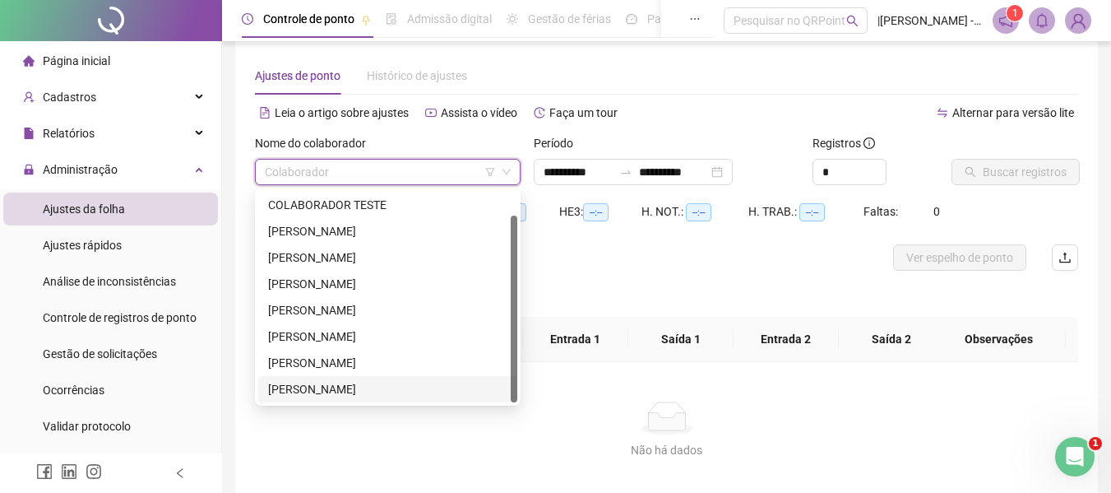
click at [308, 391] on div "[PERSON_NAME]" at bounding box center [387, 389] width 239 height 18
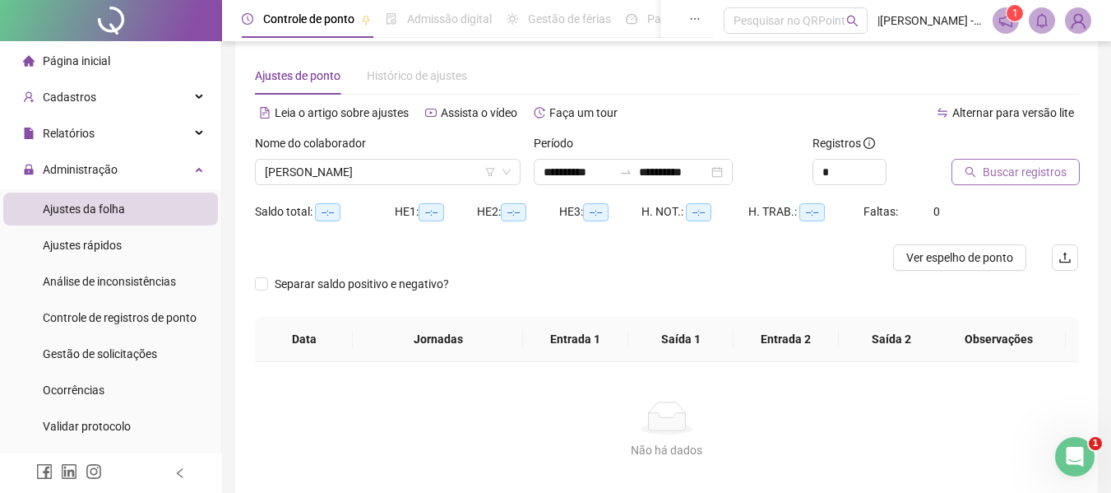
click at [997, 174] on span "Buscar registros" at bounding box center [1025, 172] width 84 height 18
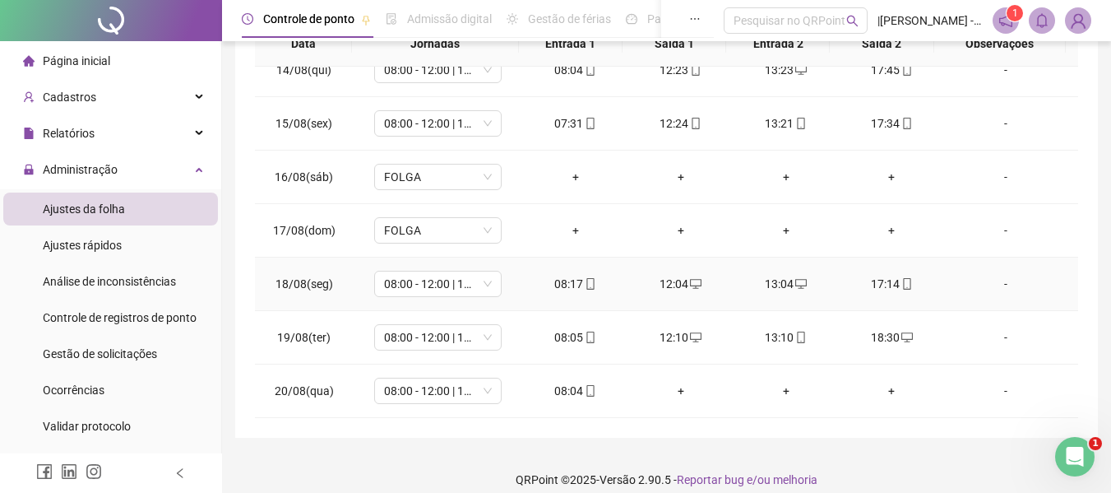
scroll to position [348, 0]
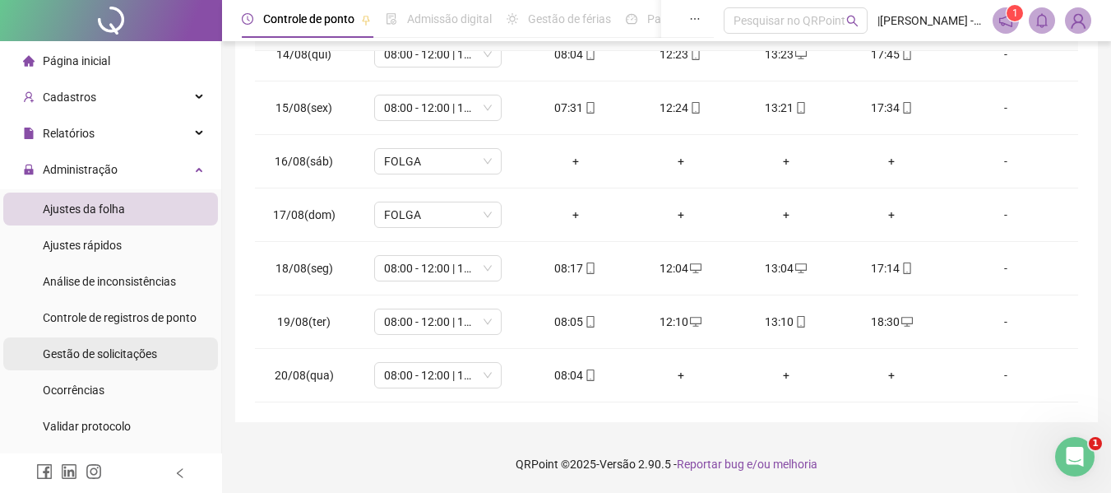
click at [77, 357] on span "Gestão de solicitações" at bounding box center [100, 353] width 114 height 13
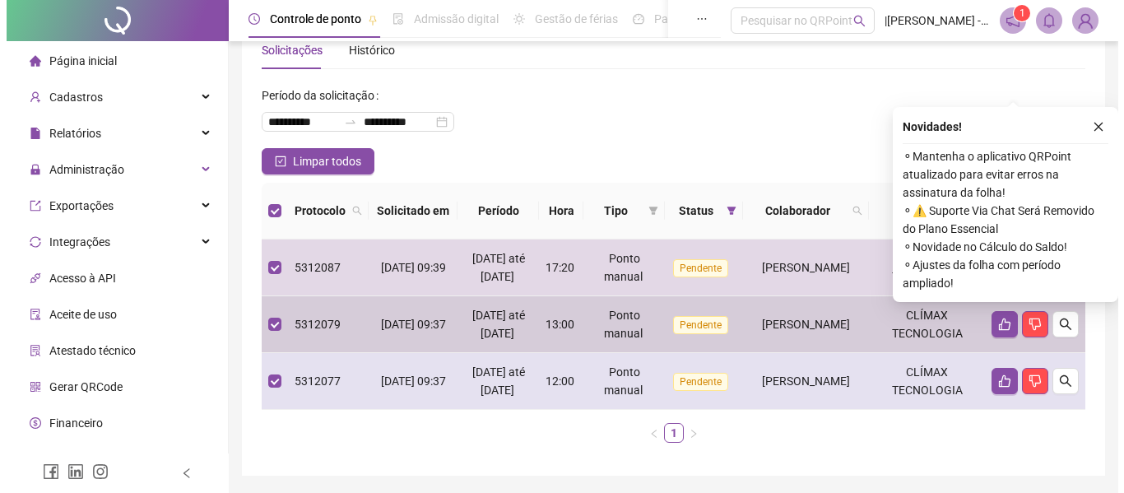
scroll to position [151, 0]
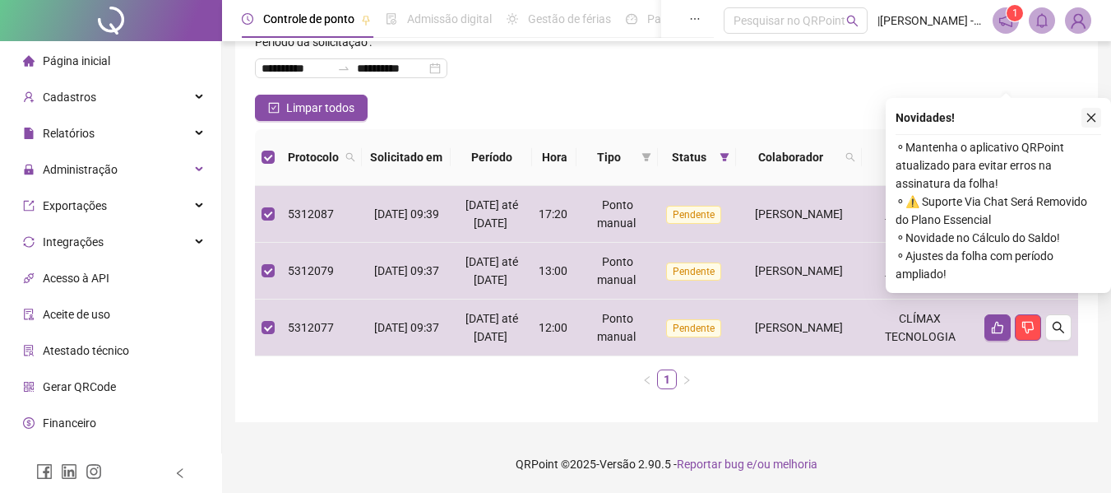
click at [1093, 112] on icon "close" at bounding box center [1092, 118] width 12 height 12
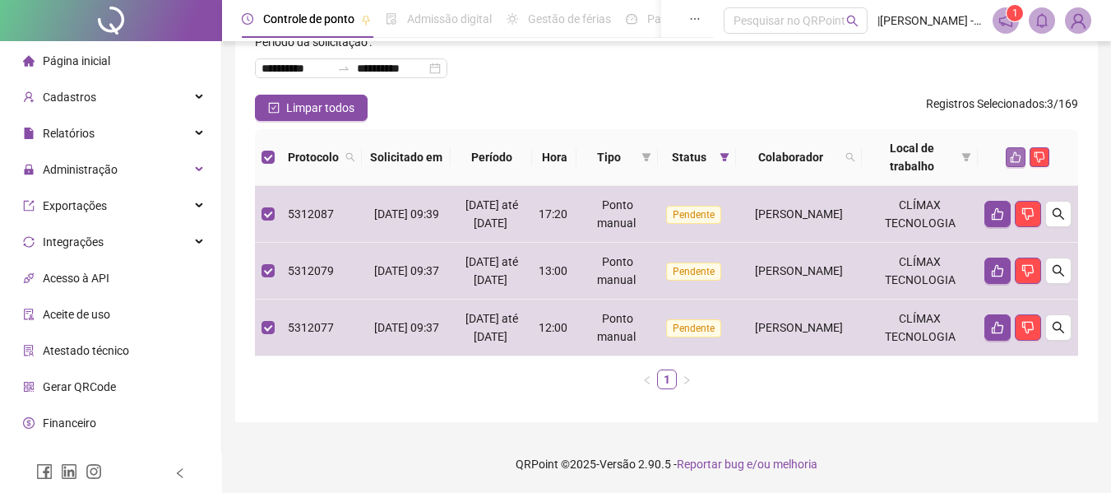
click at [1008, 147] on button "button" at bounding box center [1016, 157] width 20 height 20
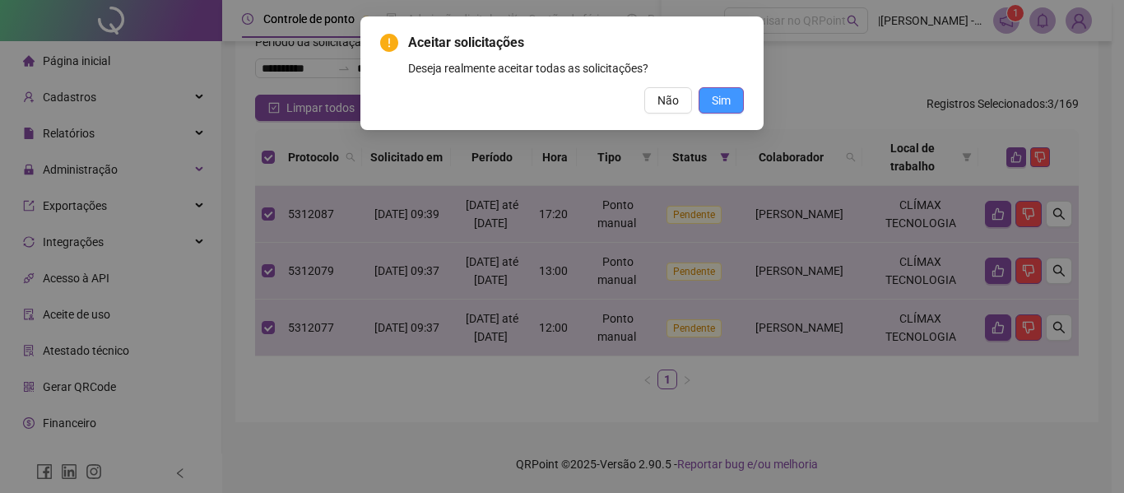
click at [716, 95] on span "Sim" at bounding box center [721, 100] width 19 height 18
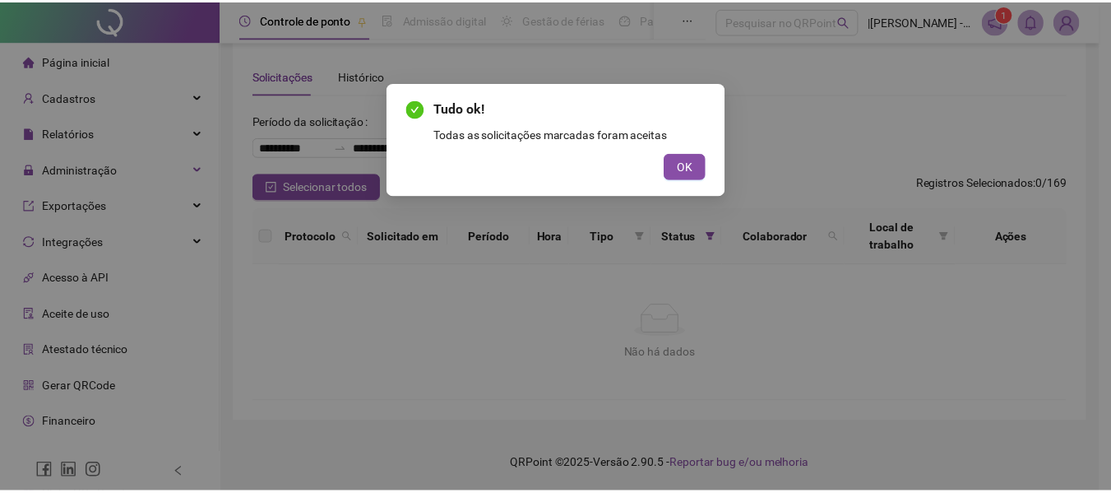
scroll to position [17, 0]
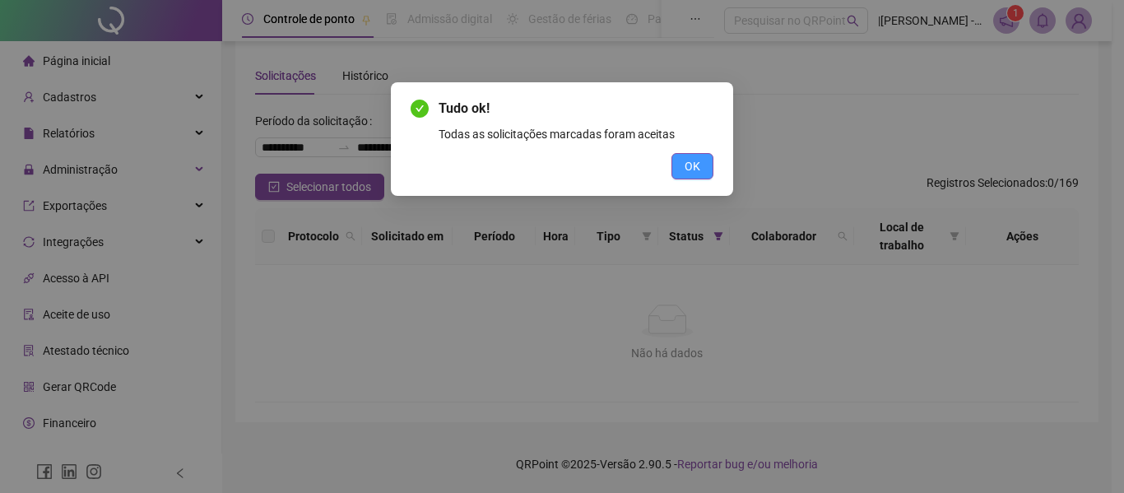
click at [679, 166] on button "OK" at bounding box center [692, 166] width 42 height 26
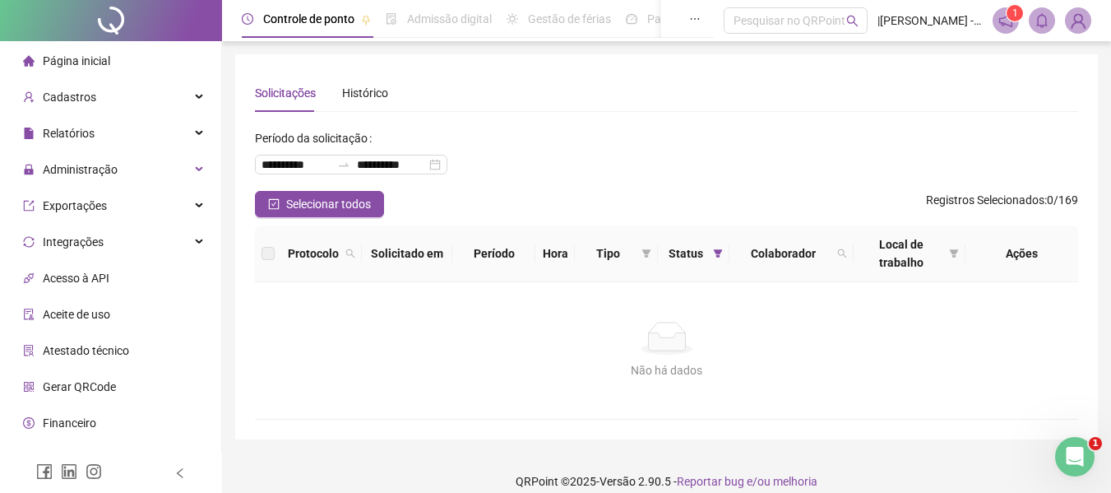
scroll to position [0, 0]
drag, startPoint x: 713, startPoint y: 382, endPoint x: 628, endPoint y: 299, distance: 119.2
click at [628, 299] on div "Não há dados Não há dados" at bounding box center [666, 350] width 823 height 137
click at [431, 344] on div "Não há dados" at bounding box center [667, 338] width 784 height 33
click at [44, 172] on span "Administração" at bounding box center [80, 169] width 75 height 13
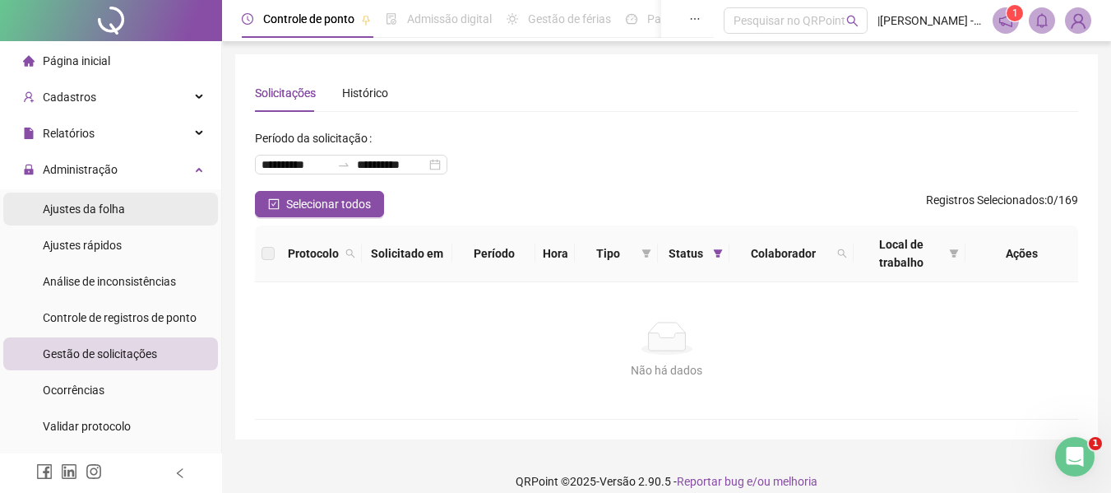
click at [77, 217] on div "Ajustes da folha" at bounding box center [84, 208] width 82 height 33
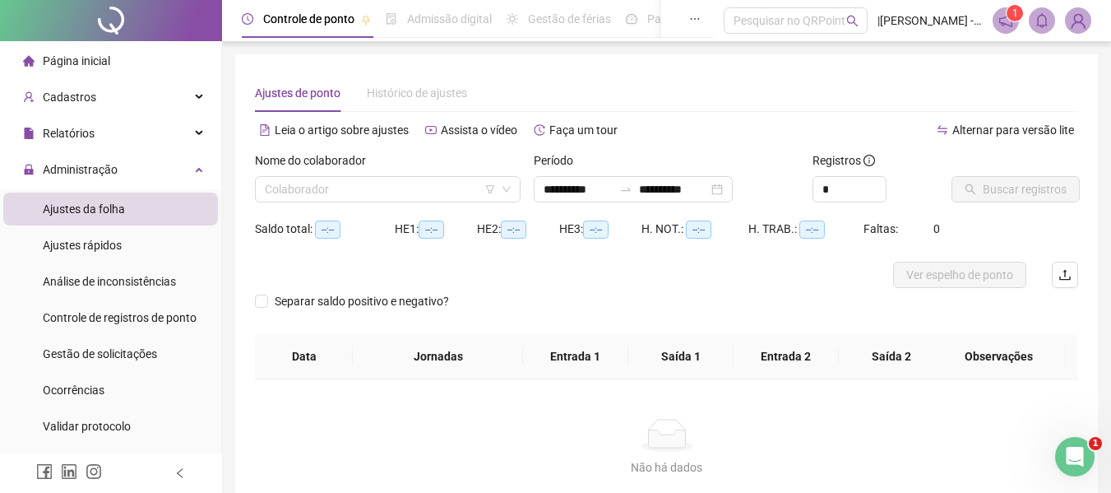
type input "**********"
click at [467, 196] on input "search" at bounding box center [380, 189] width 231 height 25
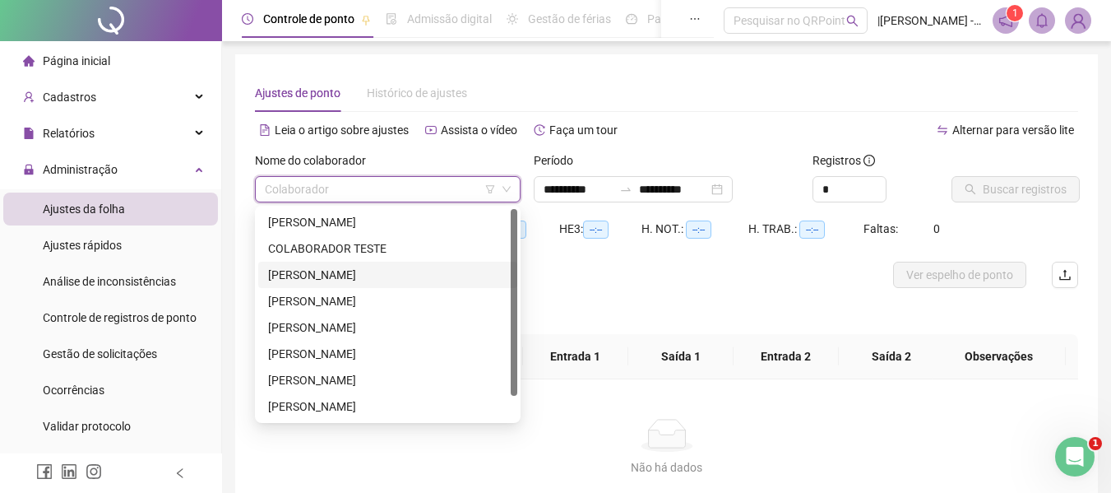
scroll to position [26, 0]
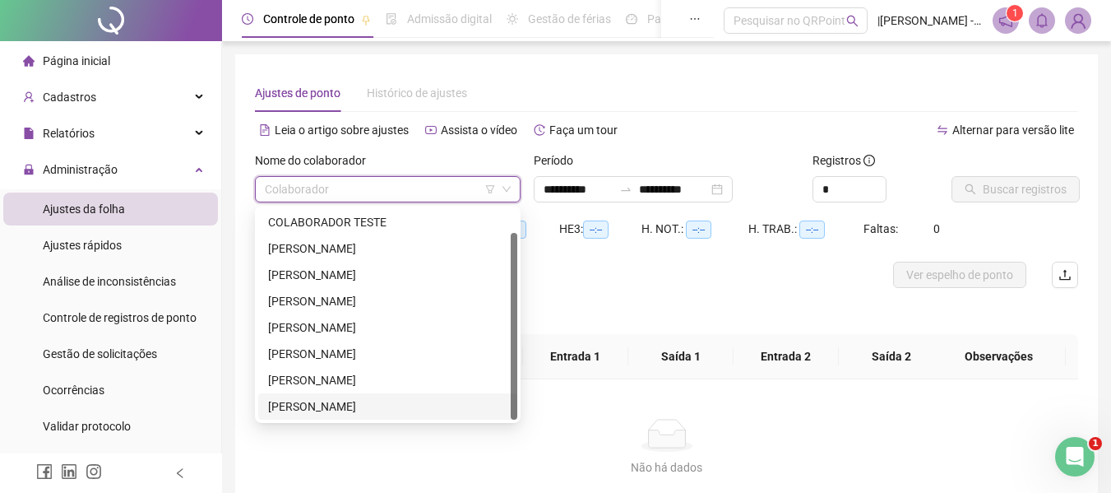
click at [322, 406] on div "[PERSON_NAME]" at bounding box center [387, 406] width 239 height 18
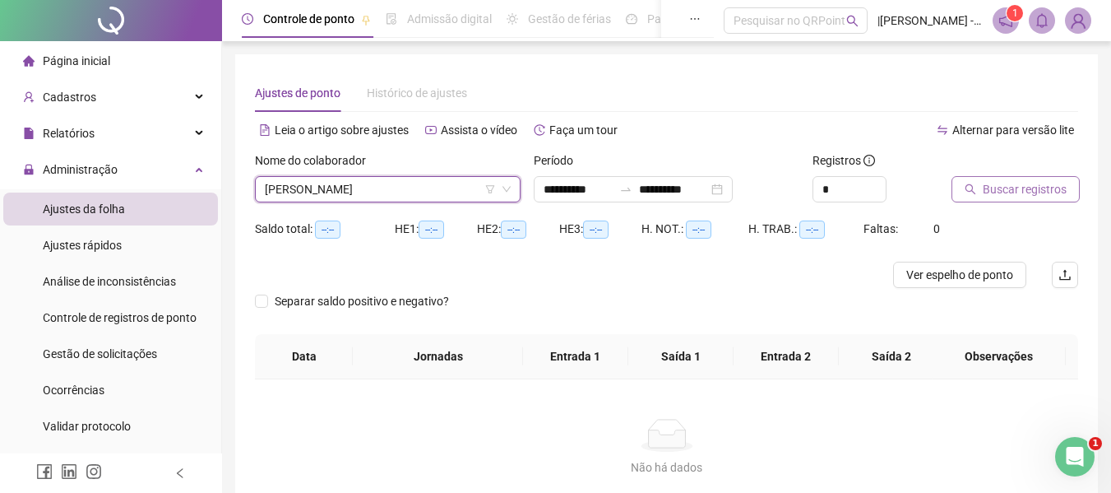
click at [1016, 184] on span "Buscar registros" at bounding box center [1025, 189] width 84 height 18
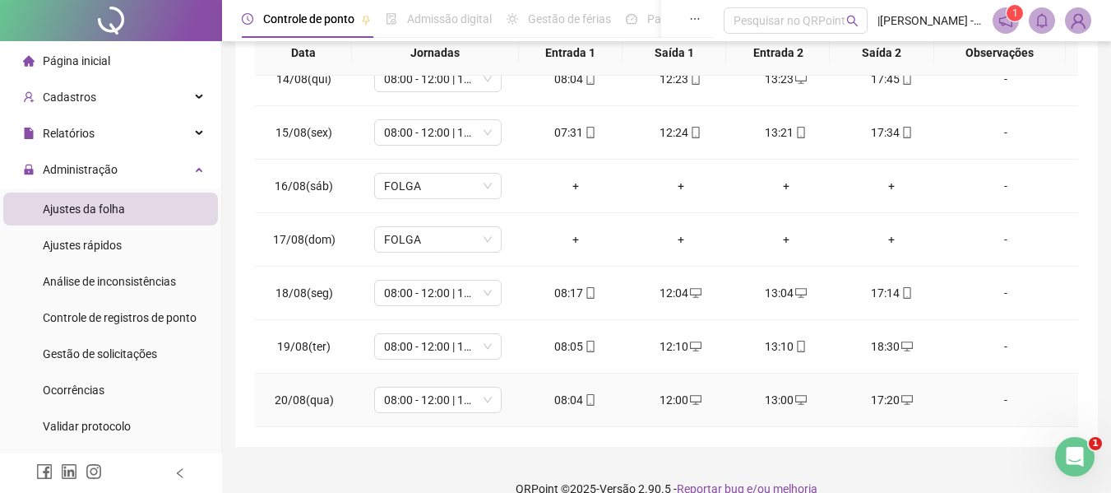
scroll to position [348, 0]
